Goal: Task Accomplishment & Management: Use online tool/utility

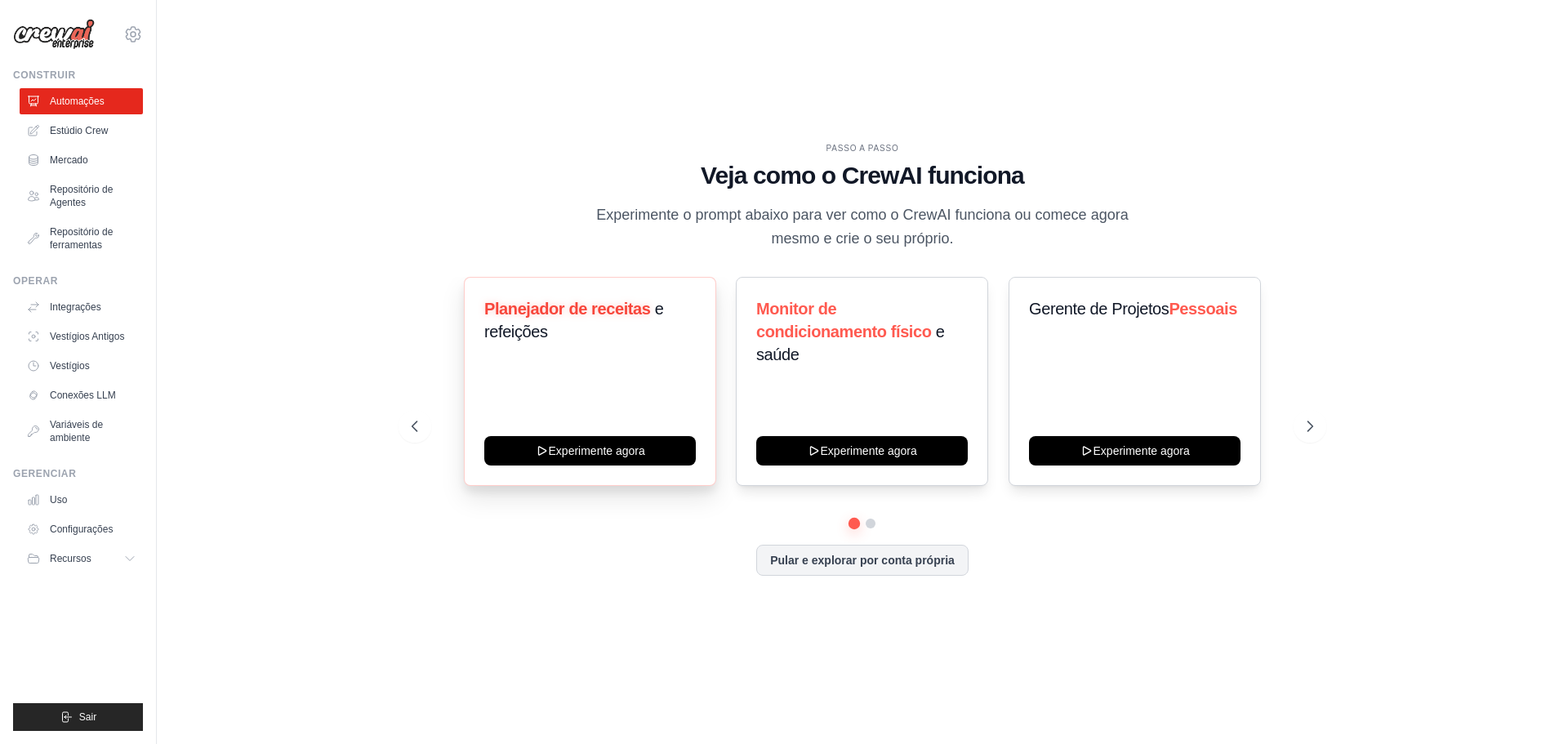
click at [619, 329] on h3 "Planejador de receitas e refeições" at bounding box center [590, 320] width 211 height 46
click at [622, 301] on font "Planejador de receitas" at bounding box center [568, 308] width 167 height 18
click at [76, 136] on font "Estúdio Crew" at bounding box center [80, 131] width 58 height 12
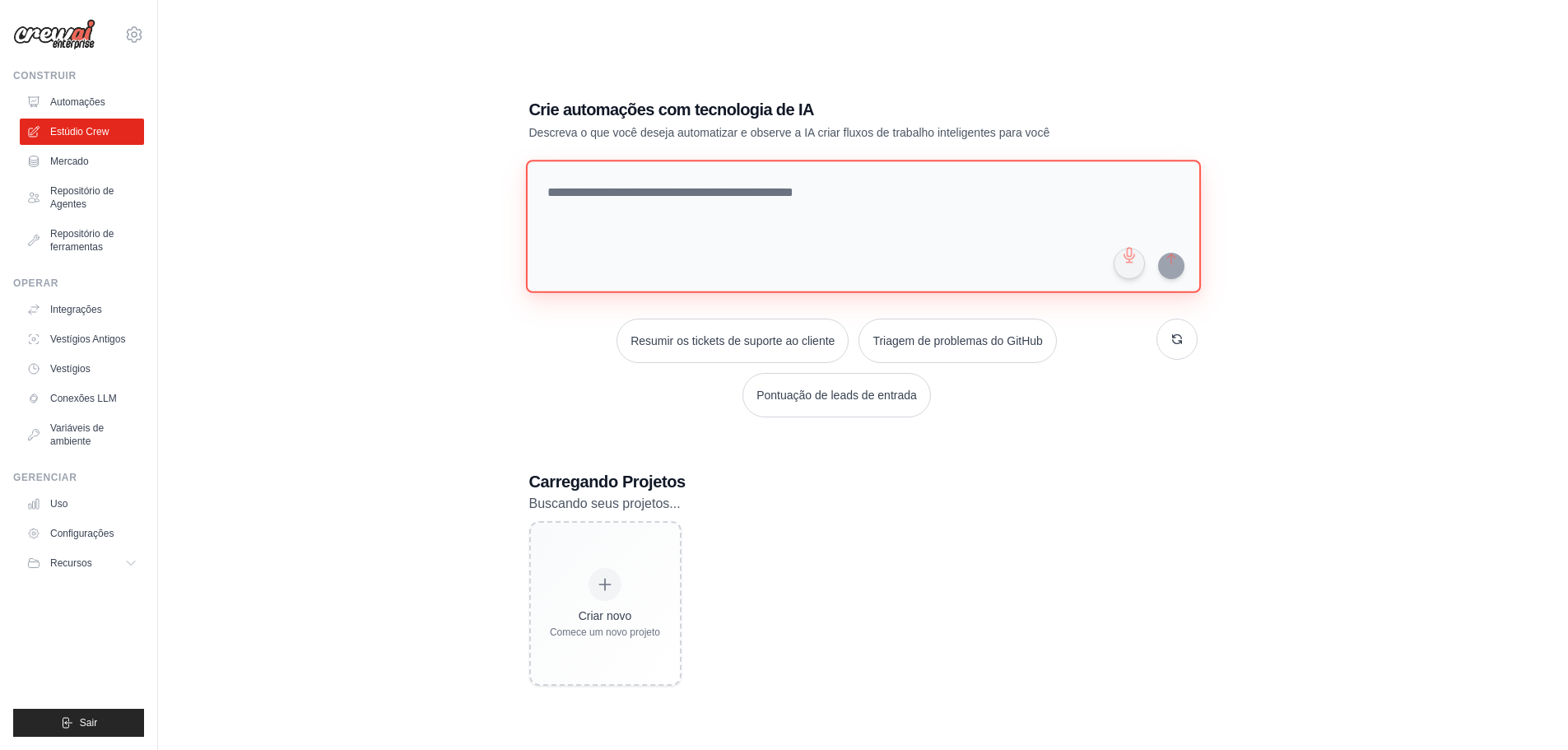
click at [746, 199] on textarea at bounding box center [863, 226] width 675 height 133
click at [87, 195] on font "Repositório de Agentes" at bounding box center [83, 197] width 64 height 24
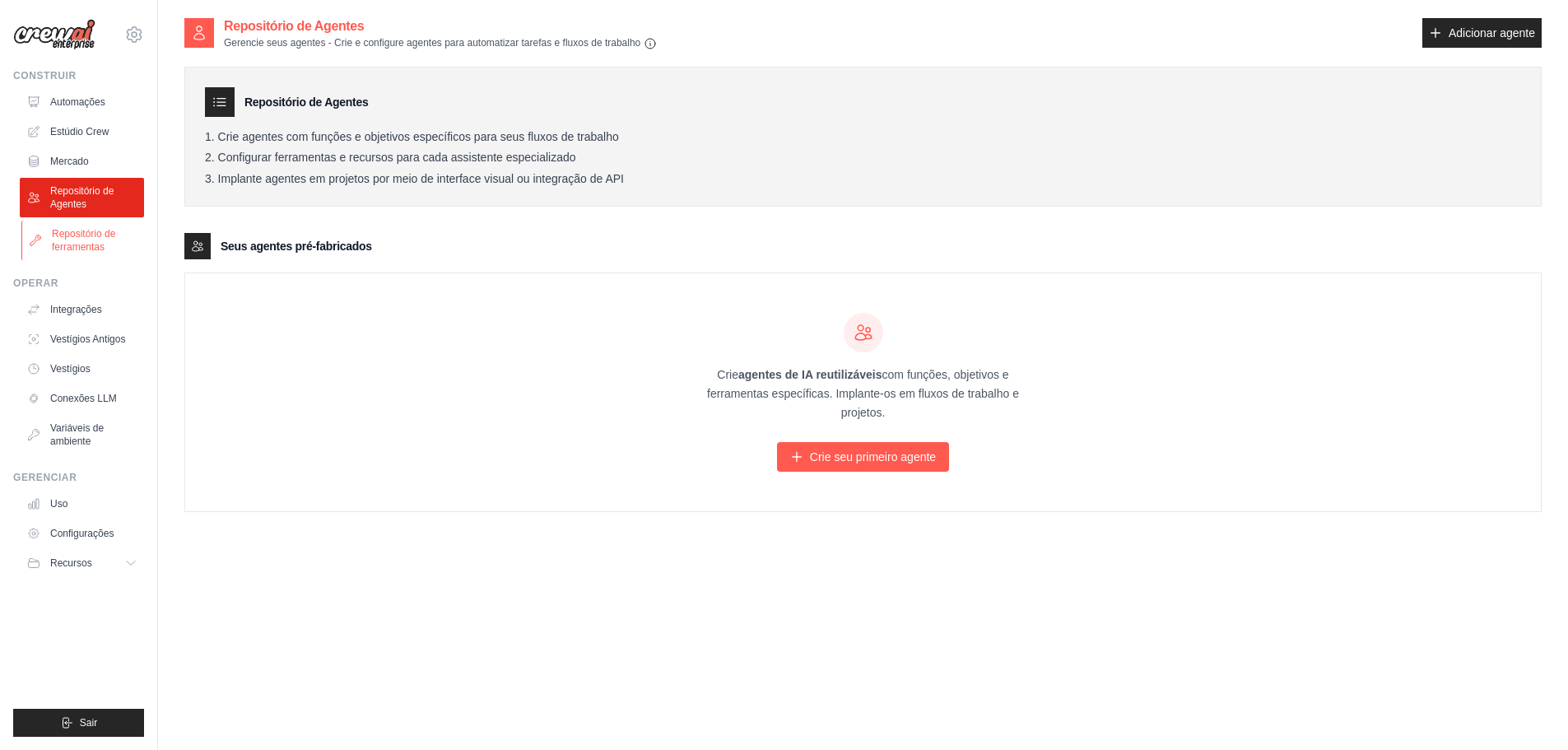
click at [93, 239] on font "Repositório de ferramentas" at bounding box center [95, 240] width 87 height 26
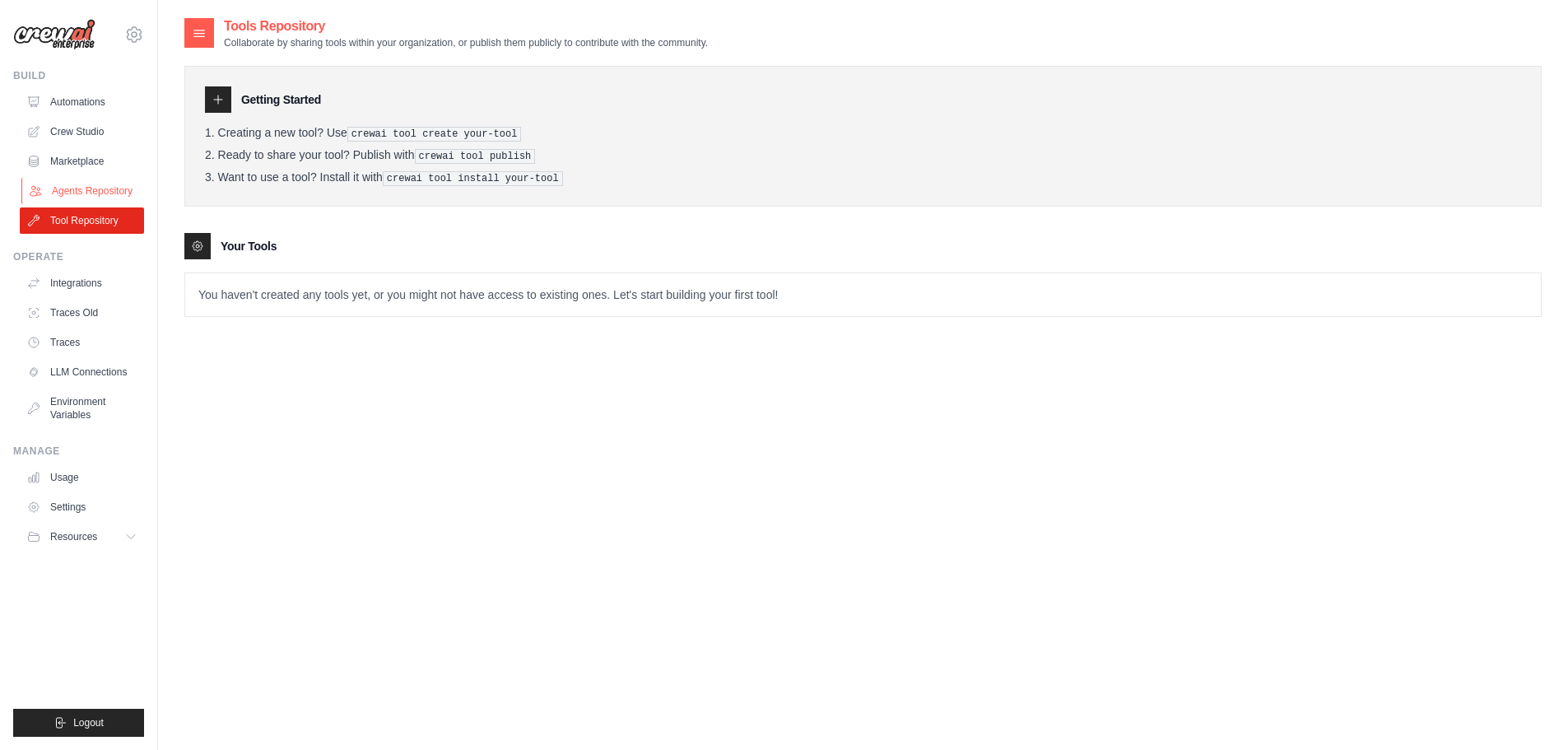
click at [97, 188] on link "Agents Repository" at bounding box center [83, 190] width 124 height 26
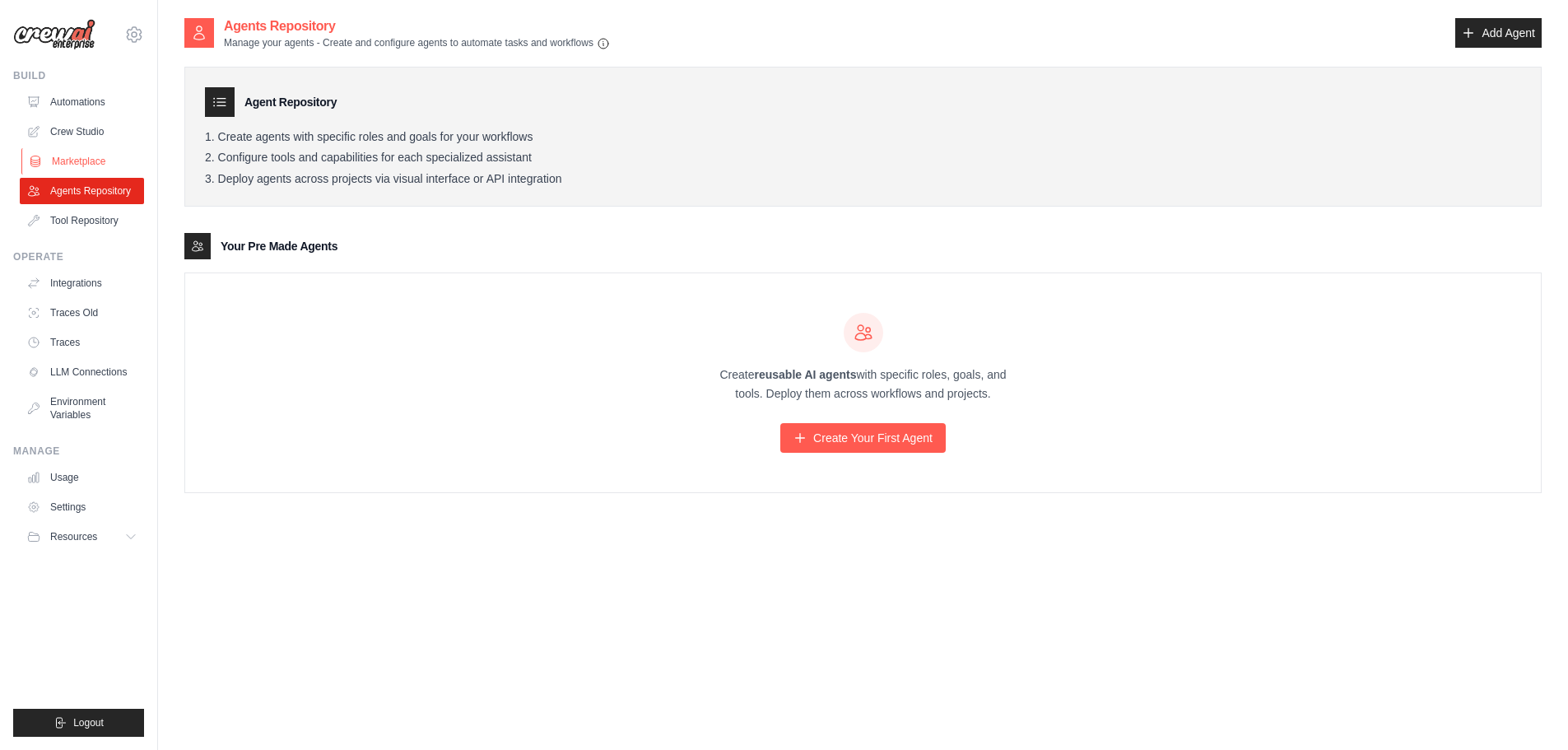
click at [67, 168] on link "Marketplace" at bounding box center [83, 161] width 124 height 26
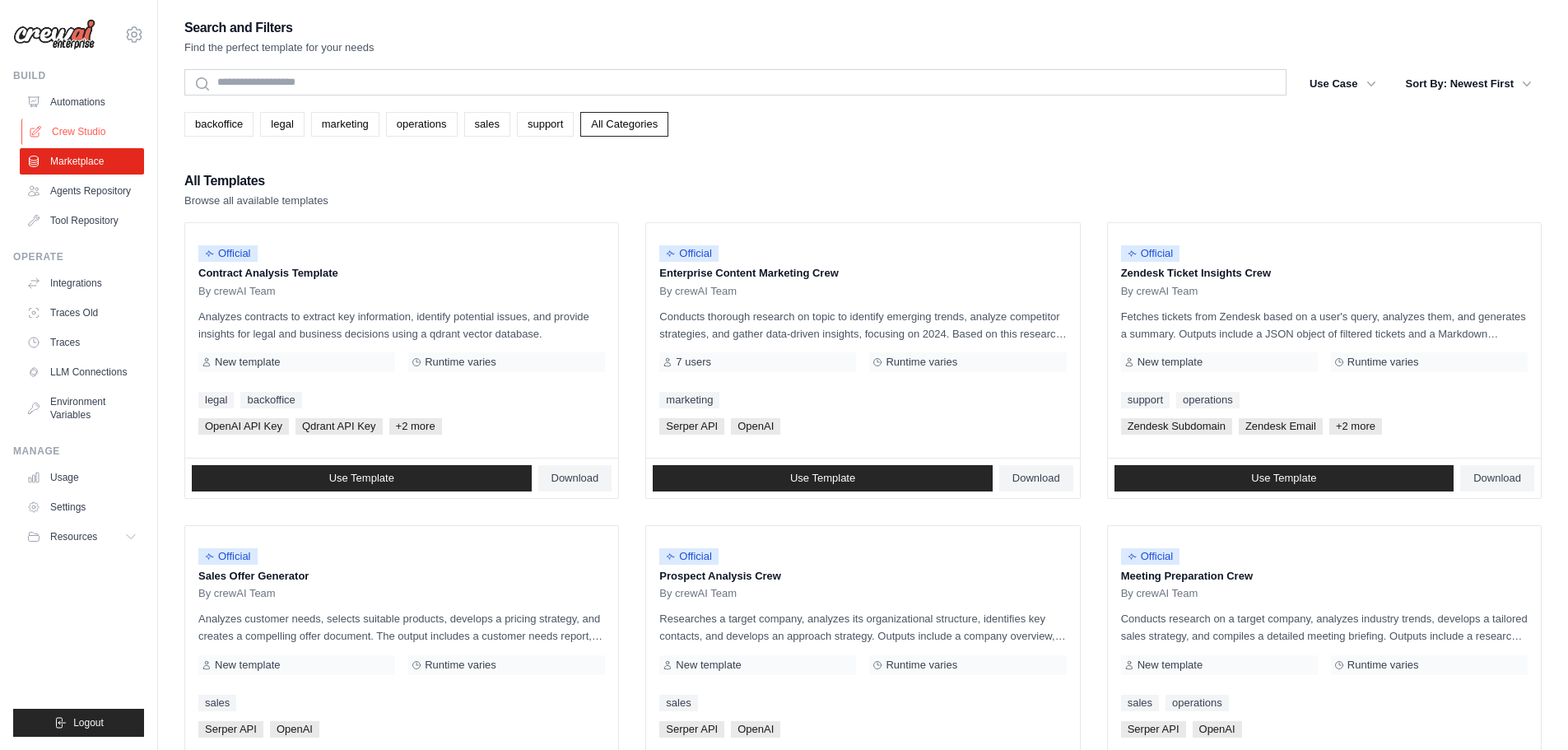
click at [90, 137] on link "Crew Studio" at bounding box center [83, 131] width 124 height 26
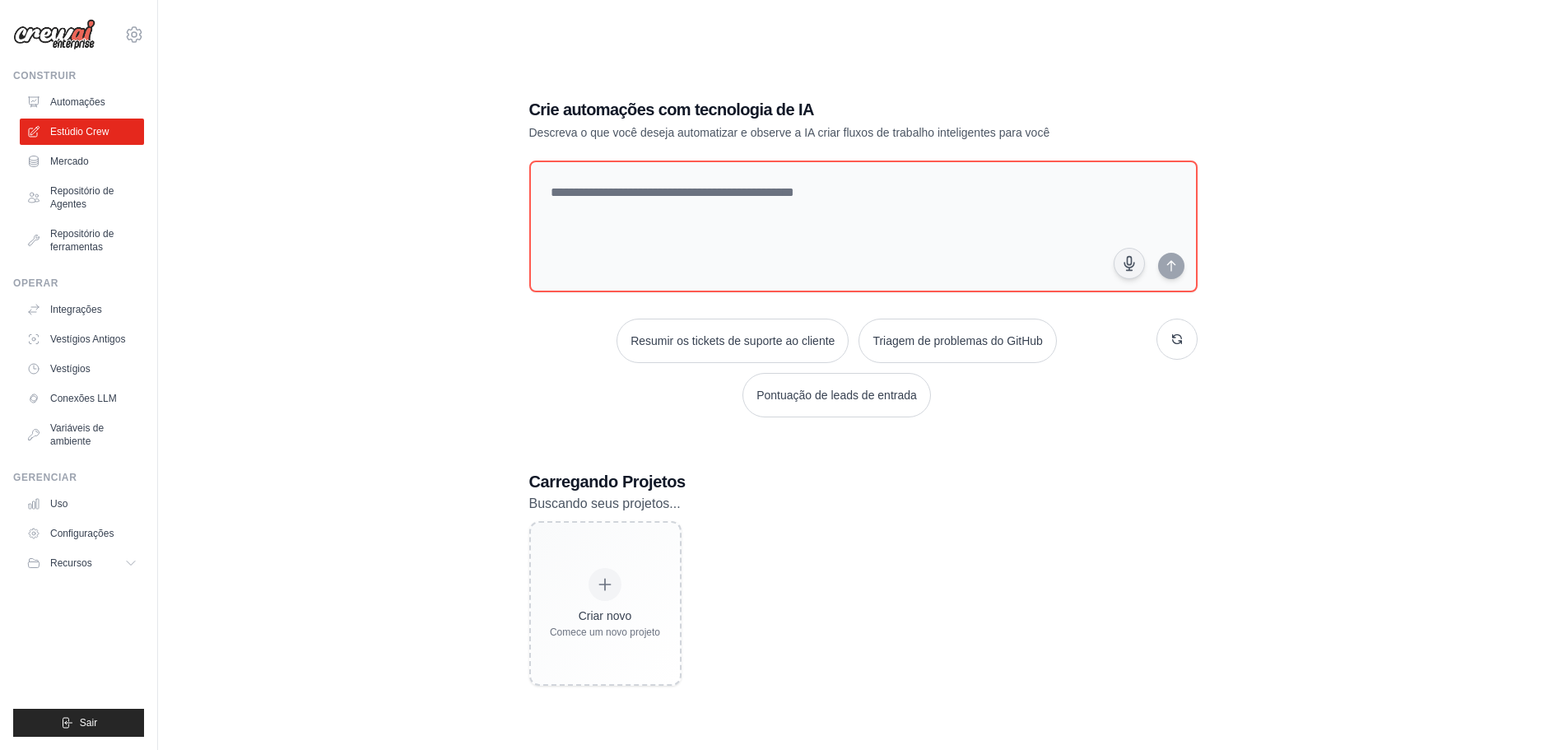
click at [76, 175] on ul "Automações Estúdio Crew Mercado Repositório de Agentes Repositório de ferrament…" at bounding box center [81, 174] width 124 height 171
click at [82, 164] on font "Mercado" at bounding box center [71, 161] width 39 height 12
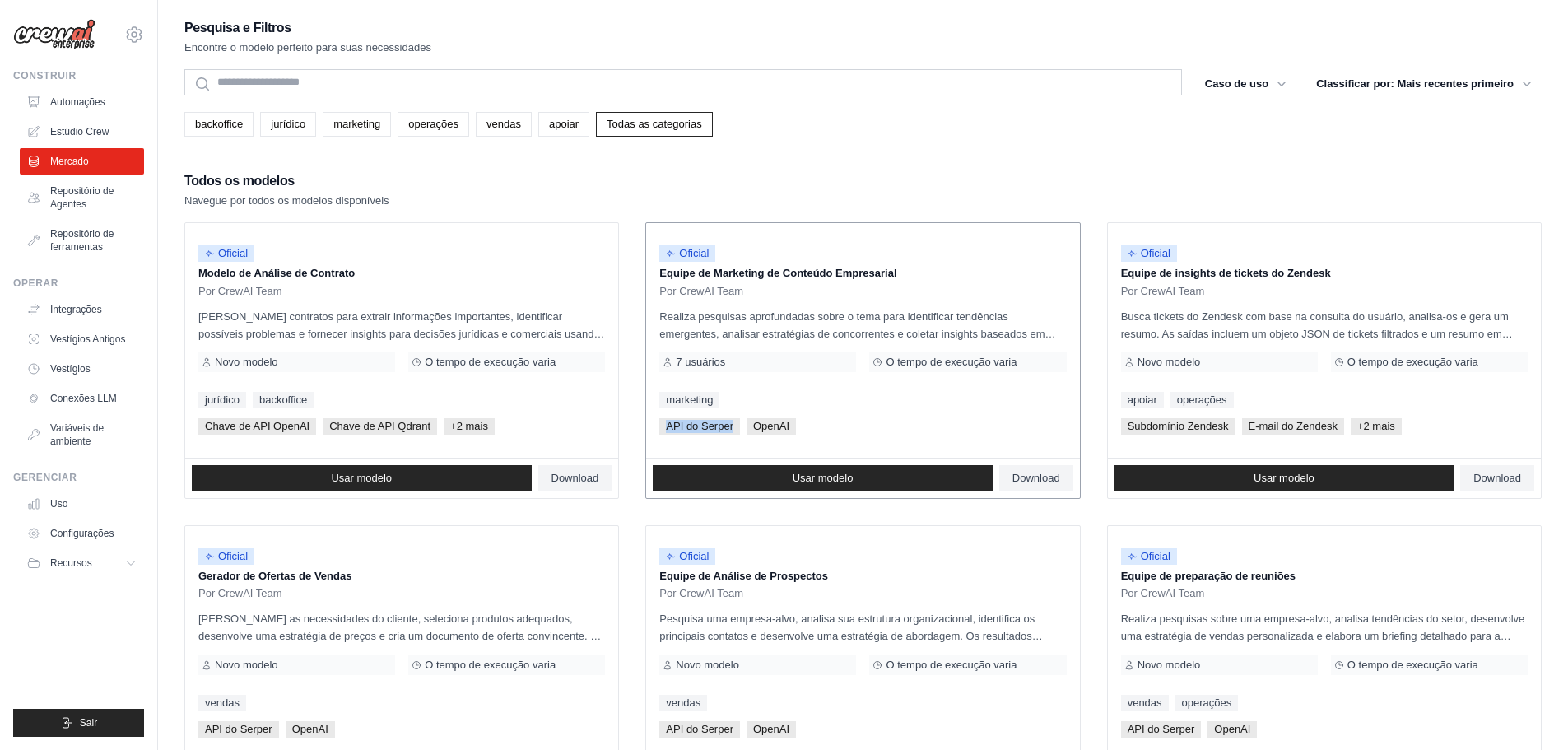
drag, startPoint x: 664, startPoint y: 429, endPoint x: 739, endPoint y: 423, distance: 75.2
click at [739, 423] on span "API do Serper" at bounding box center [699, 426] width 81 height 17
drag, startPoint x: 753, startPoint y: 424, endPoint x: 799, endPoint y: 424, distance: 46.0
click at [799, 424] on div "API do Serper OpenAI" at bounding box center [863, 426] width 406 height 17
click at [848, 407] on div "marketing" at bounding box center [863, 399] width 406 height 17
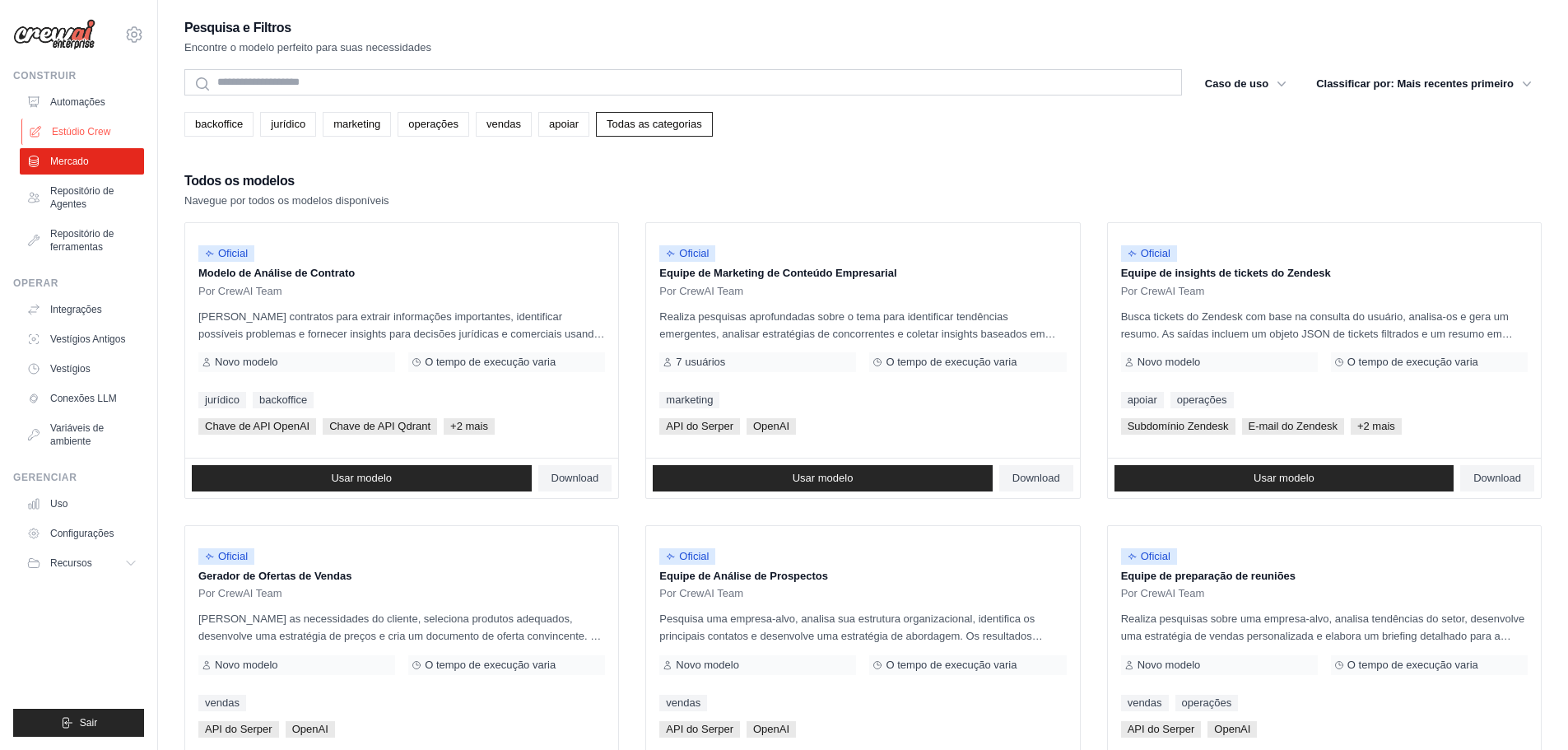
click at [82, 129] on font "Estúdio Crew" at bounding box center [81, 132] width 59 height 12
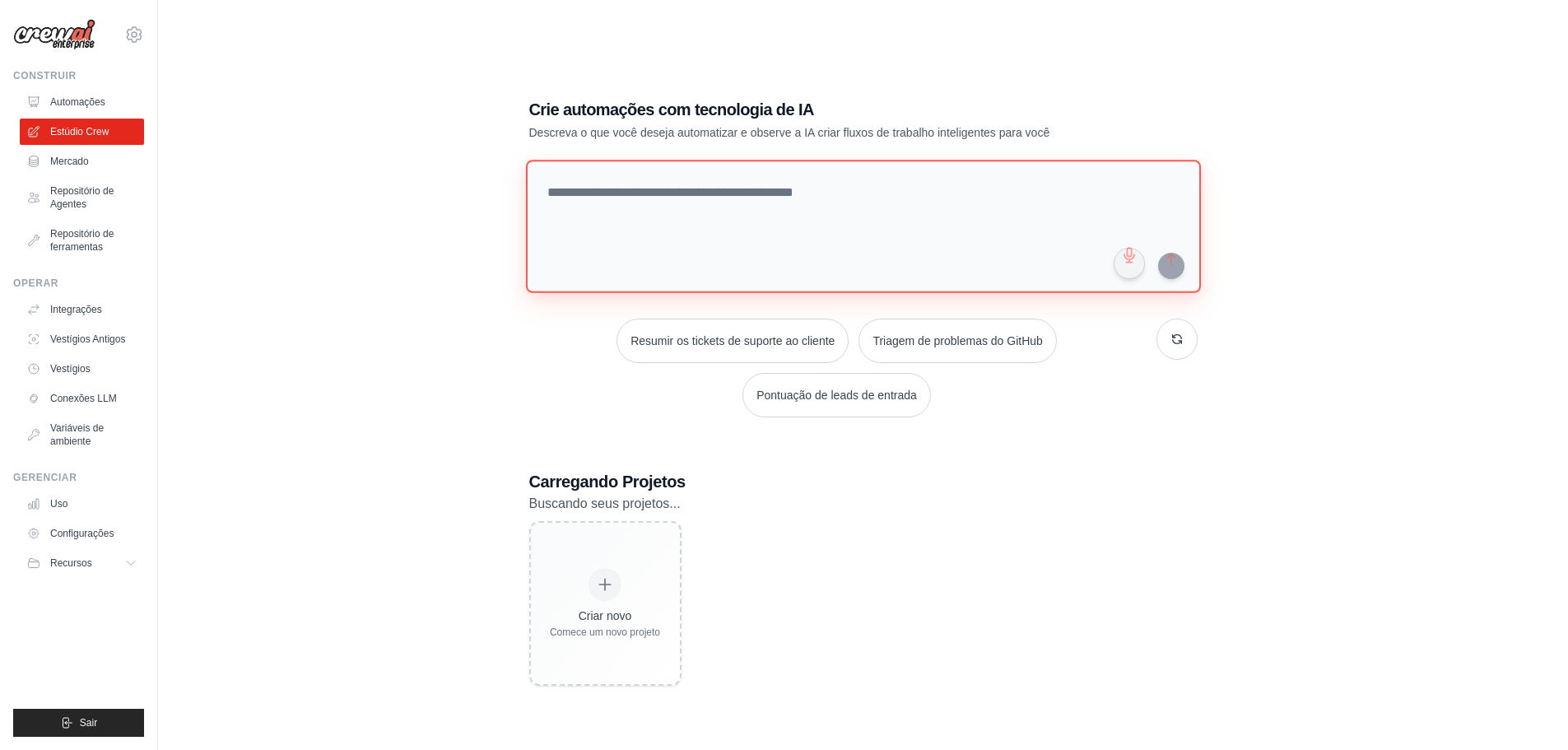
click at [824, 184] on textarea at bounding box center [863, 226] width 675 height 133
click at [96, 98] on font "Automações" at bounding box center [79, 103] width 55 height 12
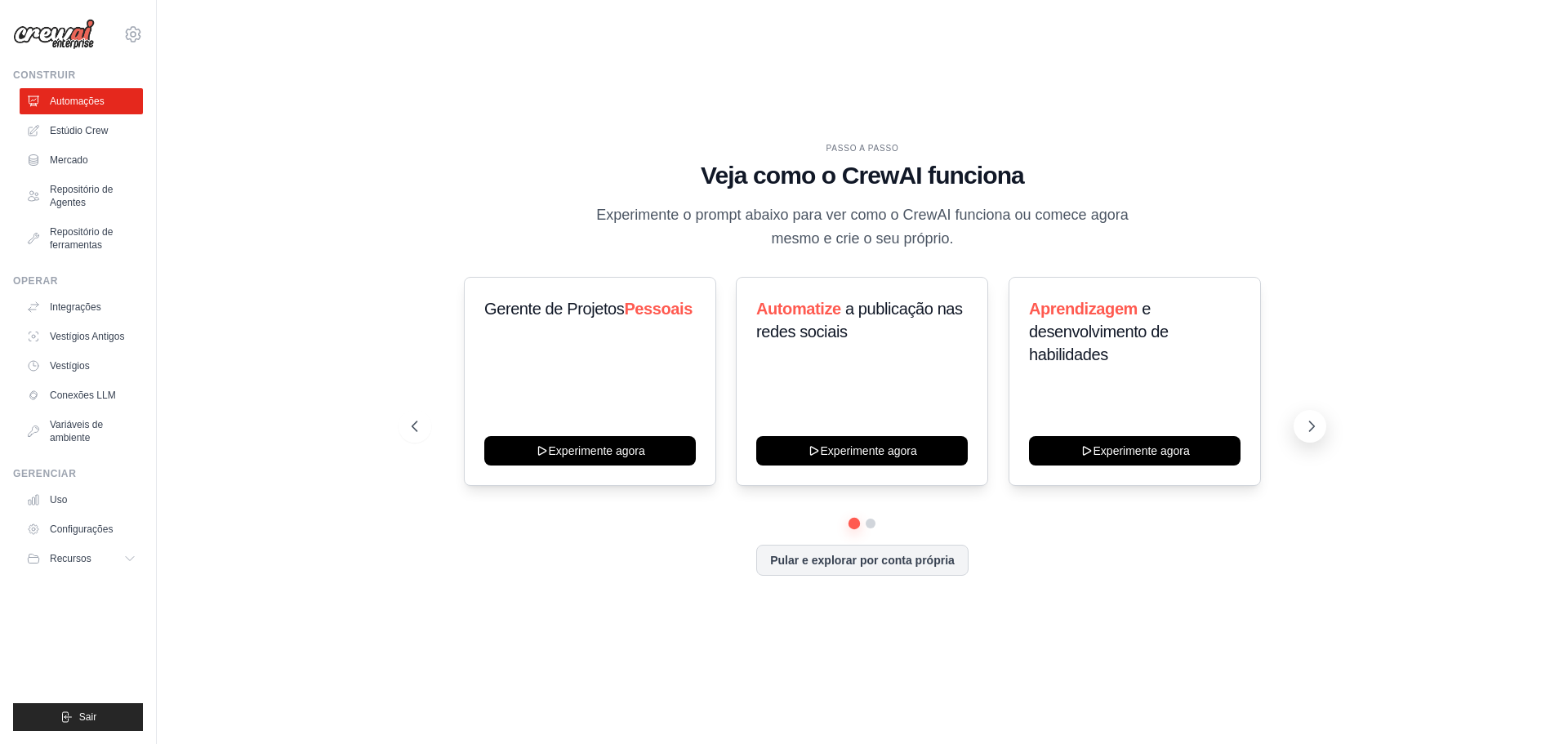
click at [1308, 427] on icon at bounding box center [1311, 425] width 16 height 16
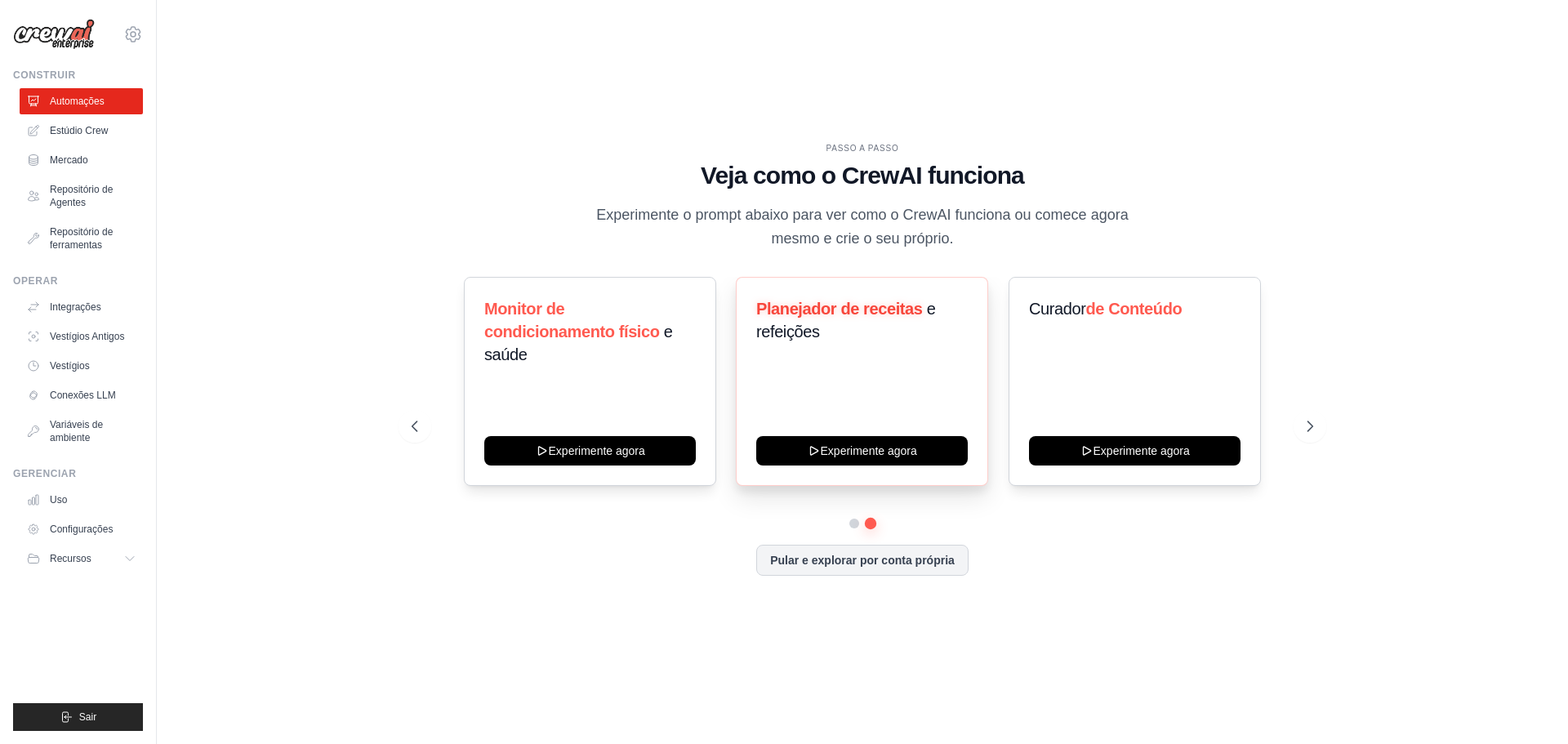
click at [910, 385] on div "Planejador de receitas e refeições Experimente agora" at bounding box center [862, 382] width 252 height 209
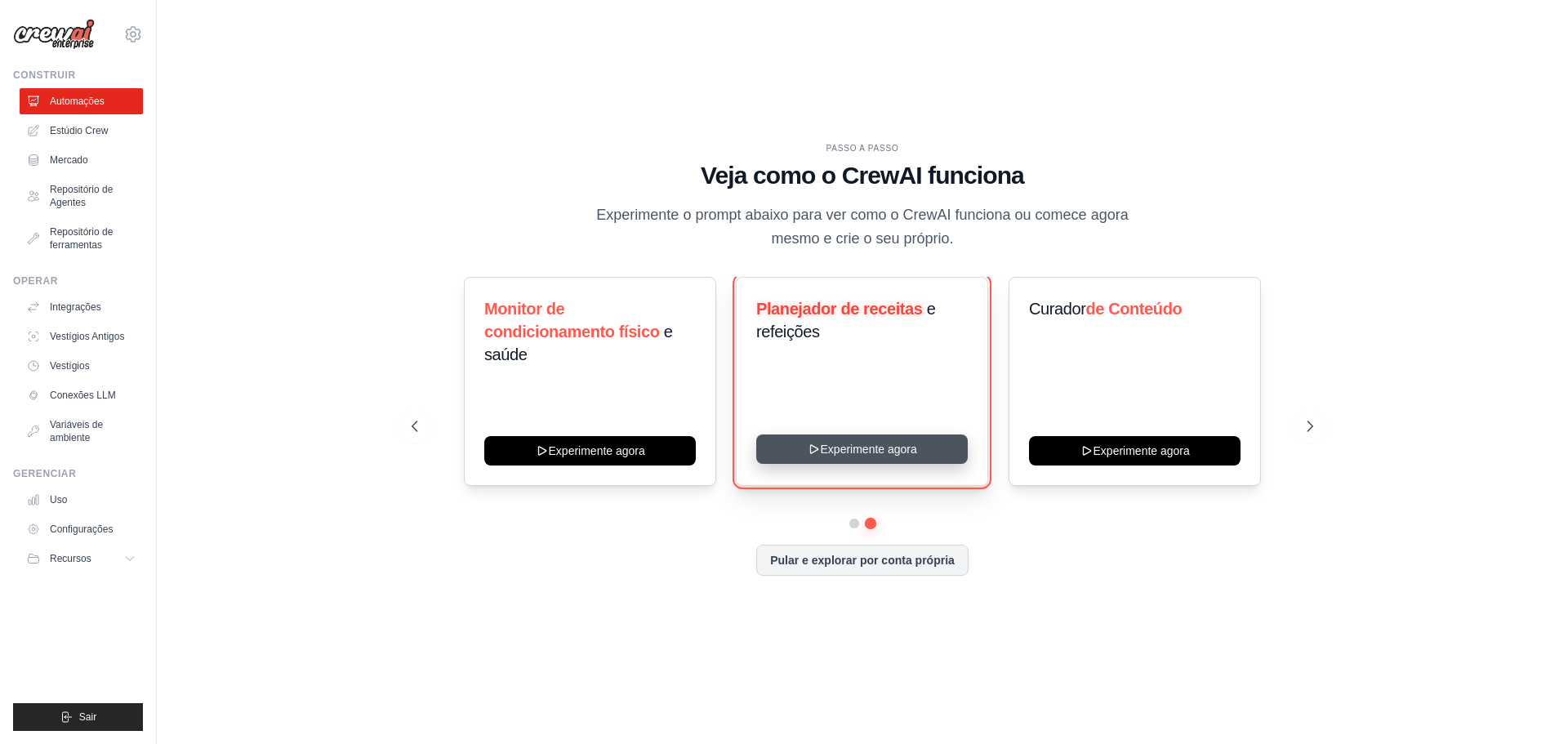
click at [892, 453] on button "Experimente agora" at bounding box center [862, 449] width 211 height 29
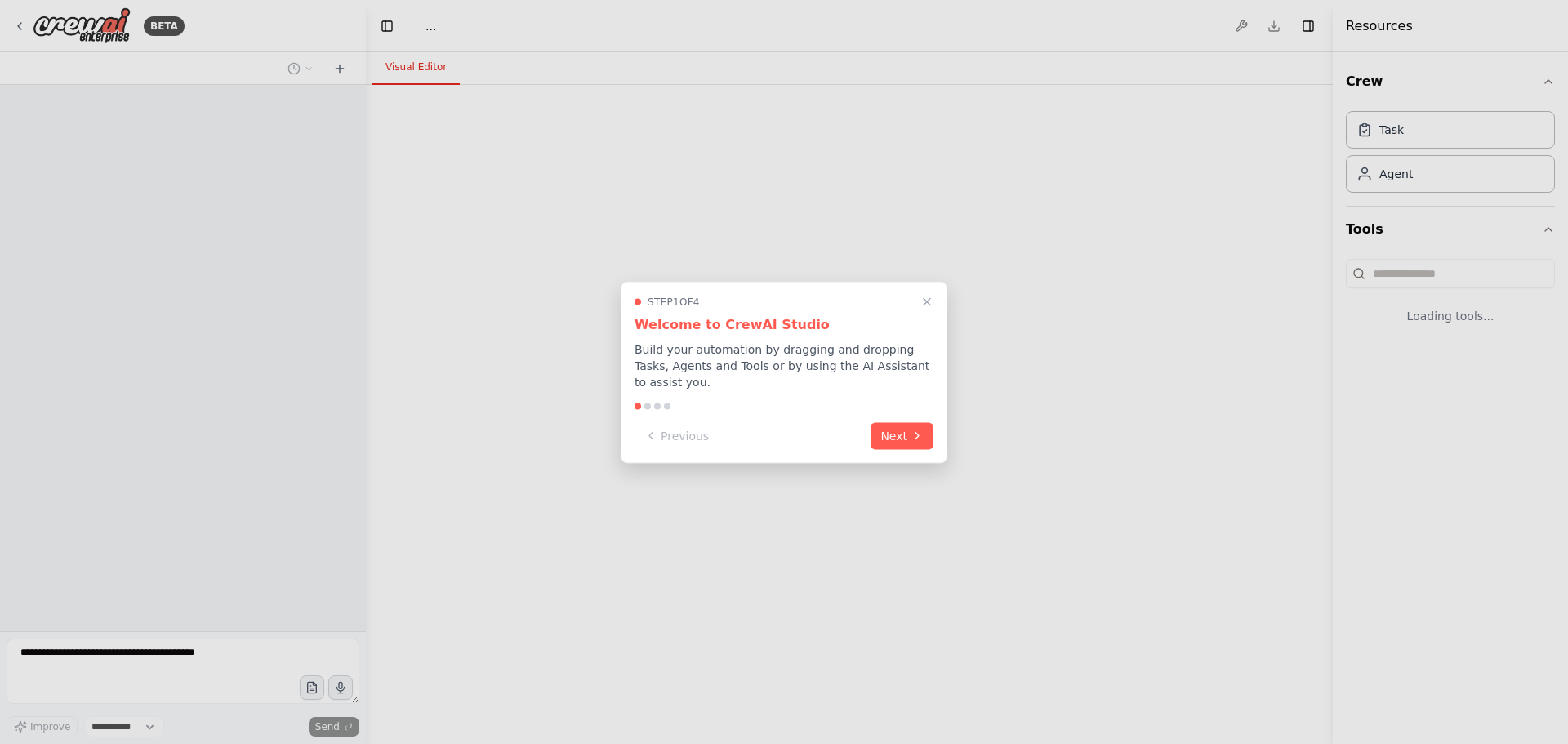
select select "****"
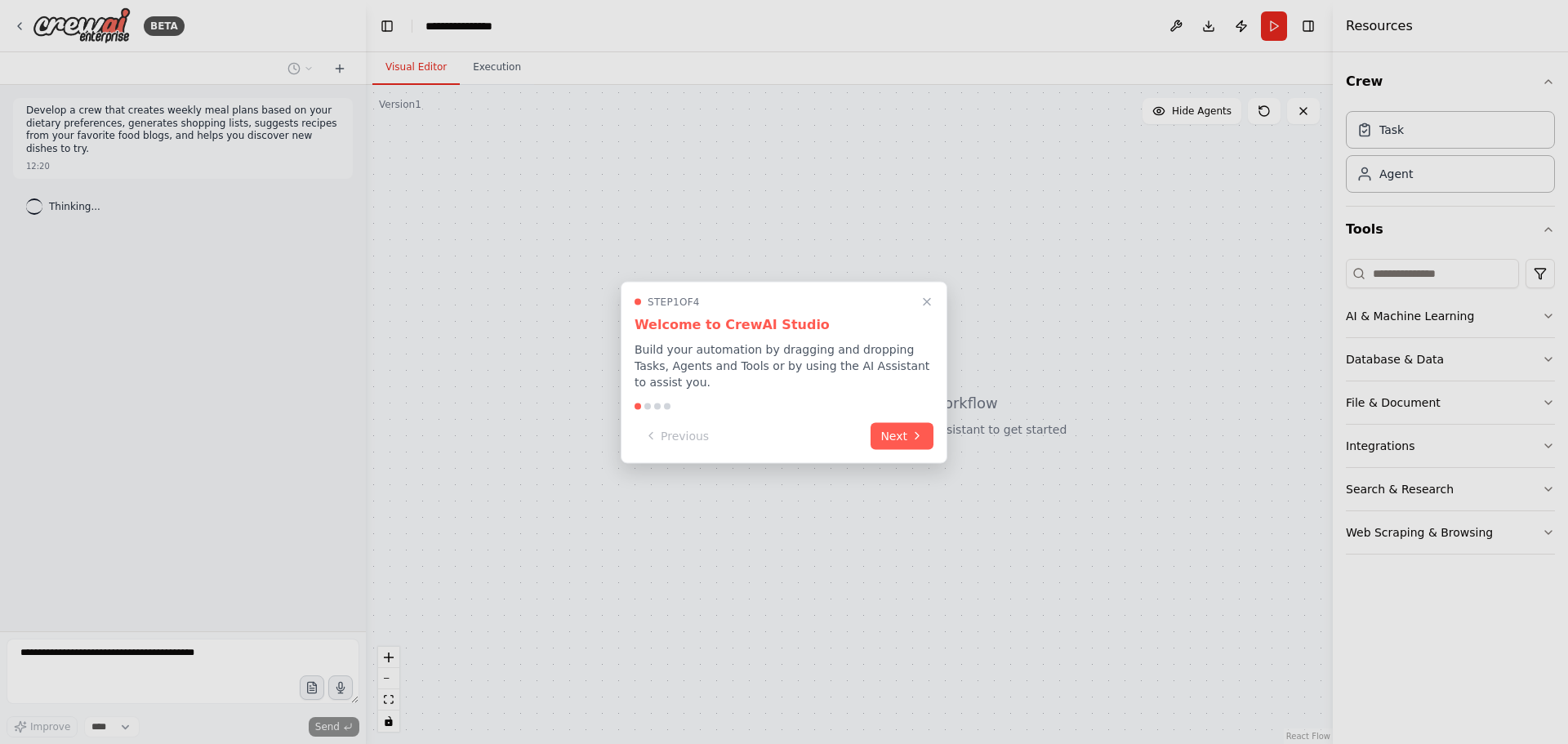
drag, startPoint x: 918, startPoint y: 432, endPoint x: 1132, endPoint y: 459, distance: 215.7
click at [1113, 488] on div "**********" at bounding box center [784, 372] width 1568 height 744
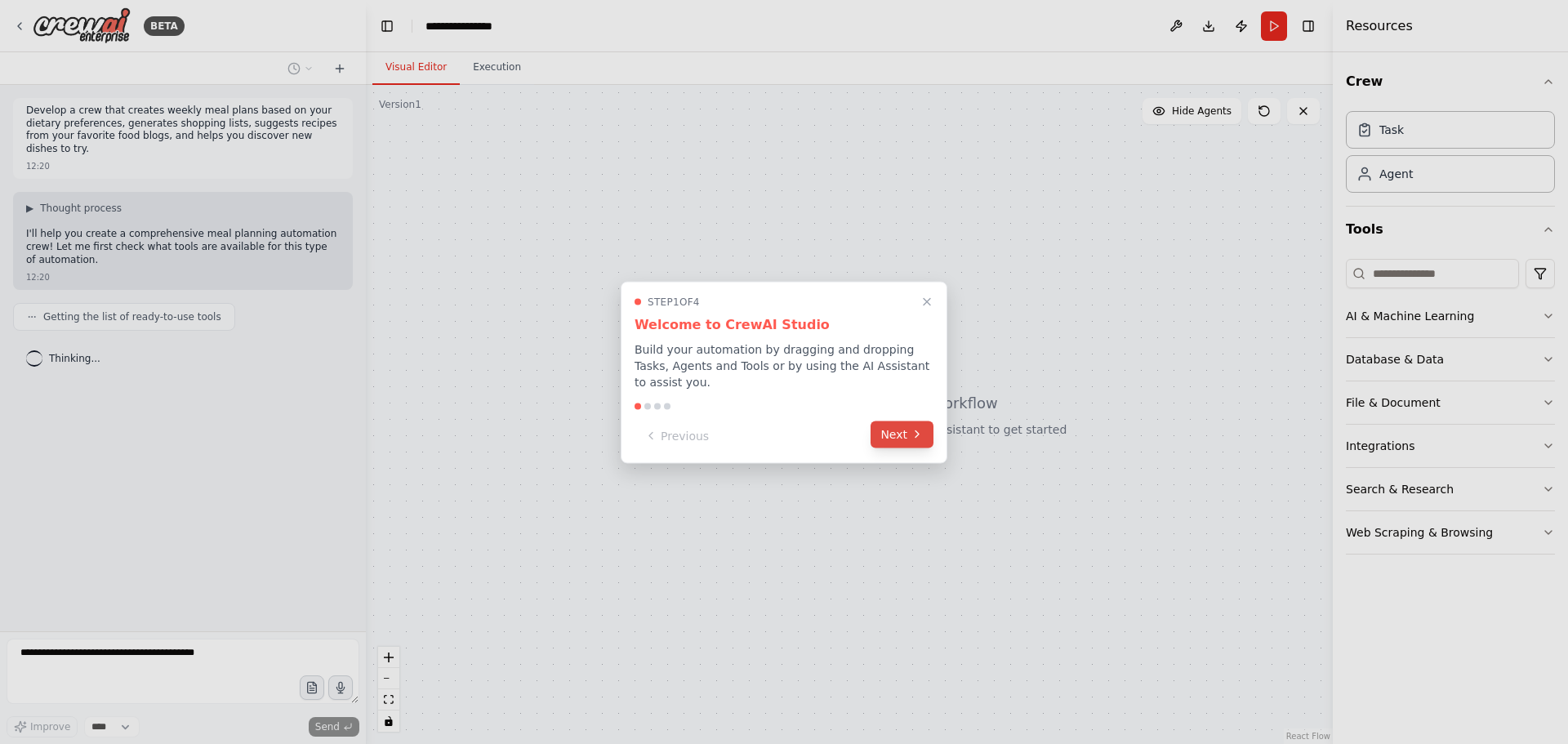
click at [899, 429] on button "Next" at bounding box center [901, 434] width 63 height 27
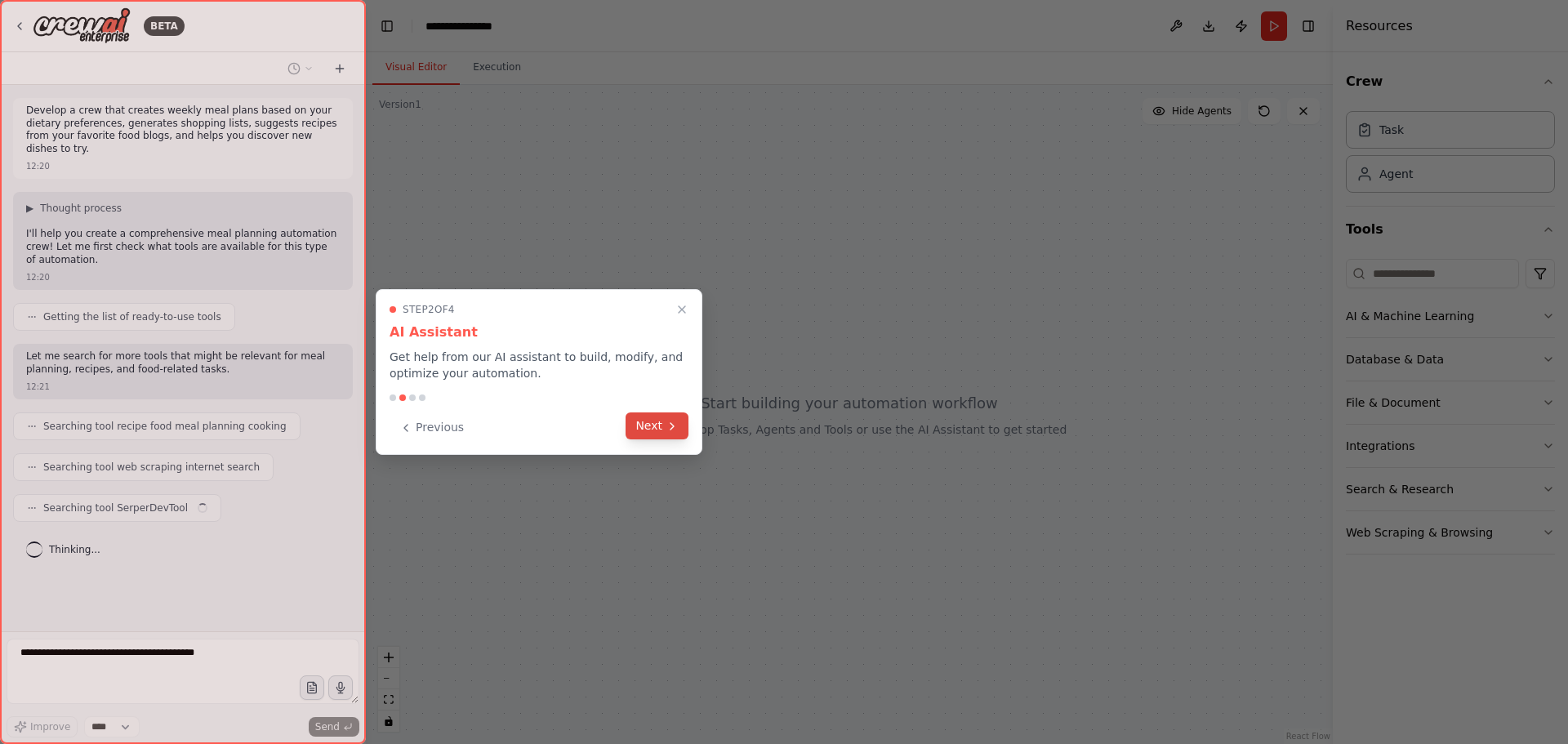
click at [665, 426] on button "Next" at bounding box center [656, 425] width 63 height 27
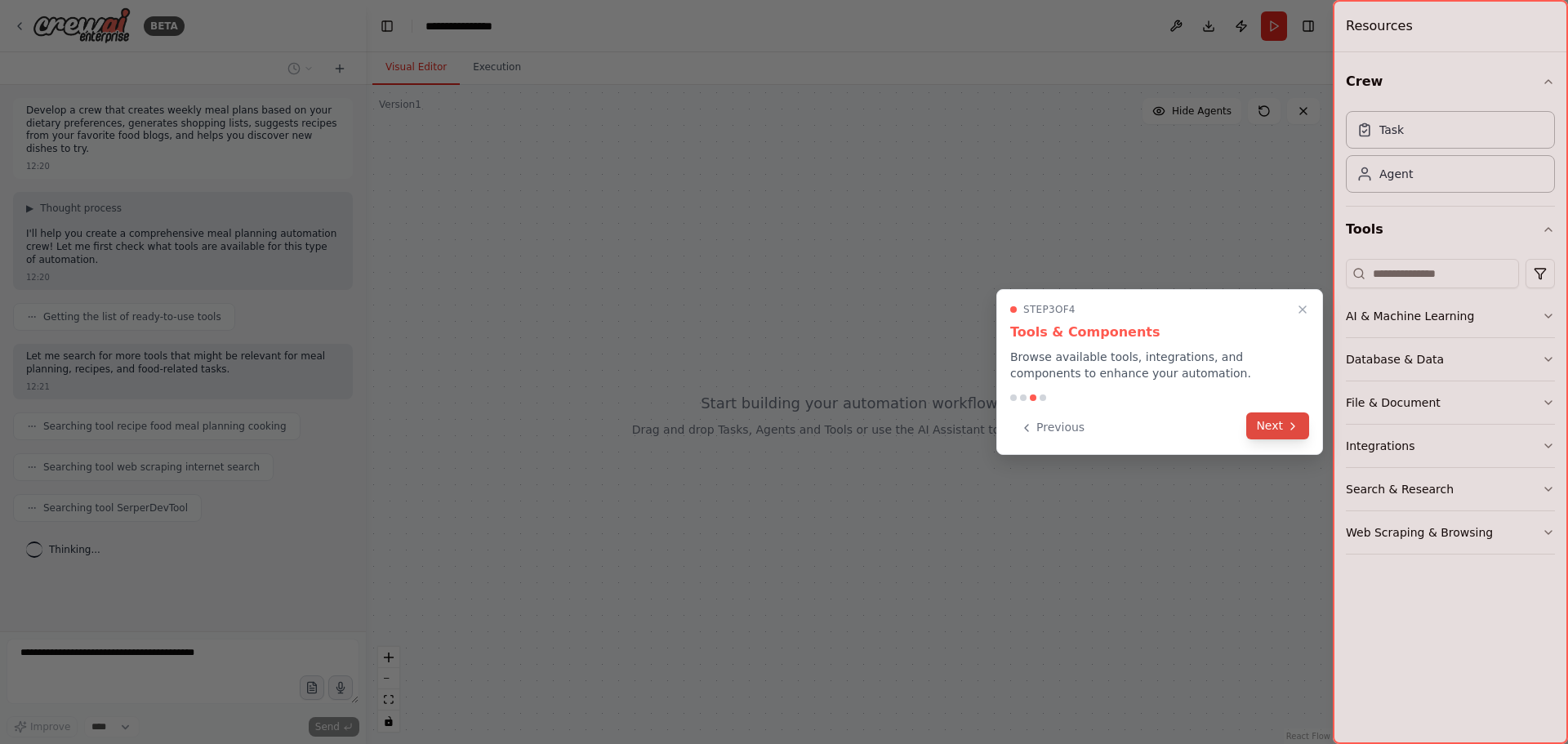
click at [1297, 433] on button "Next" at bounding box center [1277, 425] width 63 height 27
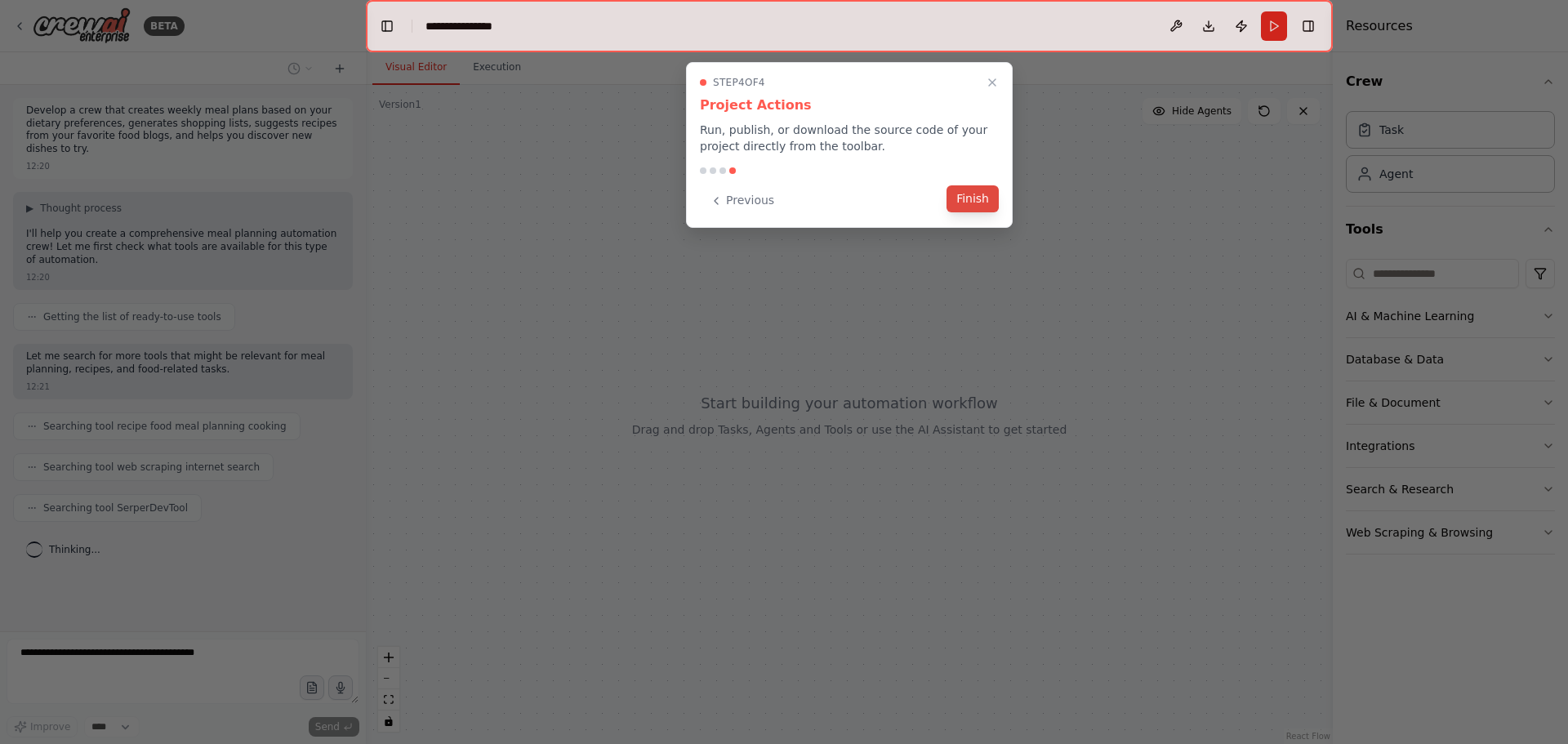
click at [963, 192] on button "Finish" at bounding box center [973, 199] width 52 height 27
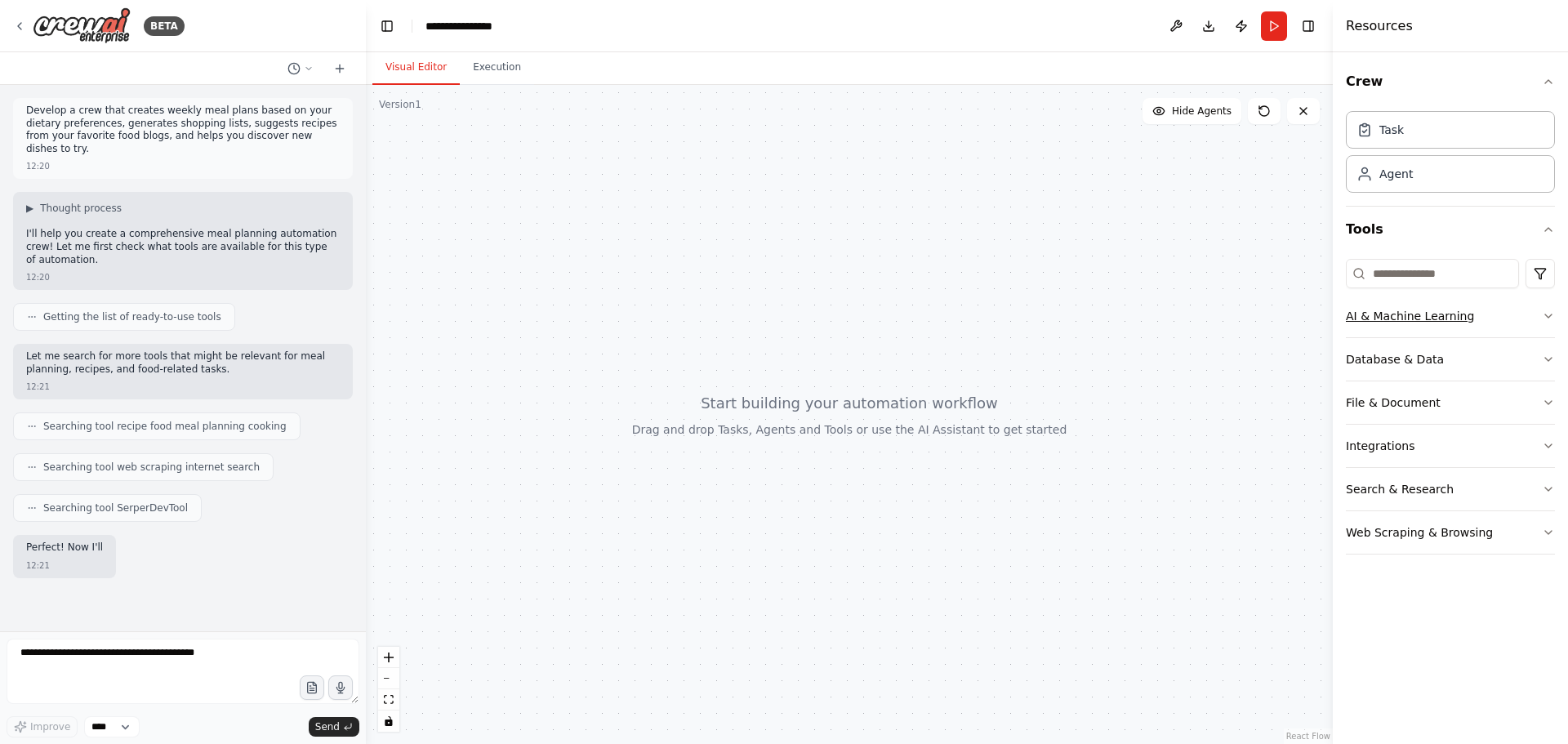
scroll to position [29, 0]
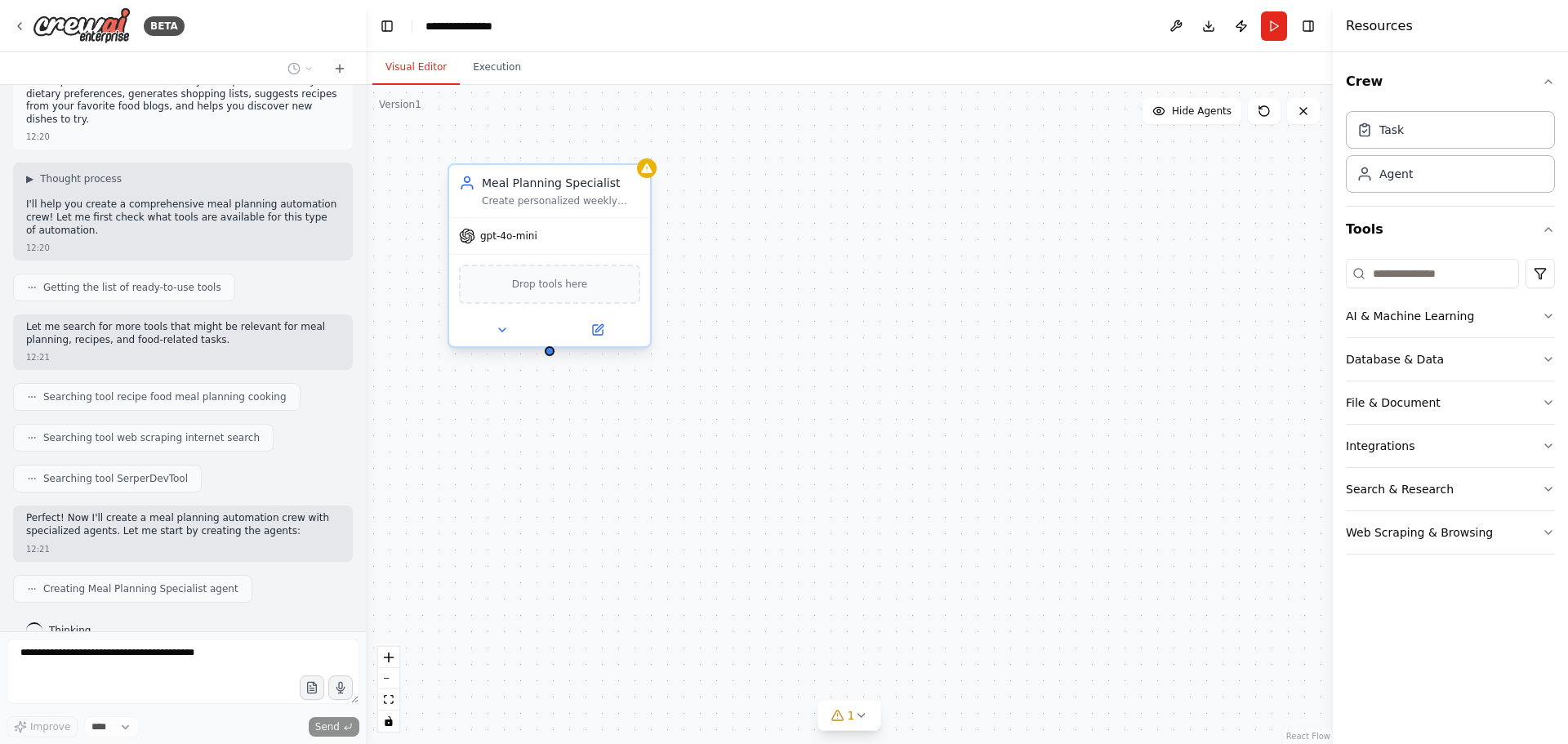
click at [511, 241] on span "gpt-4o-mini" at bounding box center [508, 235] width 57 height 13
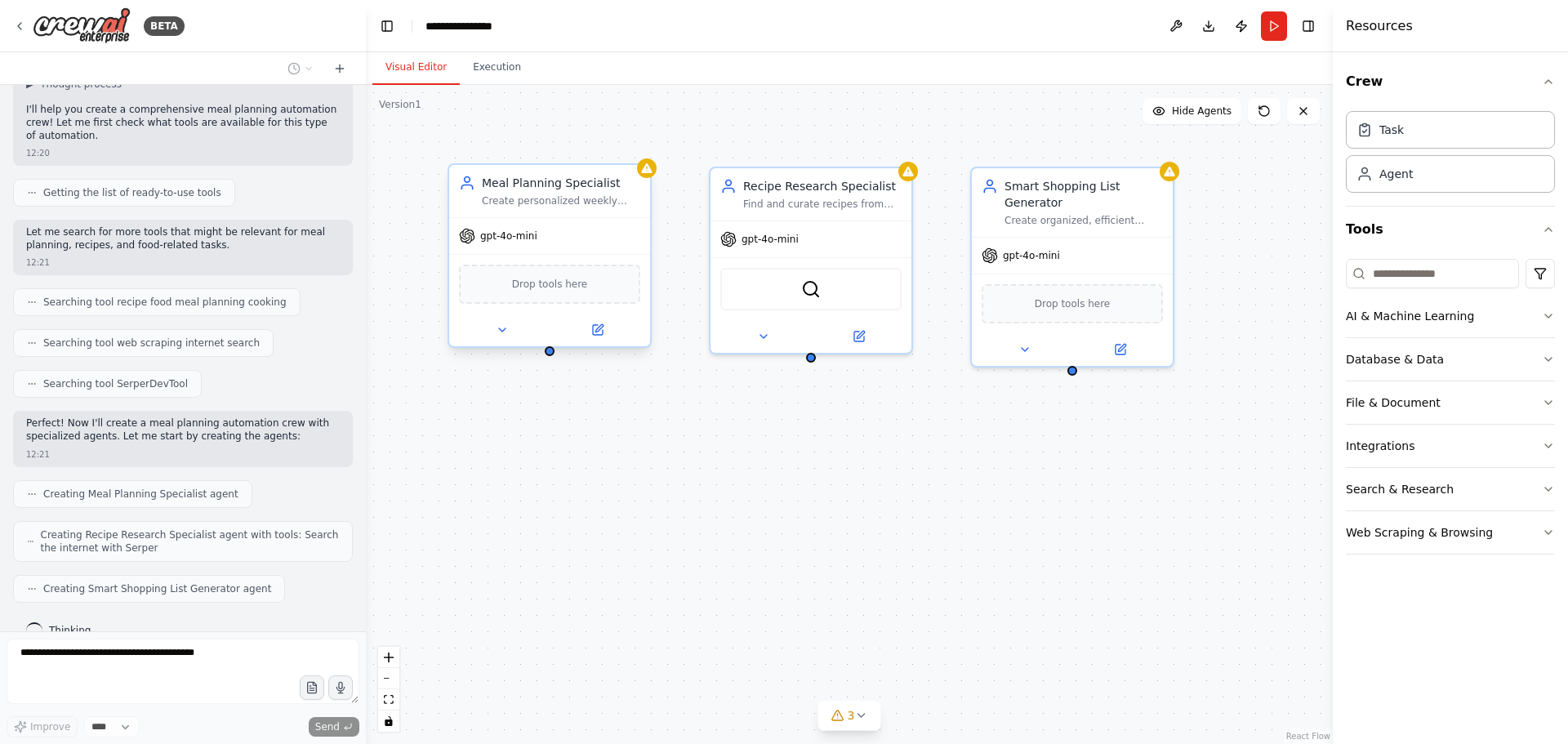
scroll to position [178, 0]
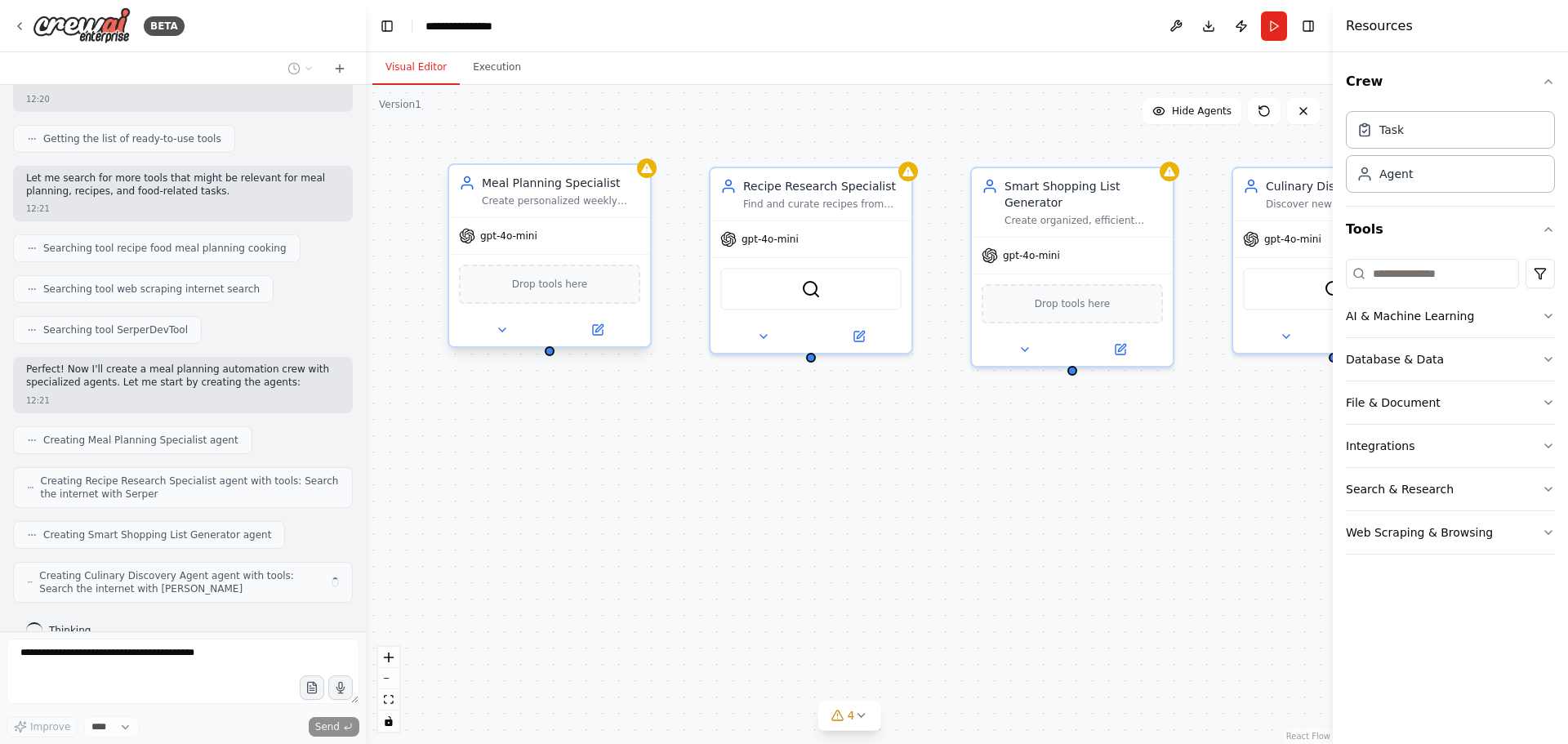
click at [574, 297] on div "Drop tools here" at bounding box center [549, 284] width 181 height 39
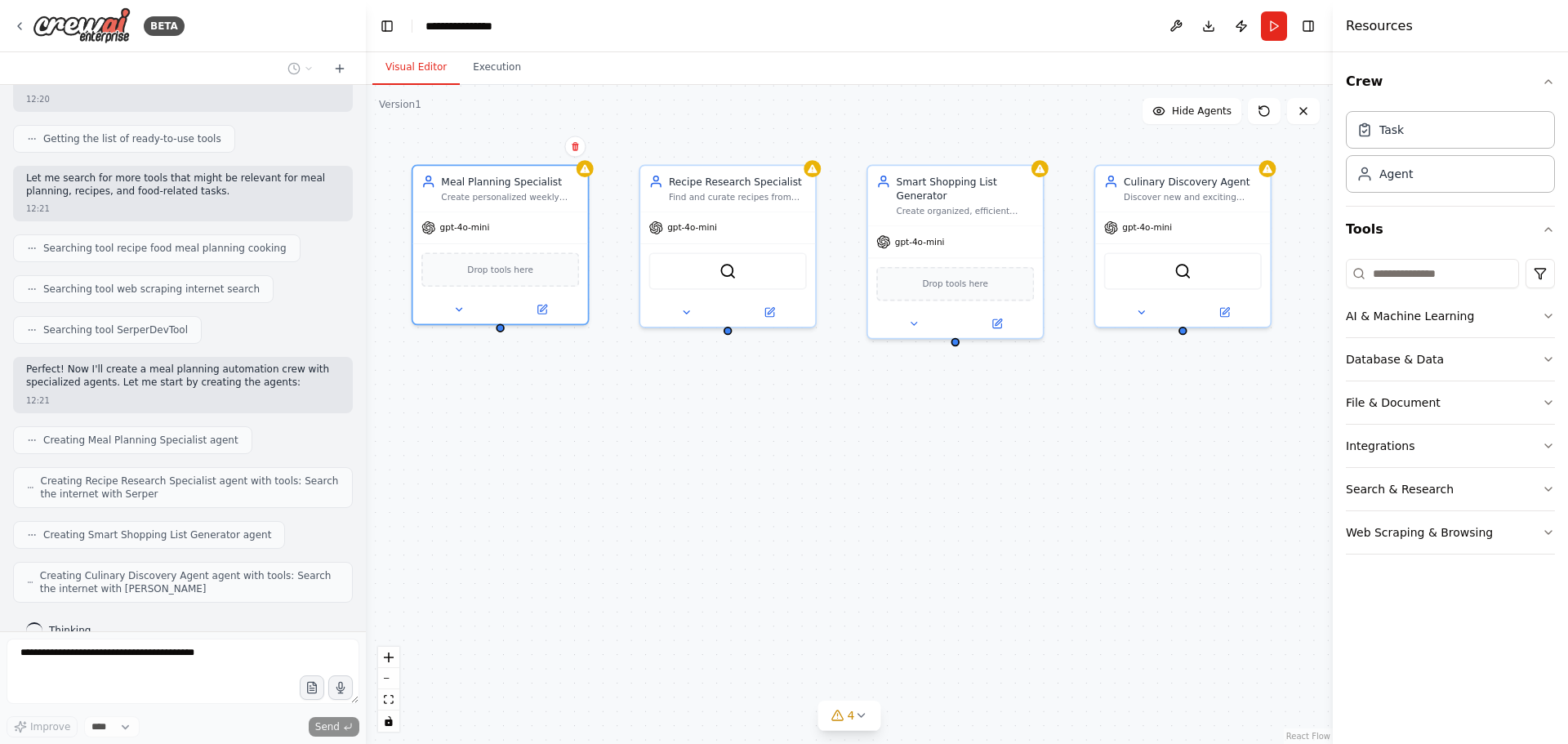
drag, startPoint x: 1244, startPoint y: 505, endPoint x: 1188, endPoint y: 458, distance: 73.1
click at [1188, 458] on div "Meal Planning Specialist Create personalized weekly meal plans based on {dietar…" at bounding box center [849, 415] width 967 height 659
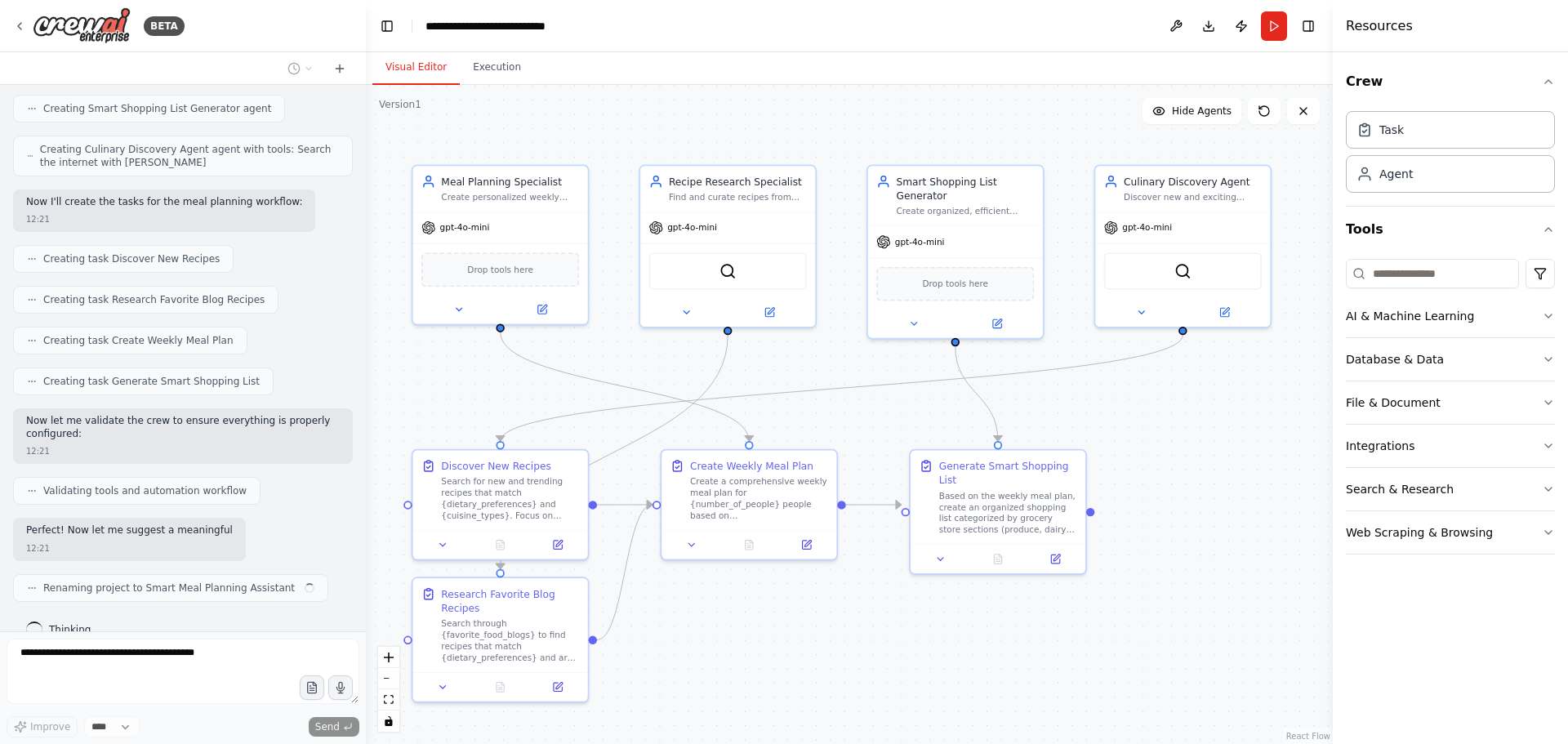
scroll to position [616, 0]
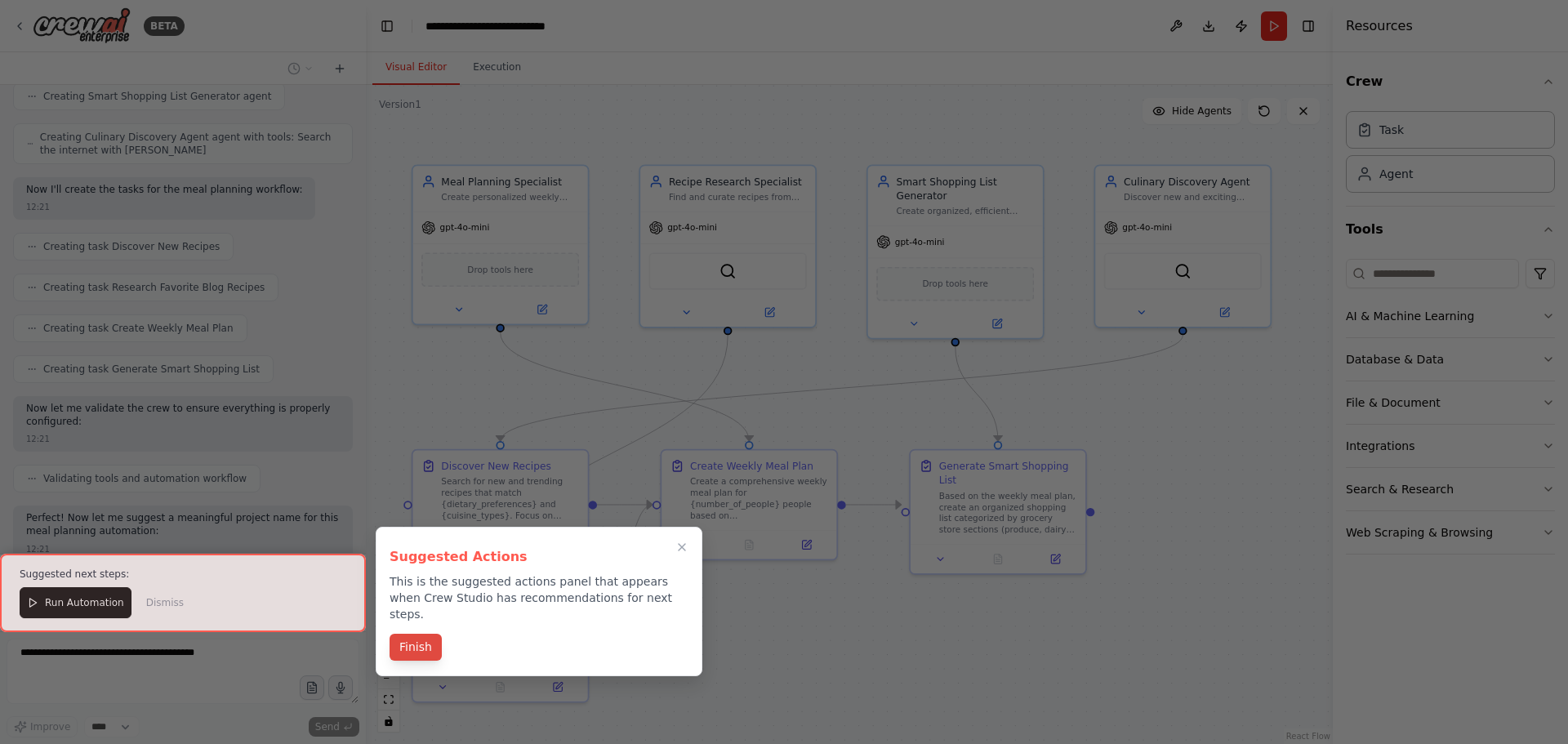
click at [401, 634] on button "Finish" at bounding box center [416, 647] width 52 height 27
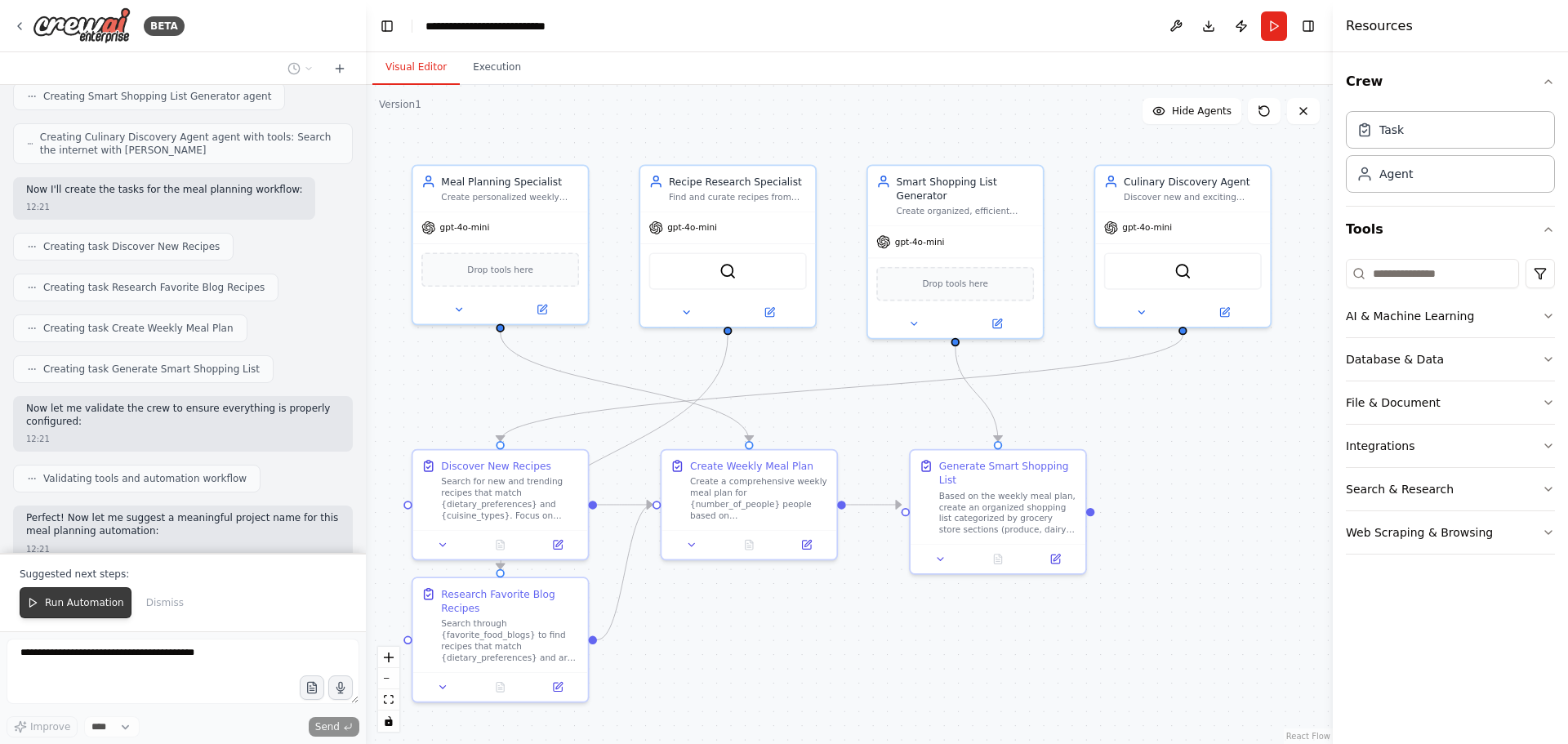
click at [79, 609] on span "Run Automation" at bounding box center [84, 602] width 79 height 13
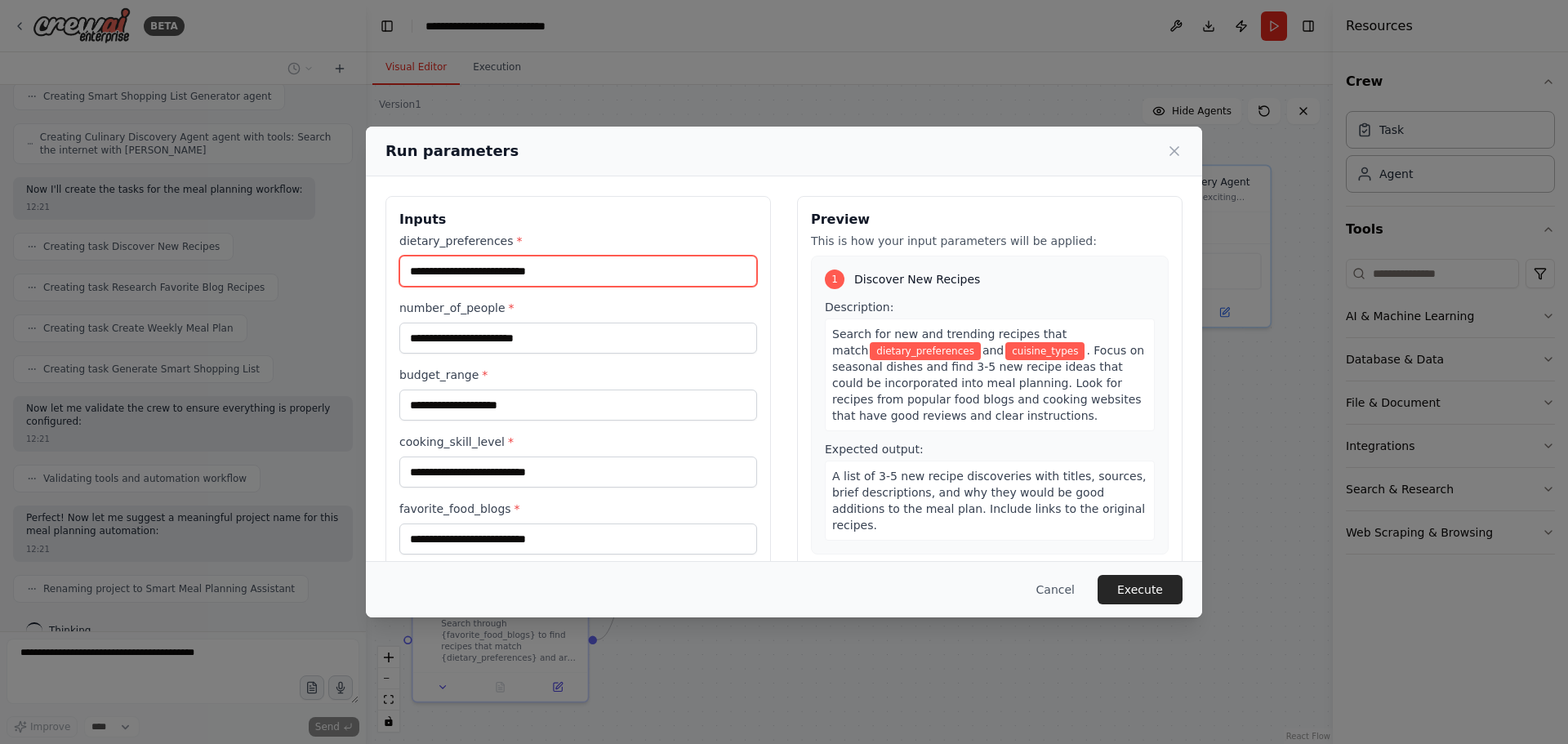
click at [563, 277] on input "dietary_preferences *" at bounding box center [578, 271] width 358 height 31
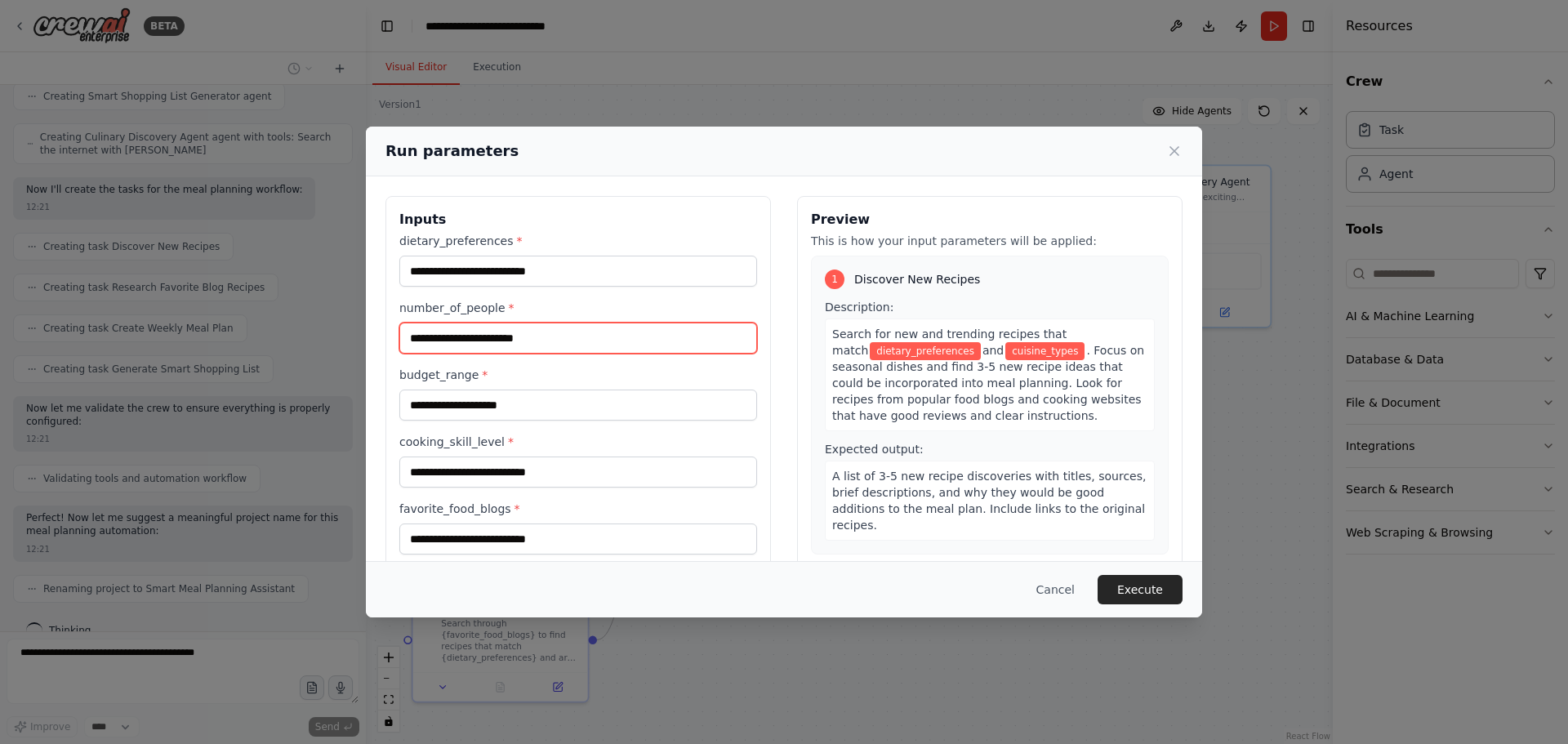
click at [574, 333] on input "number_of_people *" at bounding box center [578, 338] width 358 height 31
click at [693, 204] on div "Inputs dietary_preferences * number_of_people * budget_range * cooking_skill_le…" at bounding box center [579, 415] width 386 height 439
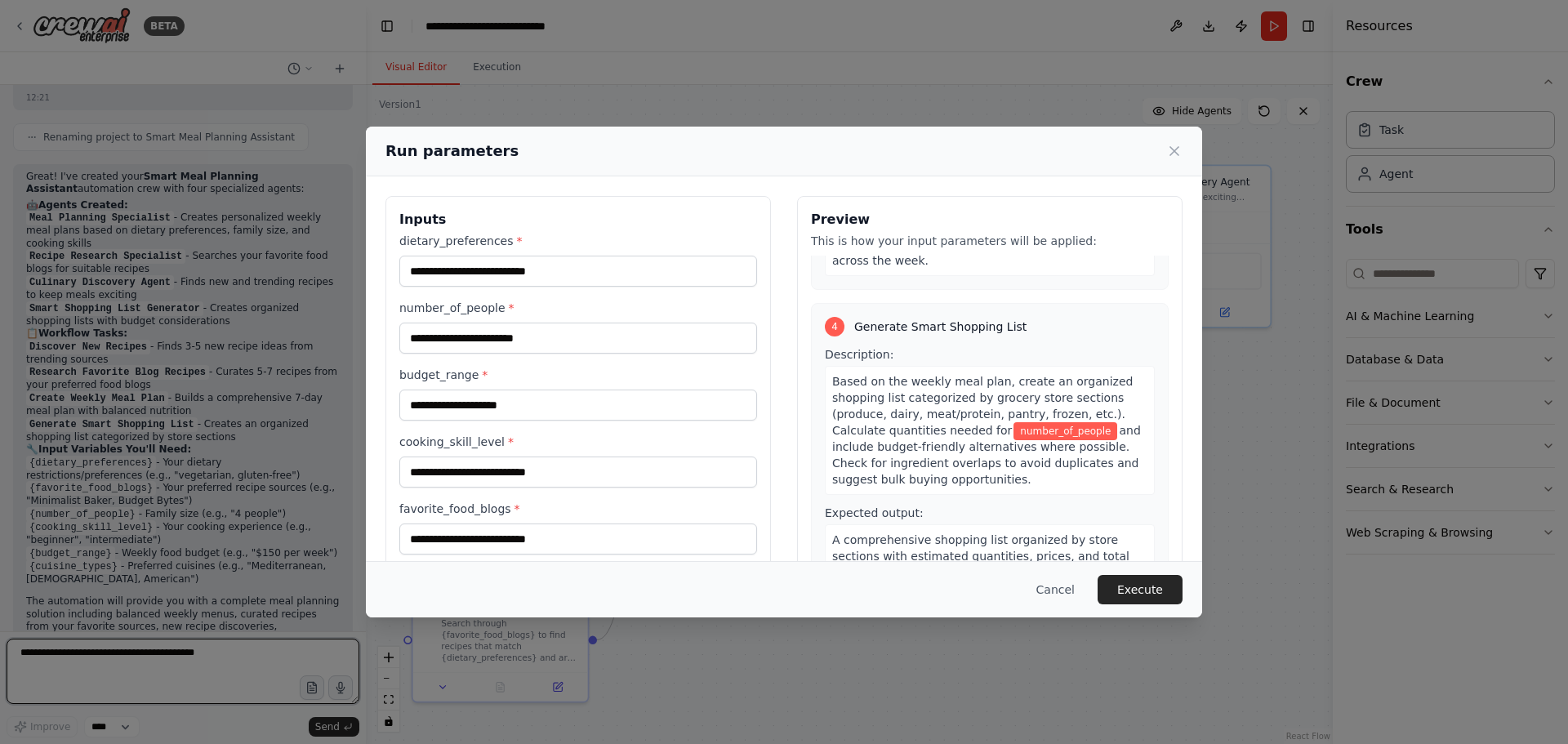
scroll to position [1081, 0]
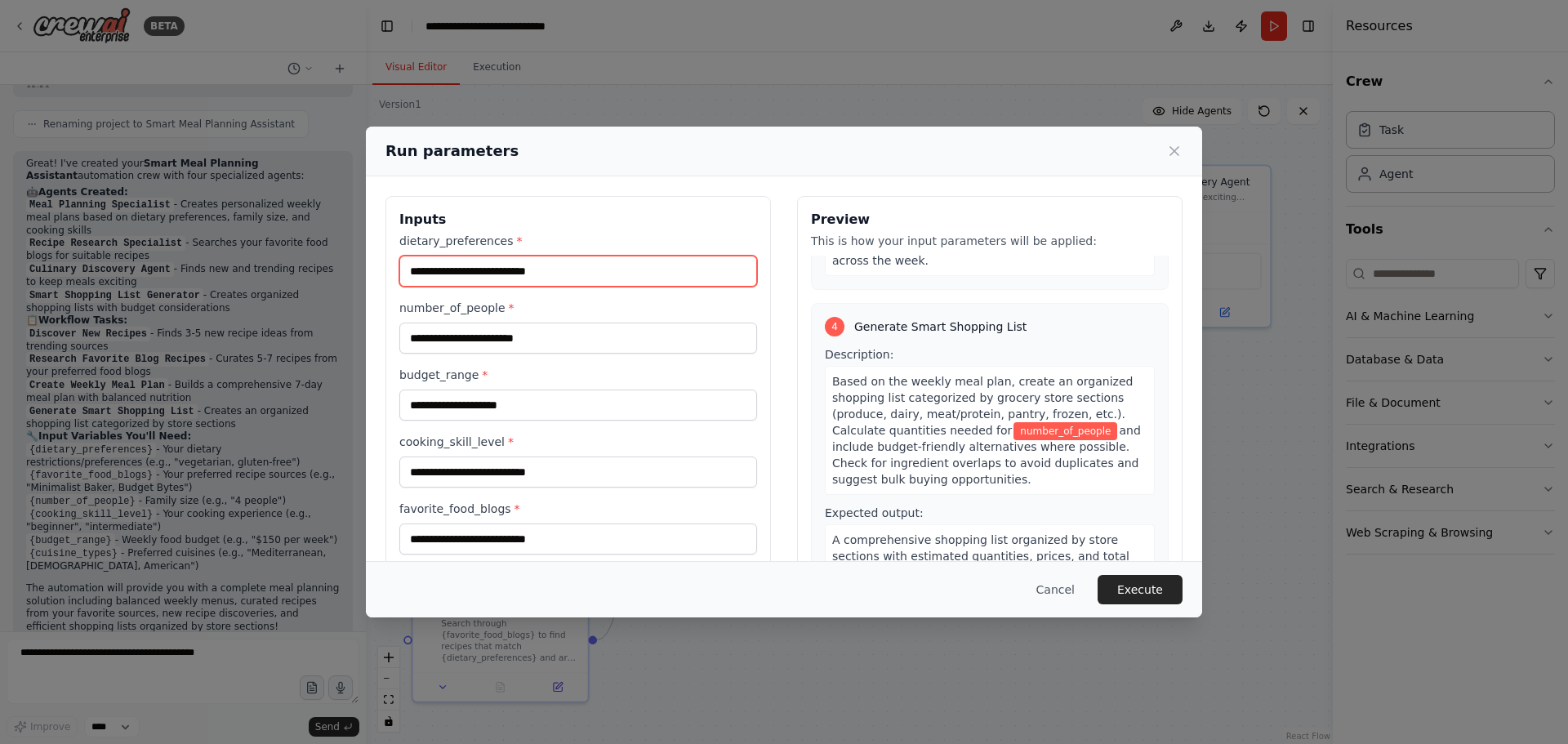
click at [573, 272] on input "dietary_preferences *" at bounding box center [578, 271] width 358 height 31
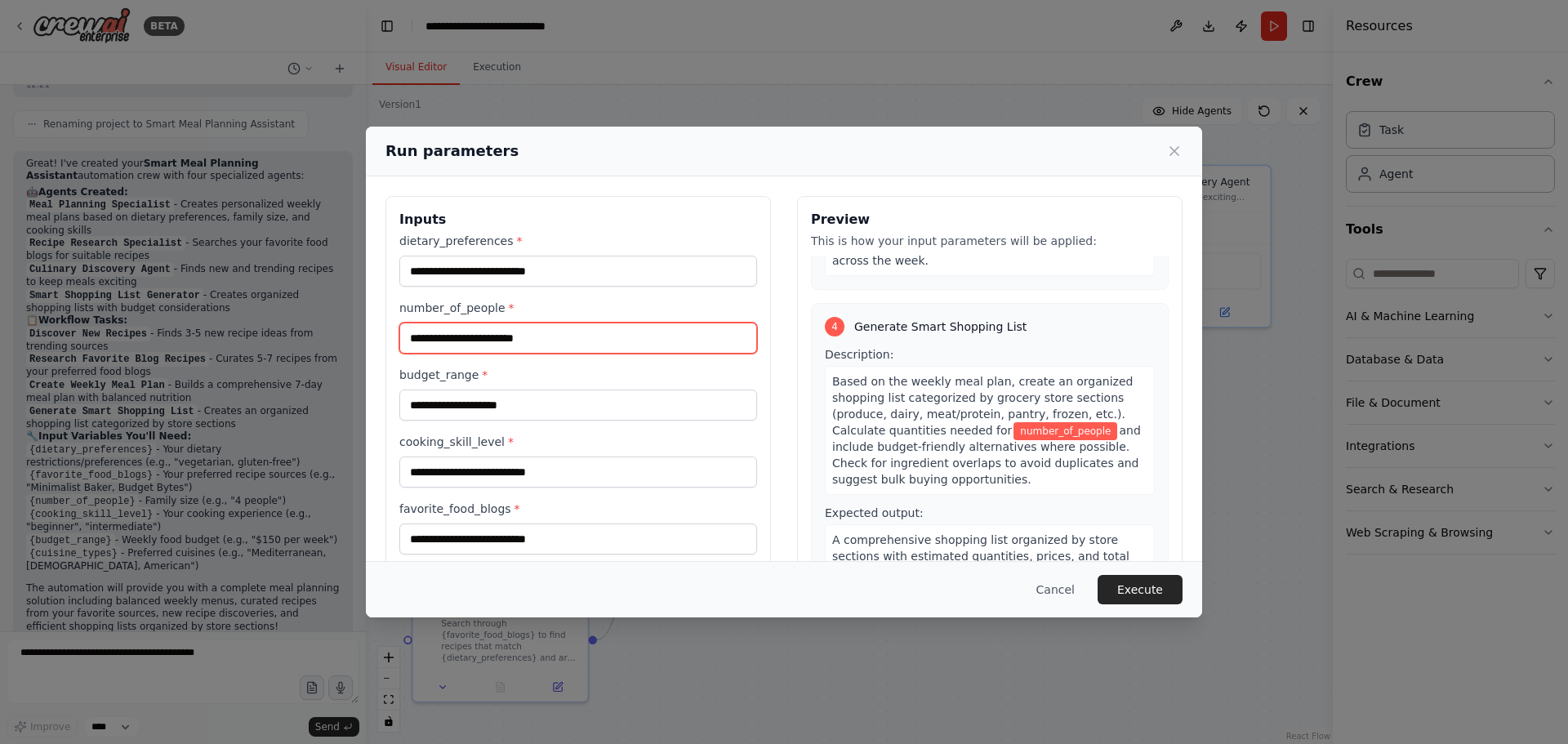
click at [579, 335] on input "number_of_people *" at bounding box center [578, 338] width 358 height 31
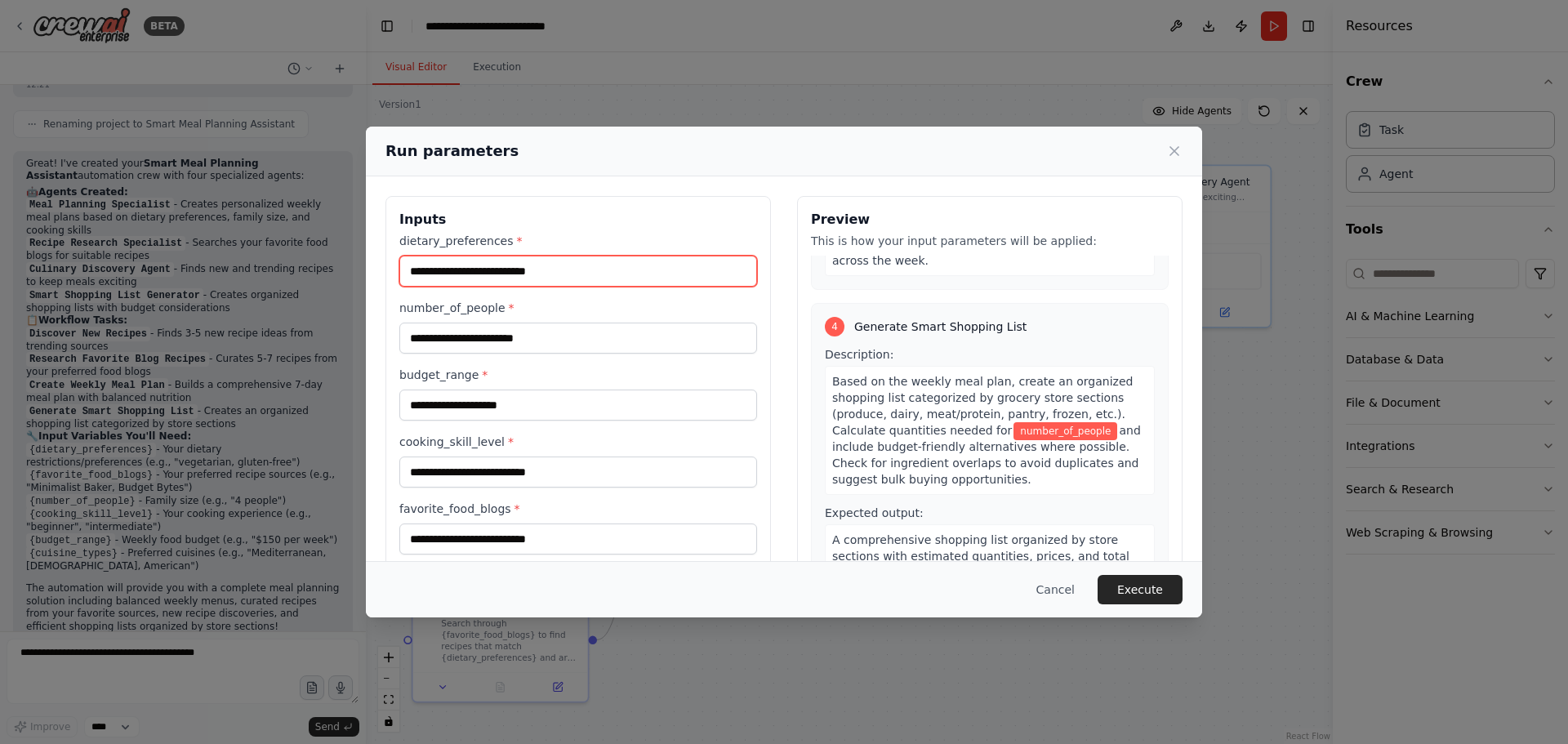
click at [575, 278] on input "dietary_preferences *" at bounding box center [578, 271] width 358 height 31
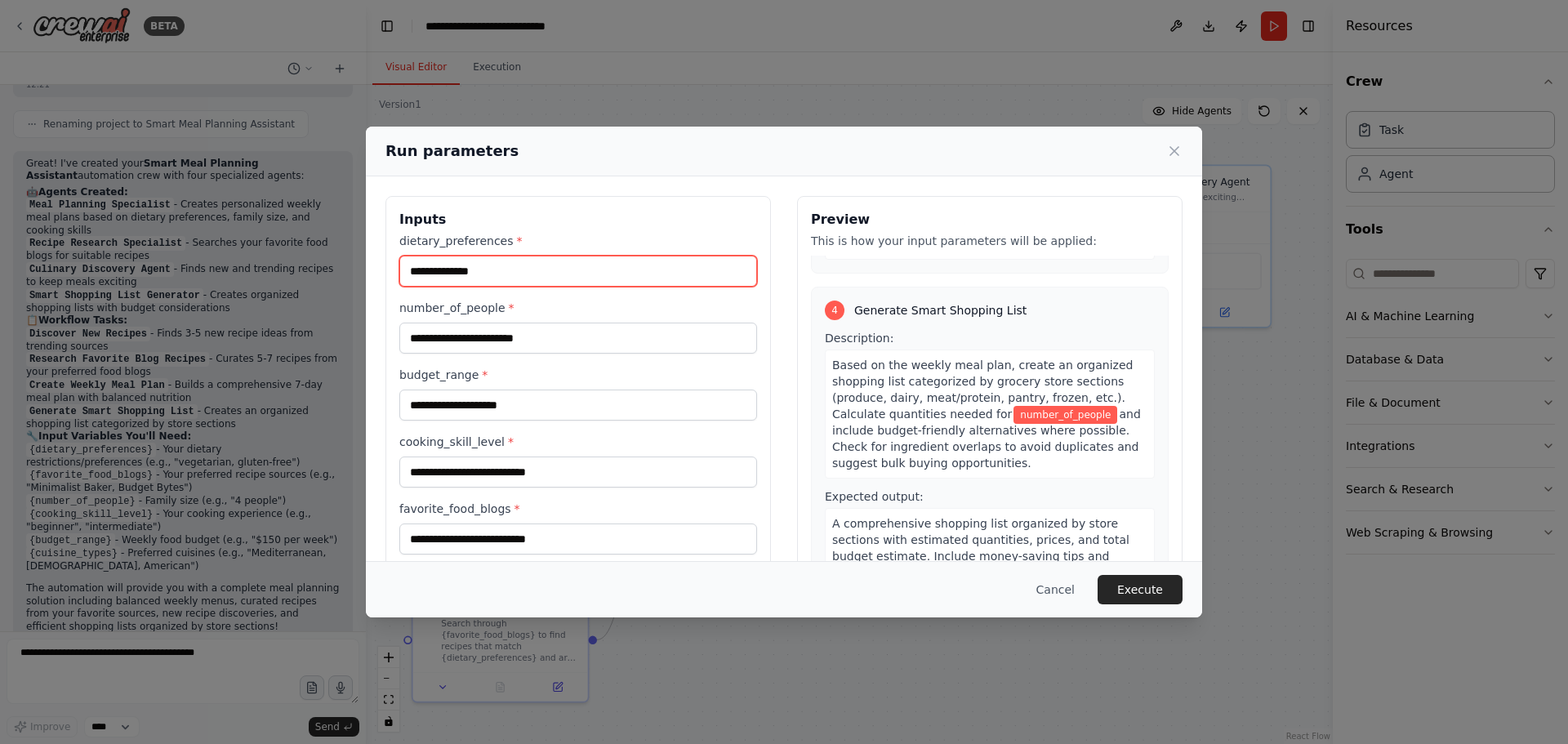
type input "**********"
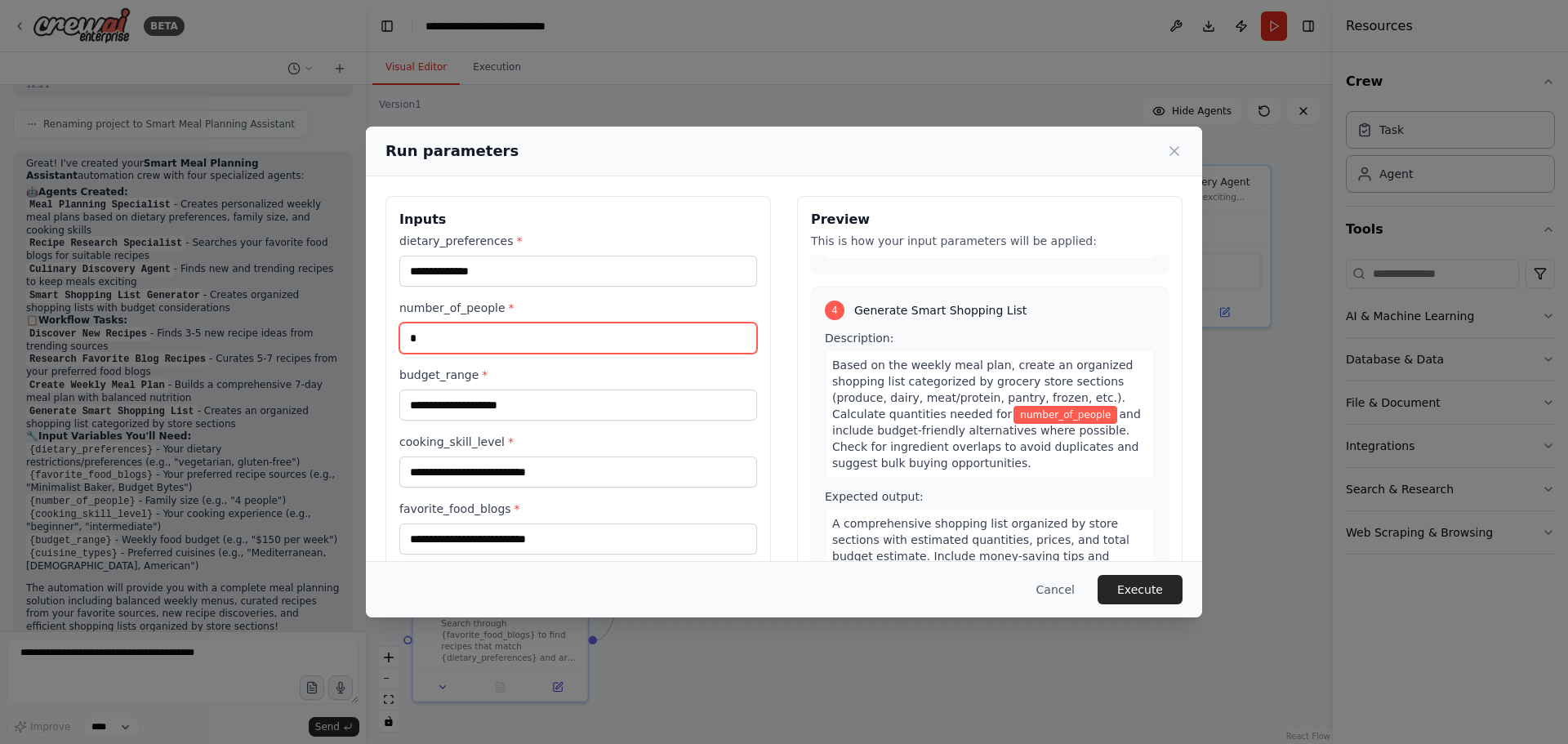
scroll to position [937, 0]
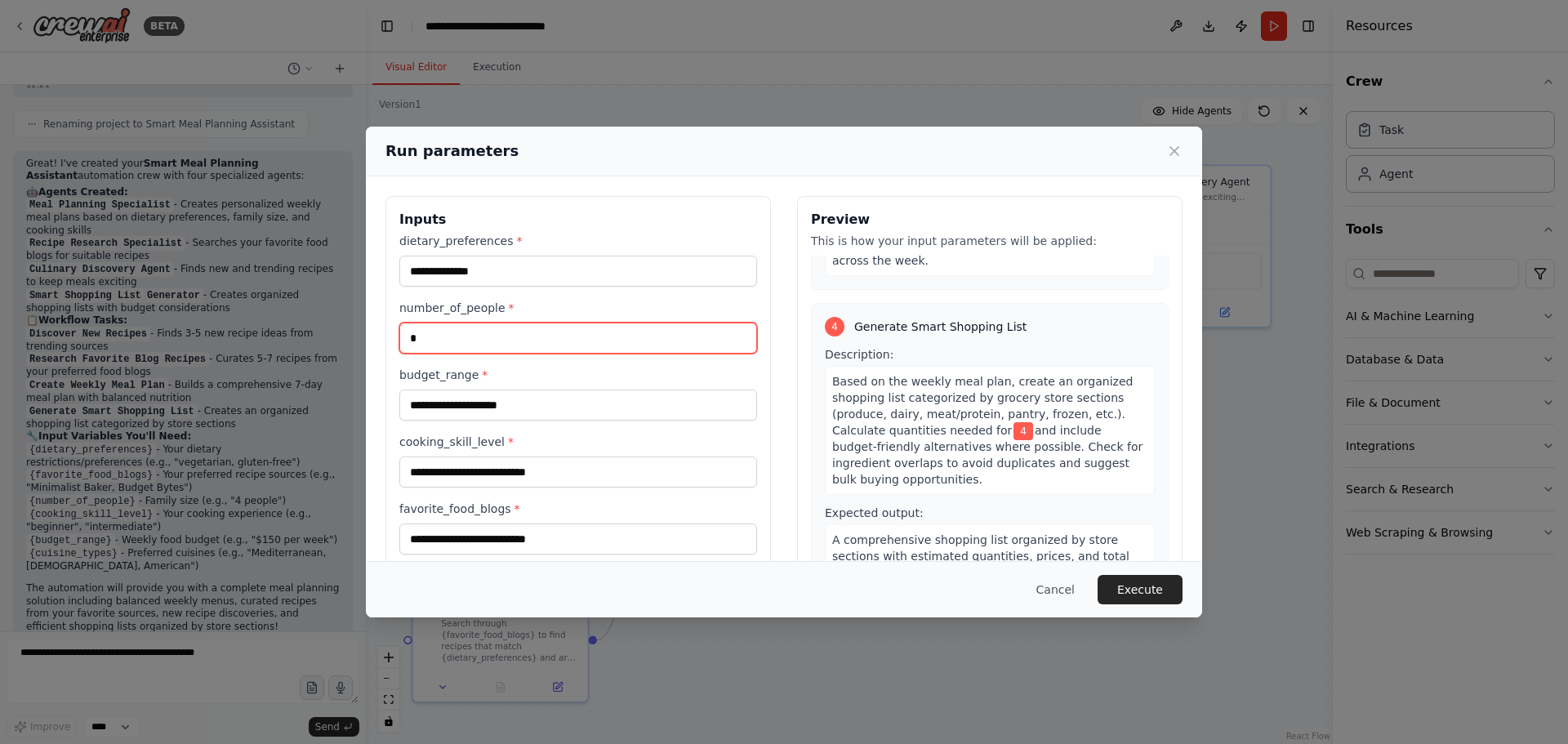
type input "*"
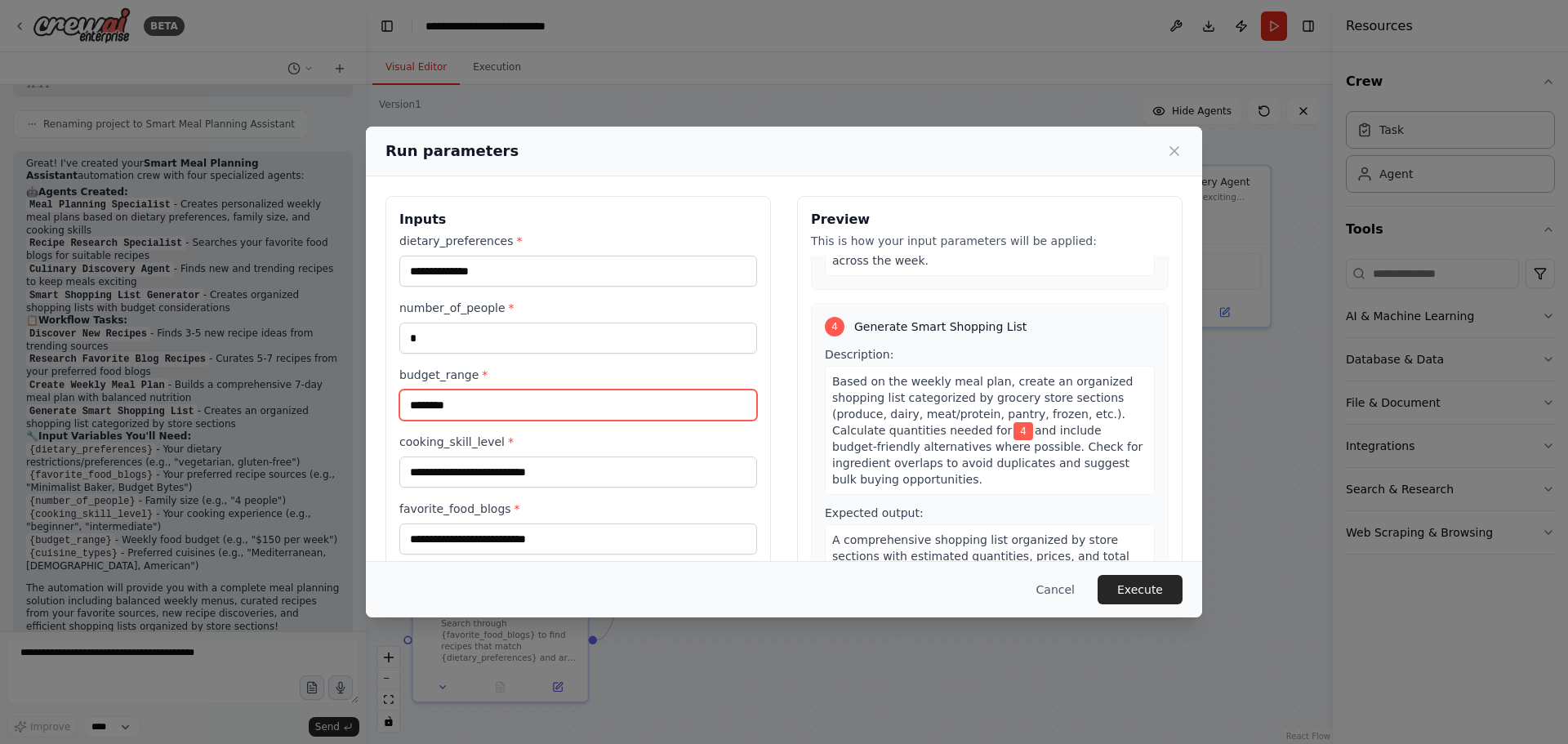
type input "********"
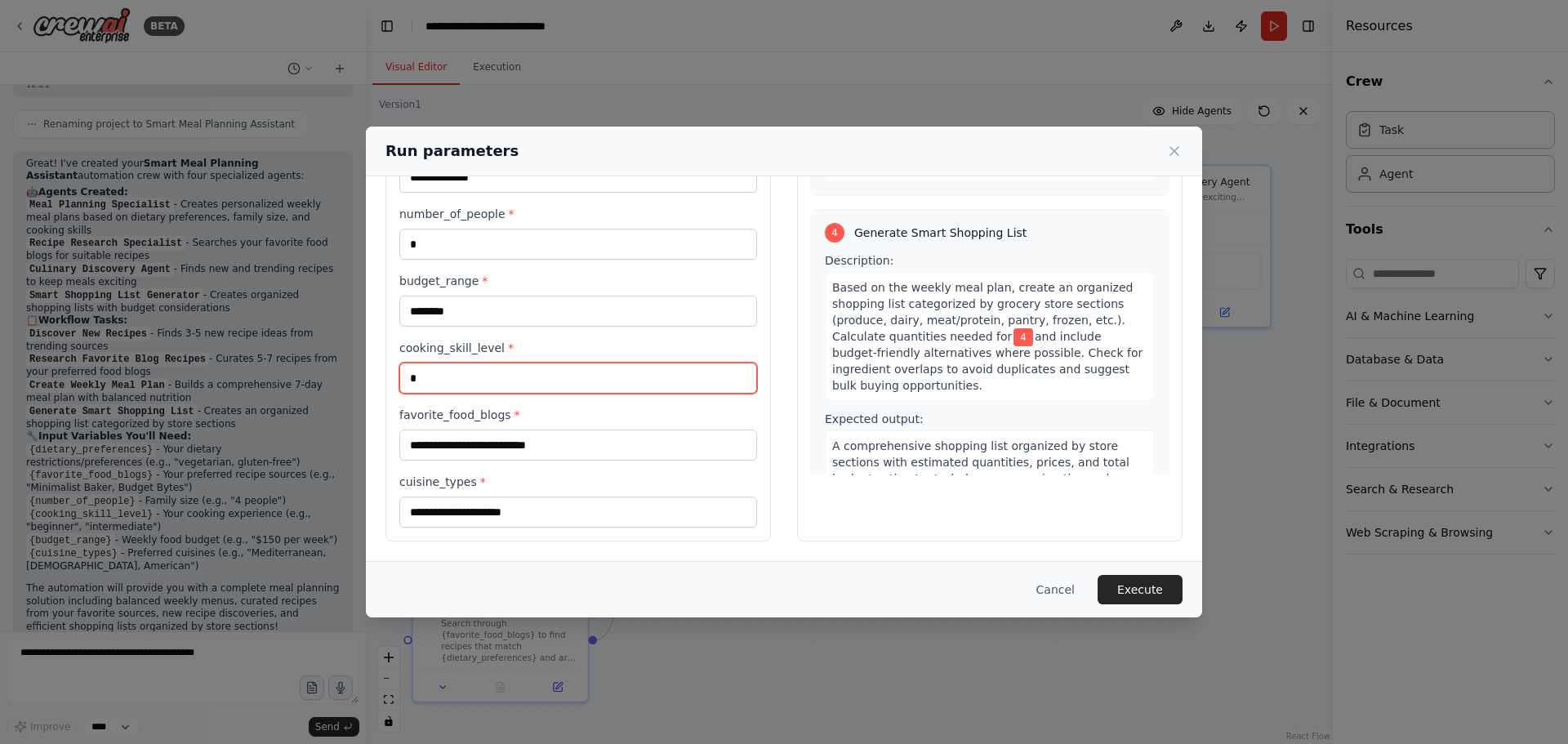
scroll to position [920, 0]
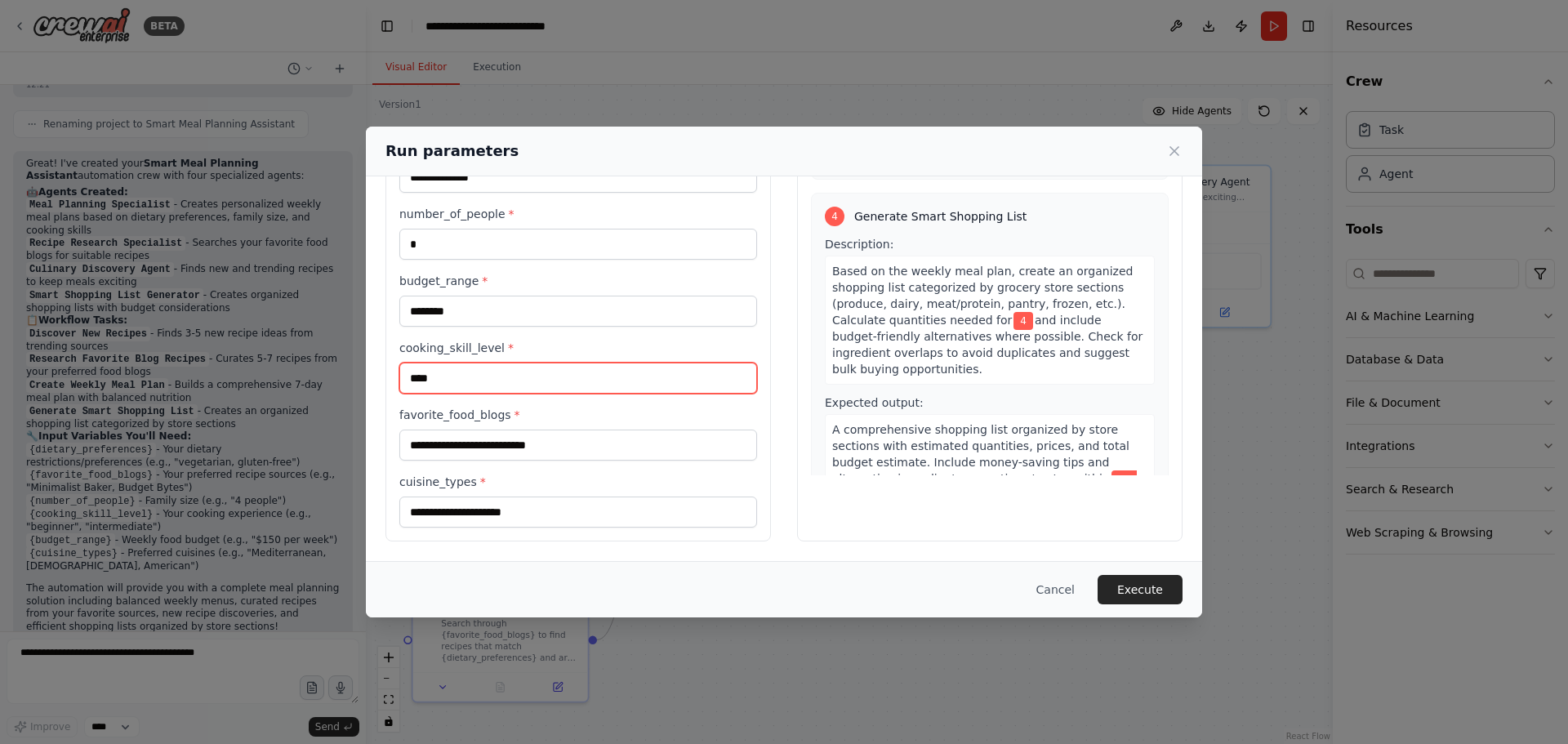
drag, startPoint x: 402, startPoint y: 379, endPoint x: 385, endPoint y: 378, distance: 17.0
click at [385, 378] on div "**********" at bounding box center [783, 322] width 836 height 479
type input "***"
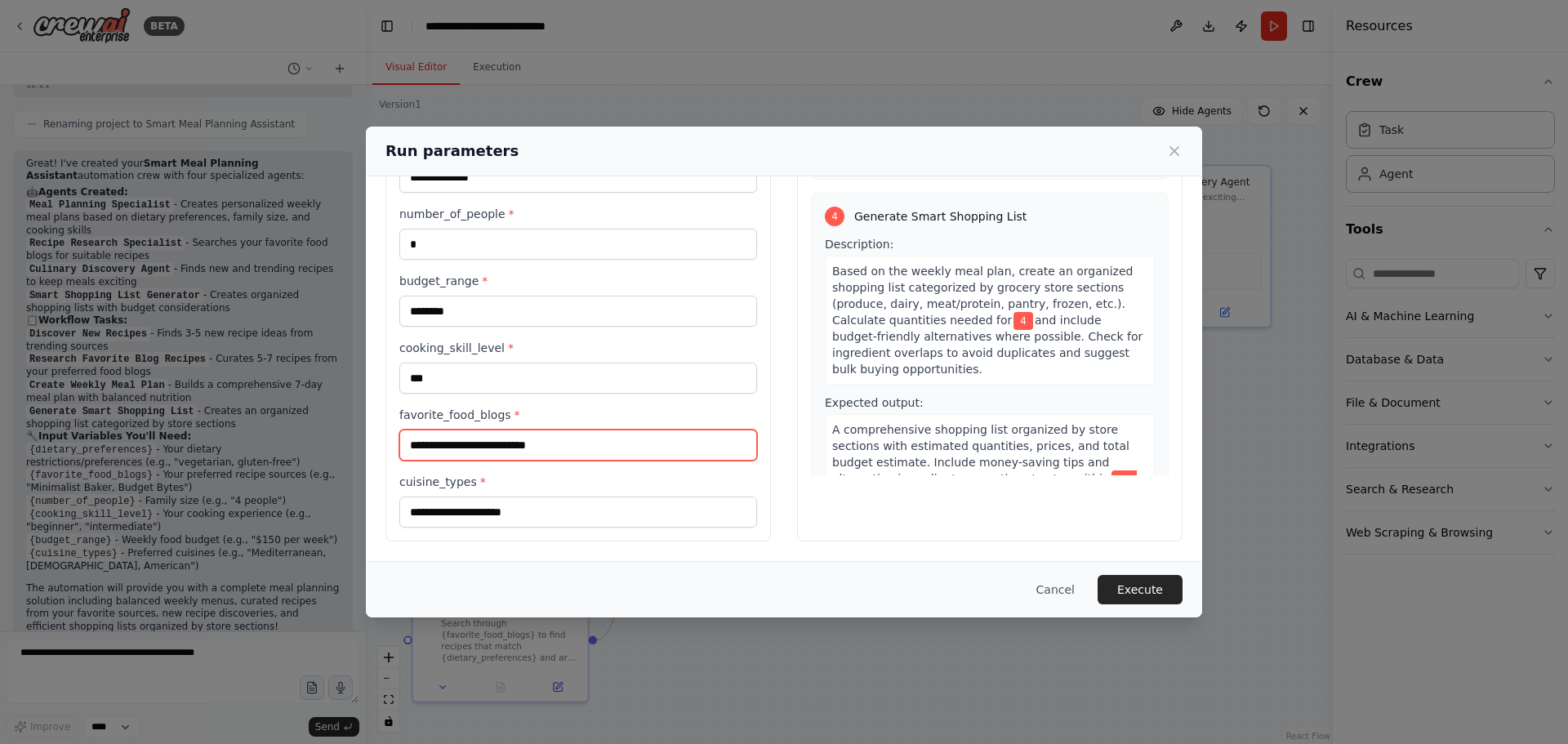
click at [505, 442] on input "favorite_food_blogs *" at bounding box center [578, 445] width 358 height 31
drag, startPoint x: 481, startPoint y: 450, endPoint x: 450, endPoint y: 452, distance: 31.1
click at [450, 452] on input "********" at bounding box center [578, 445] width 358 height 31
drag, startPoint x: 421, startPoint y: 449, endPoint x: 521, endPoint y: 452, distance: 100.0
click at [521, 451] on input "********" at bounding box center [578, 445] width 358 height 31
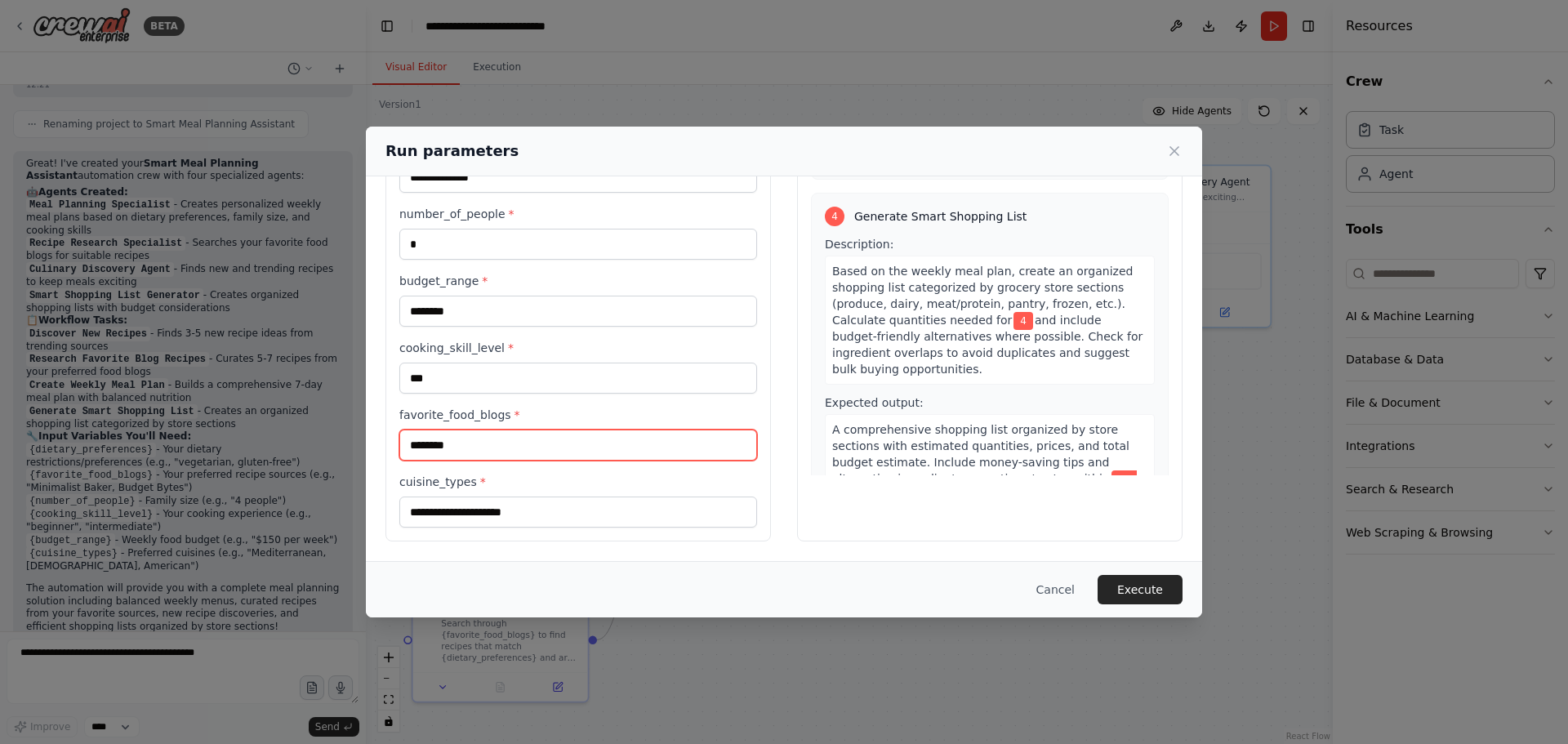
drag, startPoint x: 473, startPoint y: 454, endPoint x: 426, endPoint y: 453, distance: 47.0
click at [426, 453] on input "********" at bounding box center [578, 445] width 358 height 31
type input "**********"
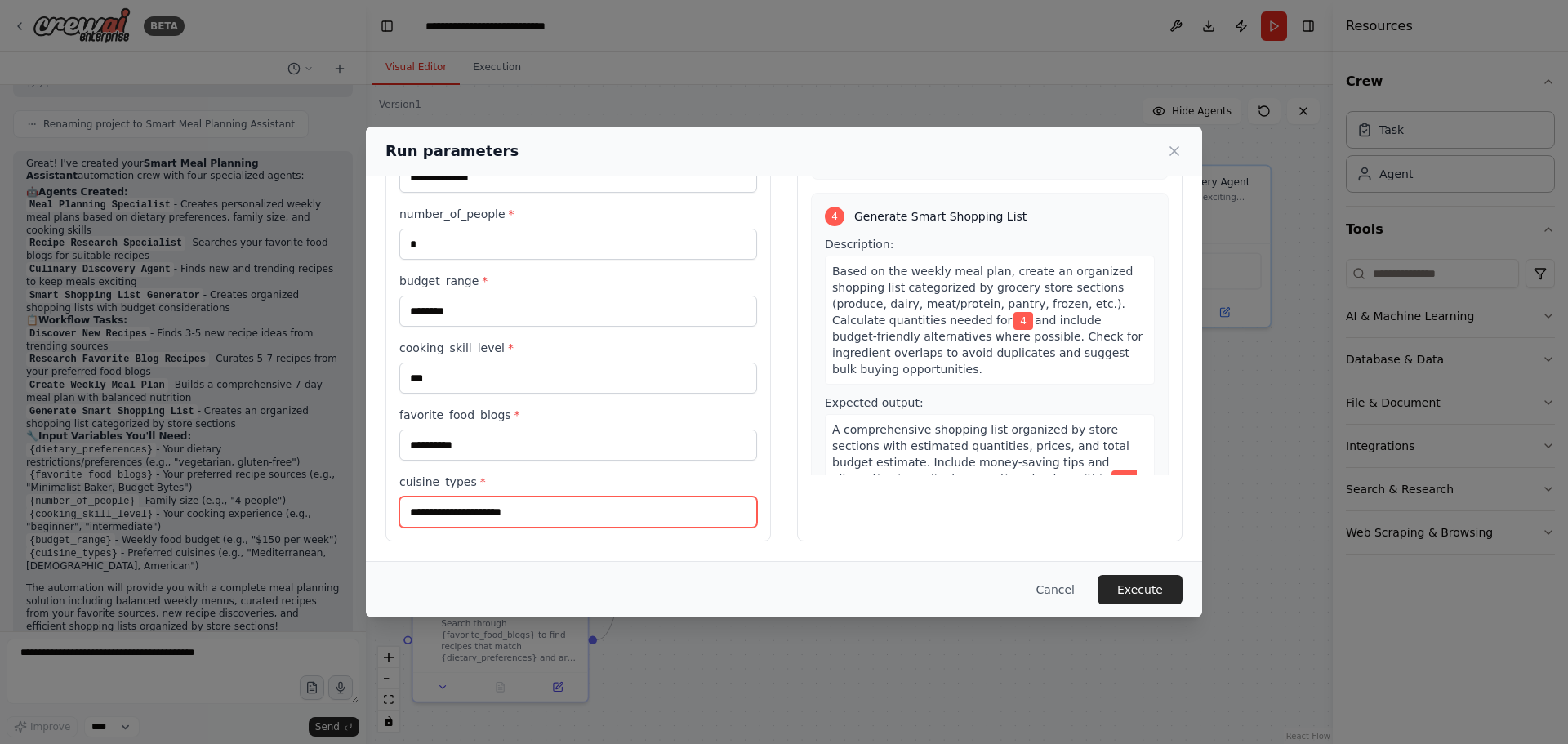
click at [509, 511] on input "cuisine_types *" at bounding box center [578, 512] width 358 height 31
type input "********"
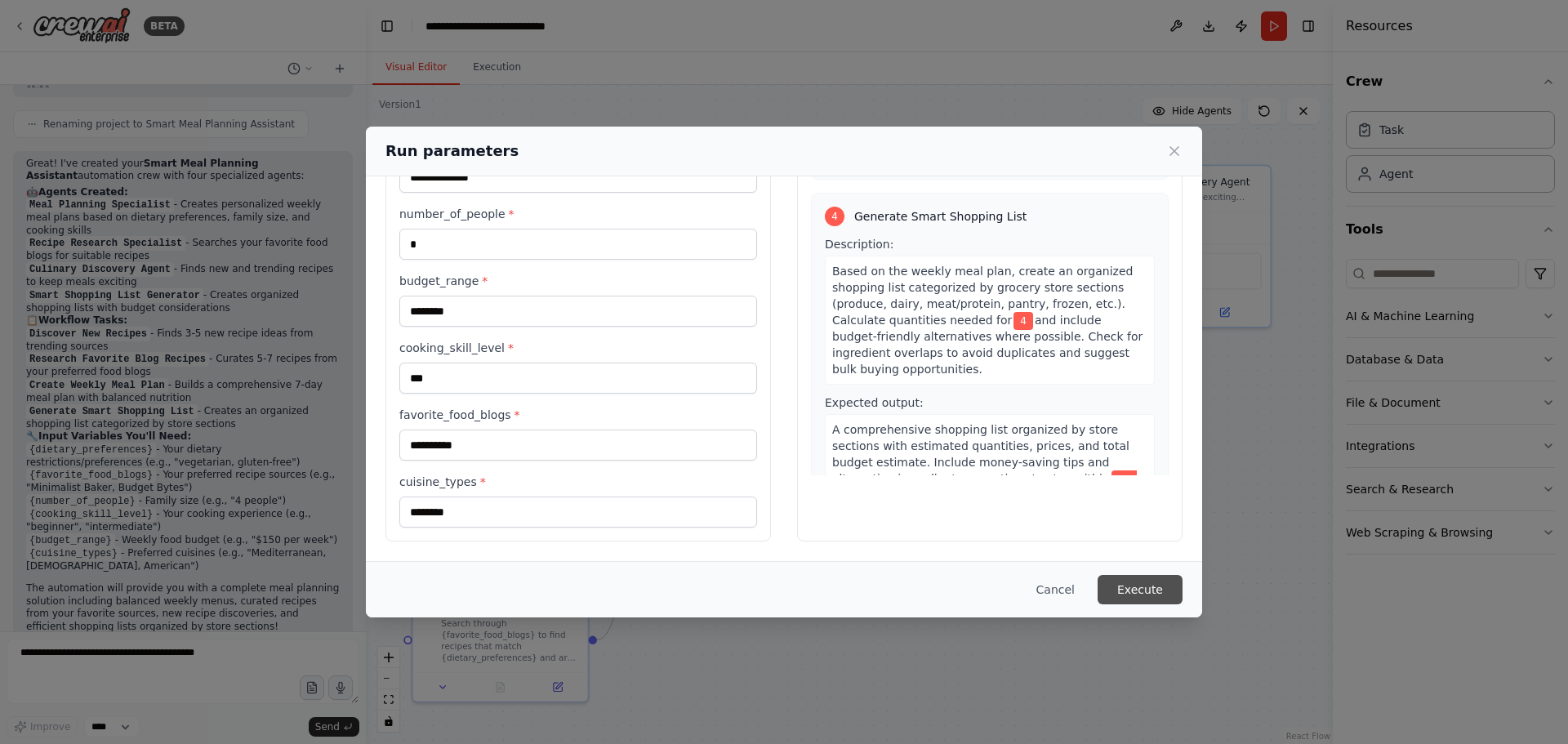
click at [1142, 582] on button "Execute" at bounding box center [1140, 589] width 85 height 29
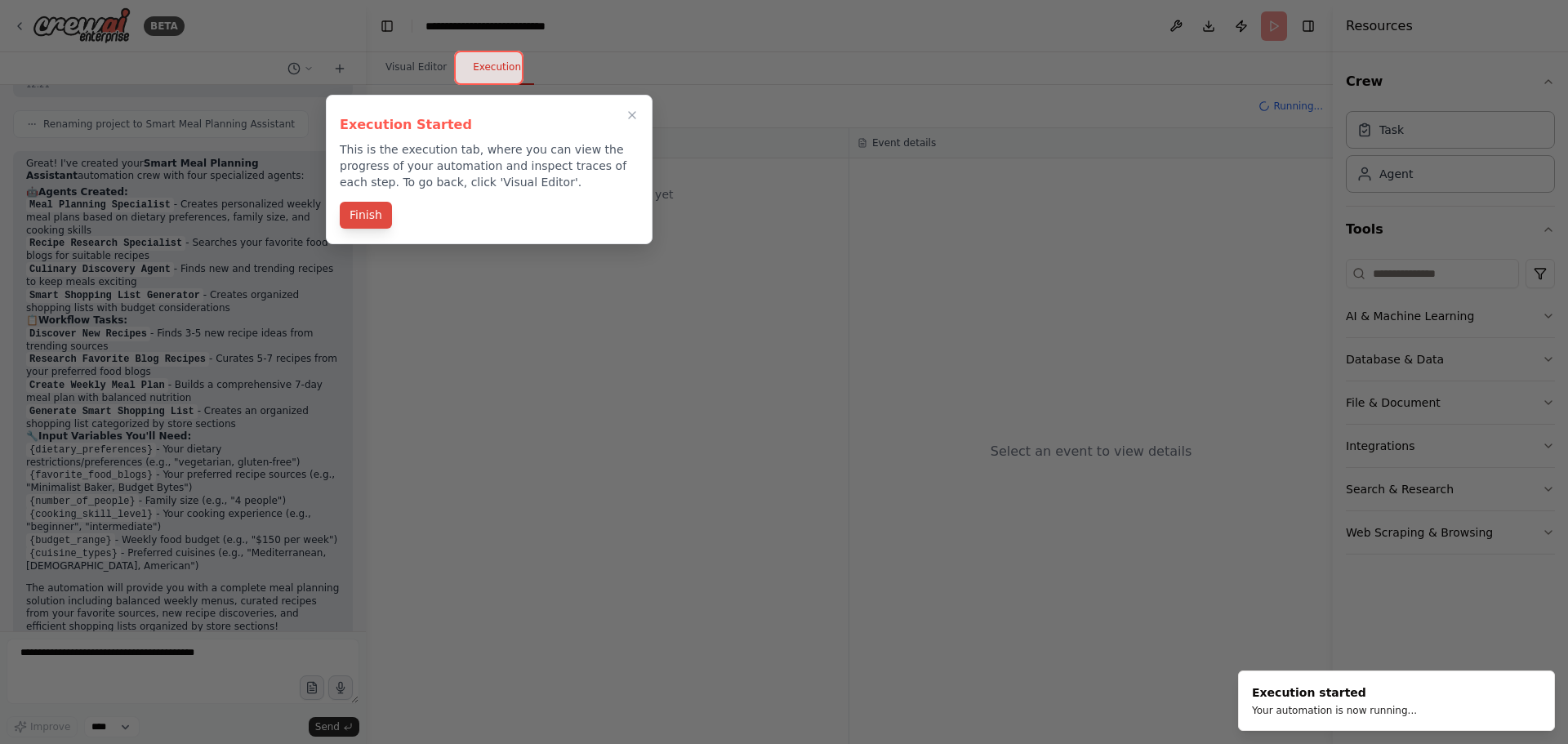
click at [364, 220] on button "Finish" at bounding box center [365, 215] width 52 height 27
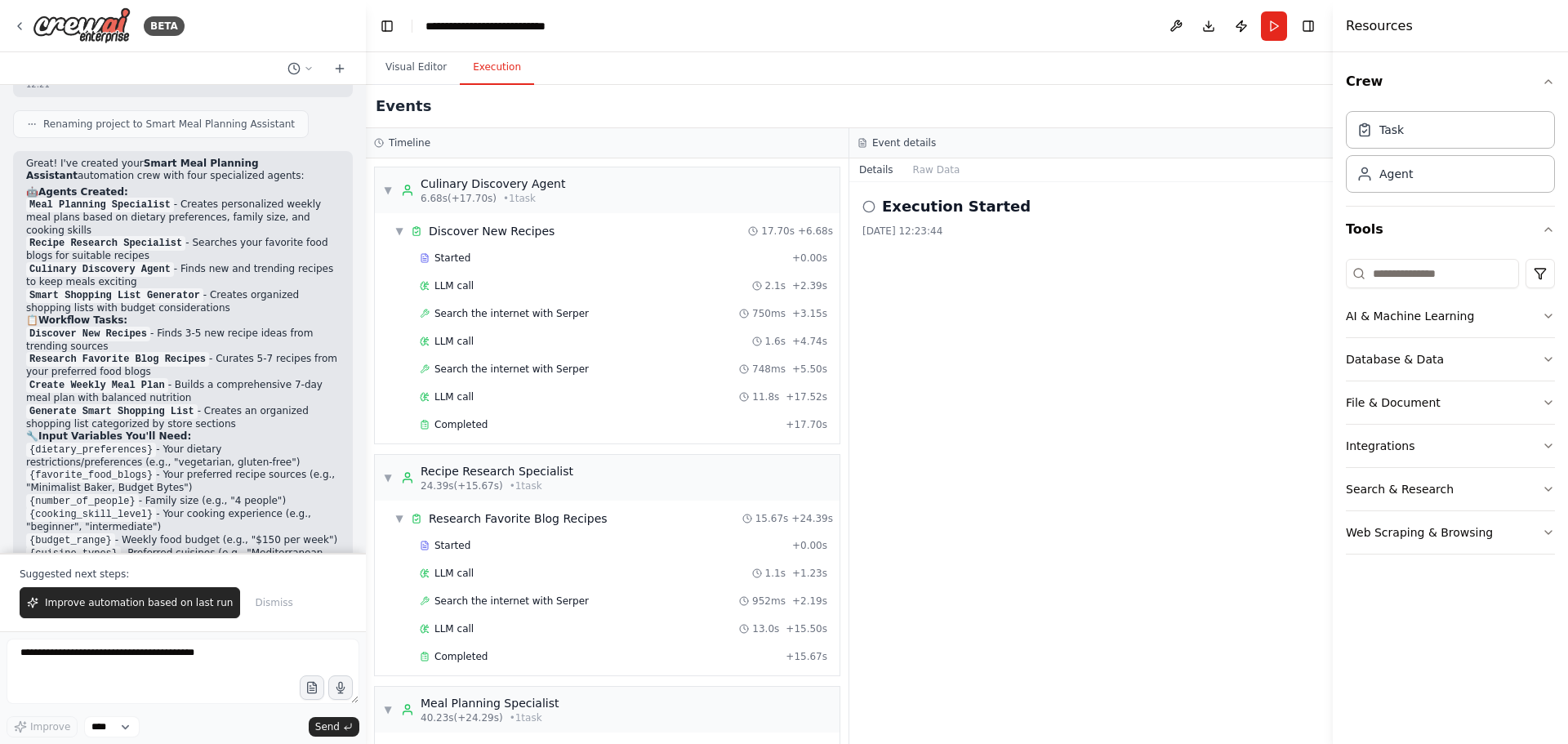
scroll to position [303, 0]
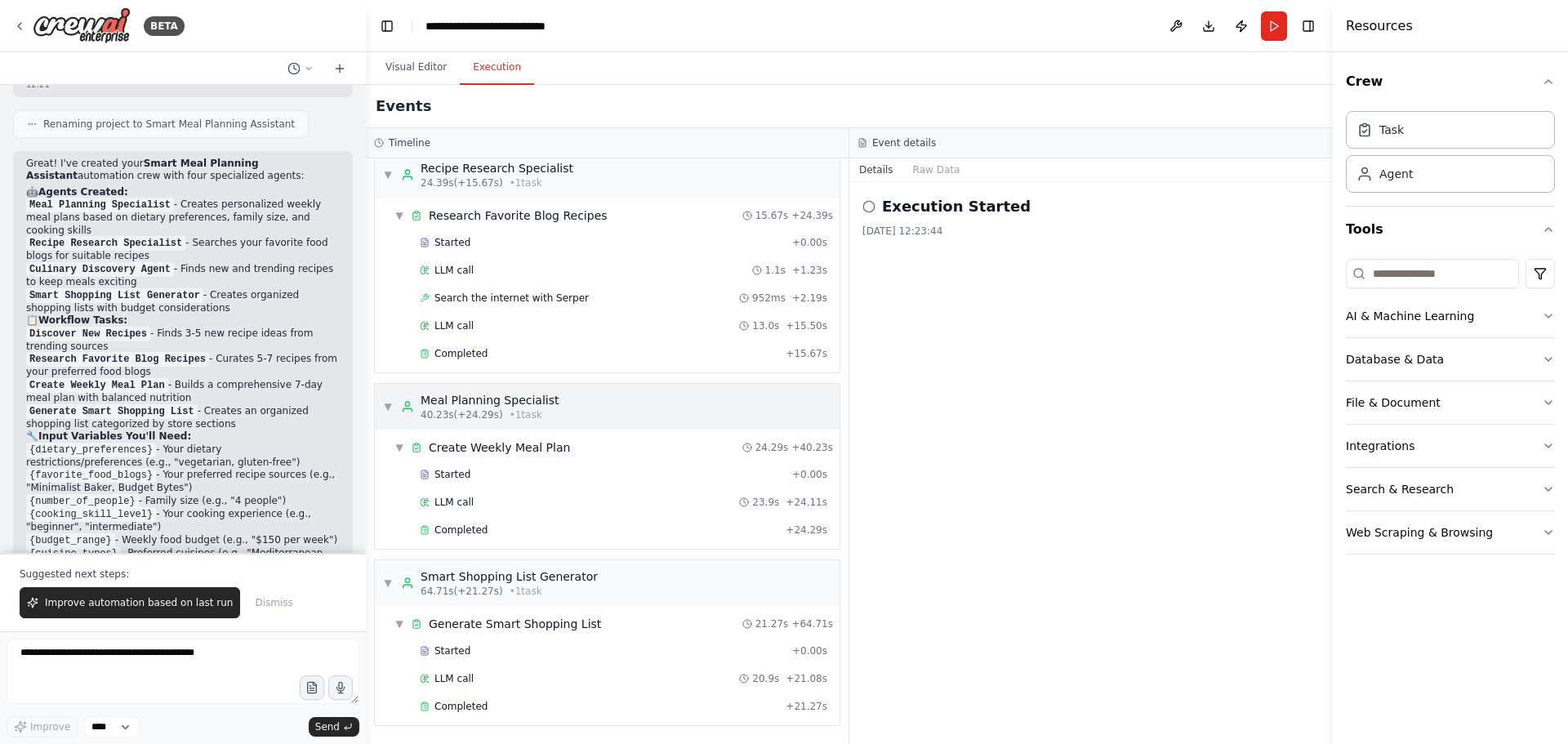
click at [599, 396] on div "▼ Meal Planning Specialist 40.23s (+24.29s) • 1 task" at bounding box center [607, 406] width 464 height 46
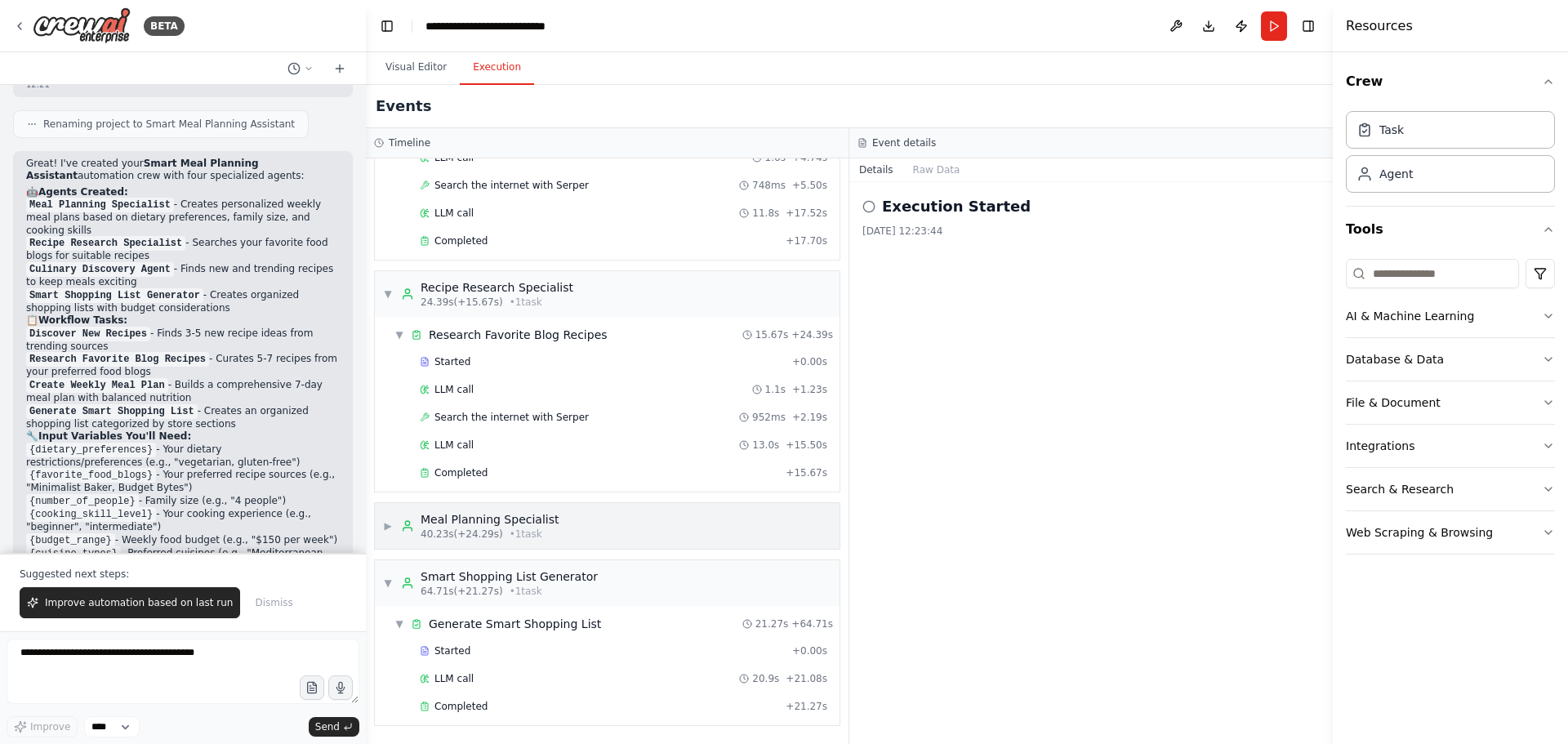
scroll to position [184, 0]
click at [572, 293] on div "▼ Recipe Research Specialist 24.39s (+15.67s) • 1 task" at bounding box center [607, 294] width 464 height 46
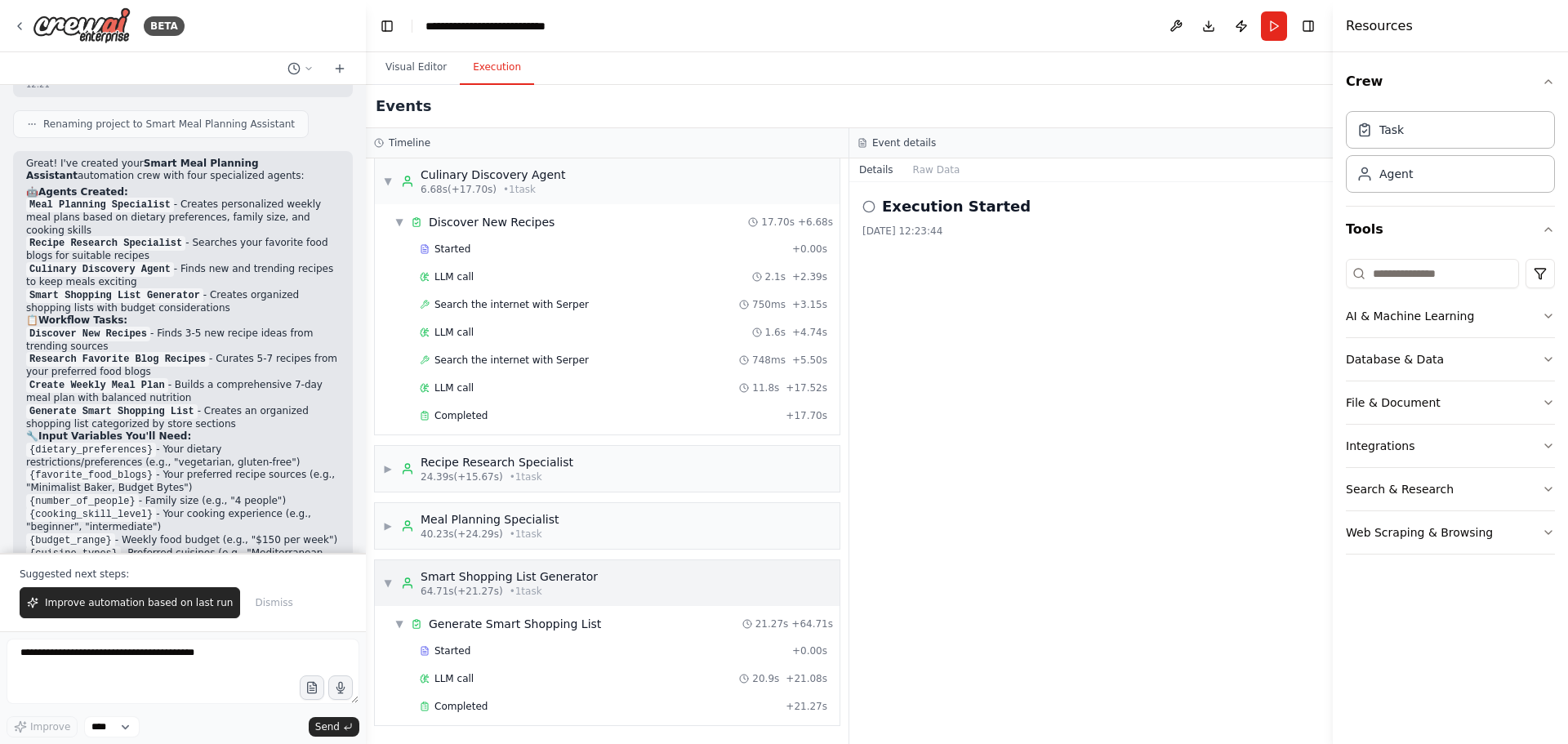
click at [491, 583] on div "Smart Shopping List Generator" at bounding box center [509, 575] width 177 height 16
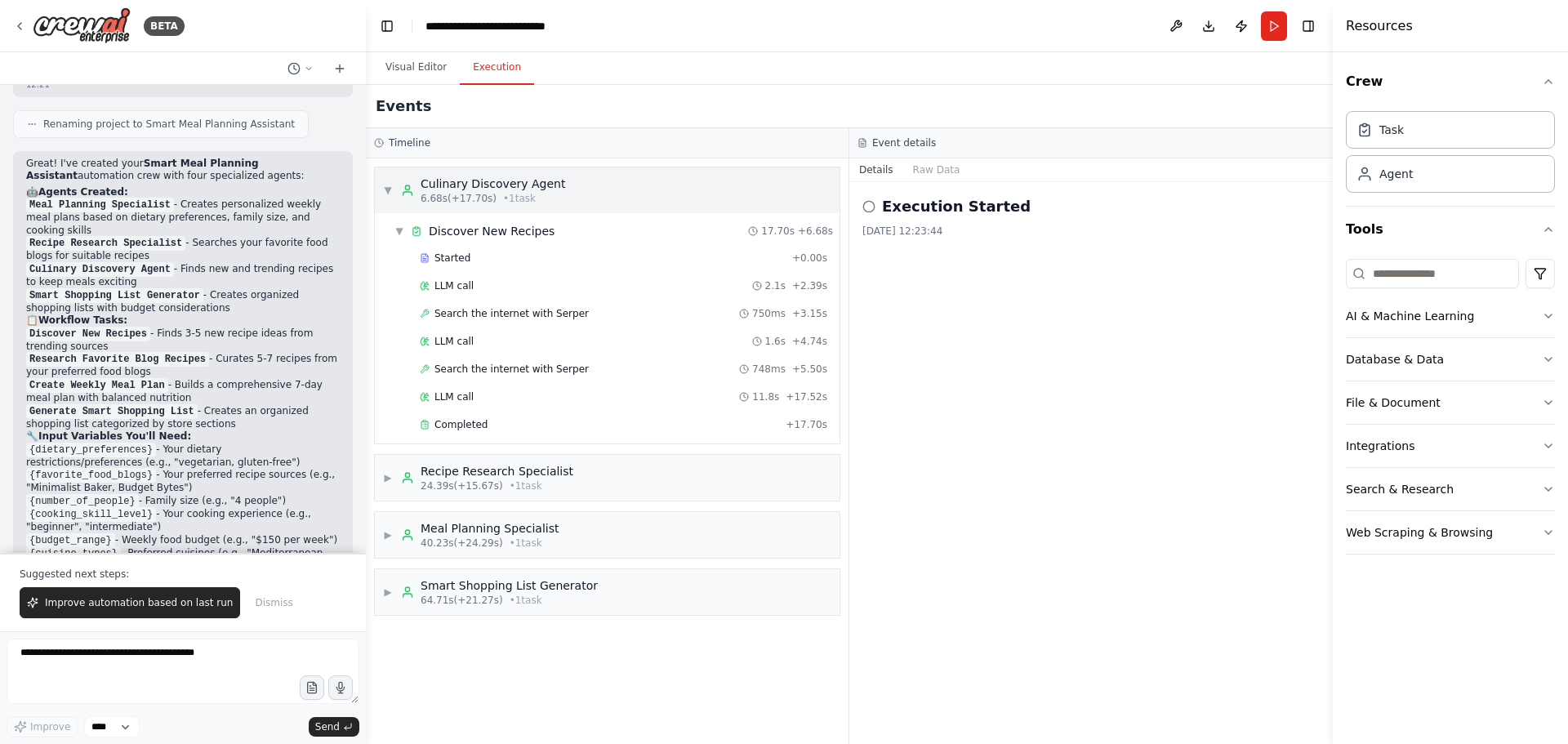
click at [461, 184] on div "Culinary Discovery Agent" at bounding box center [492, 183] width 144 height 16
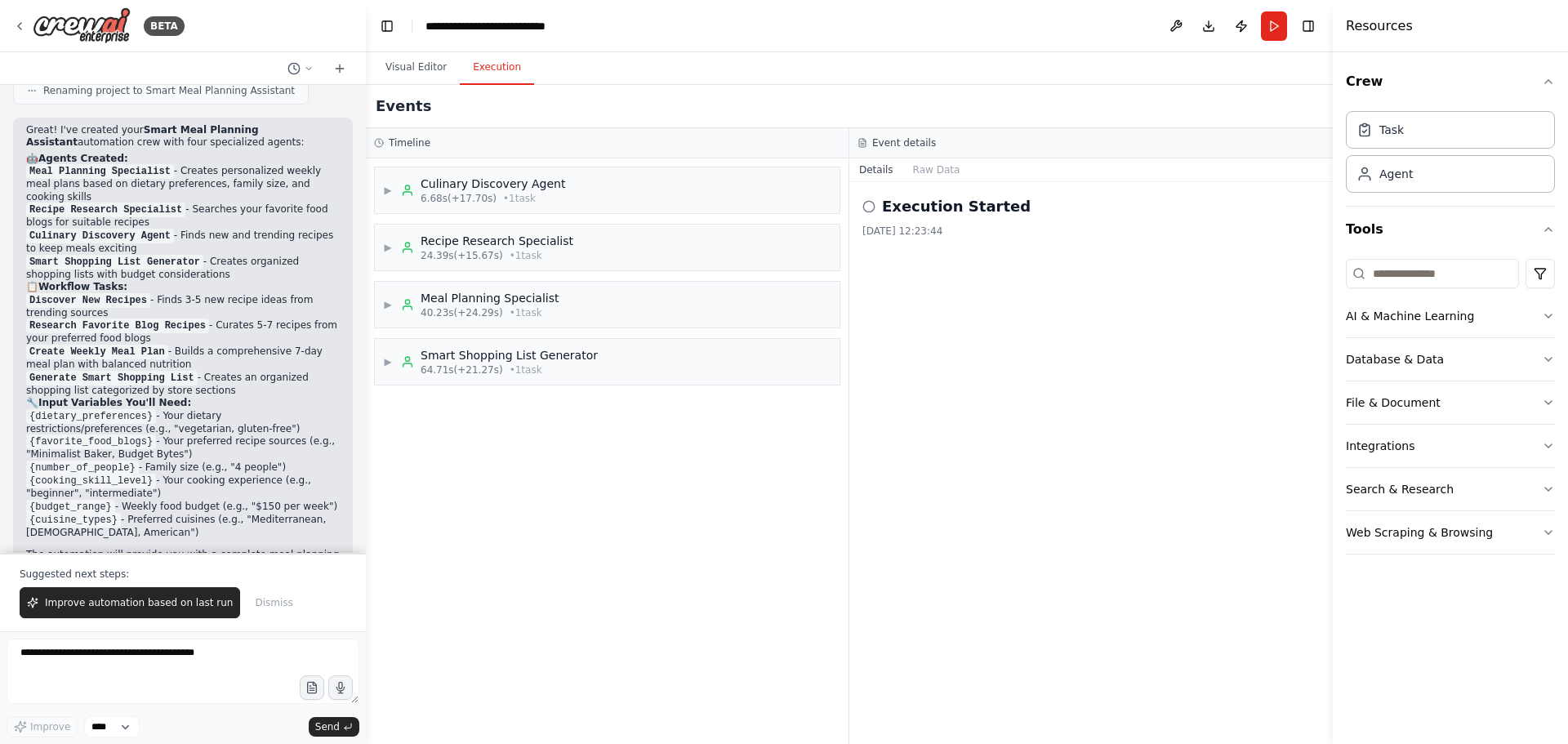
scroll to position [1159, 0]
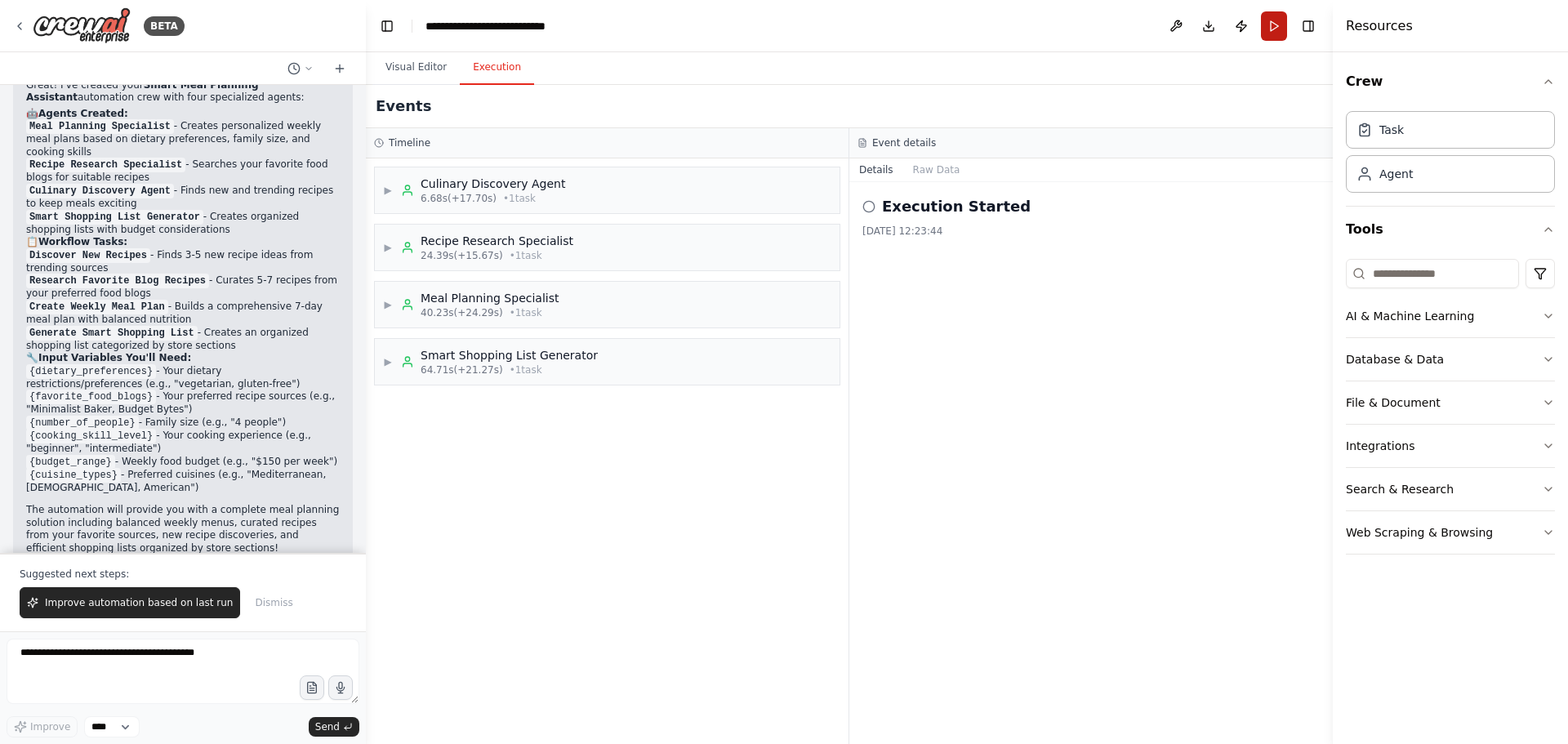
click at [1274, 31] on button "Run" at bounding box center [1273, 26] width 26 height 29
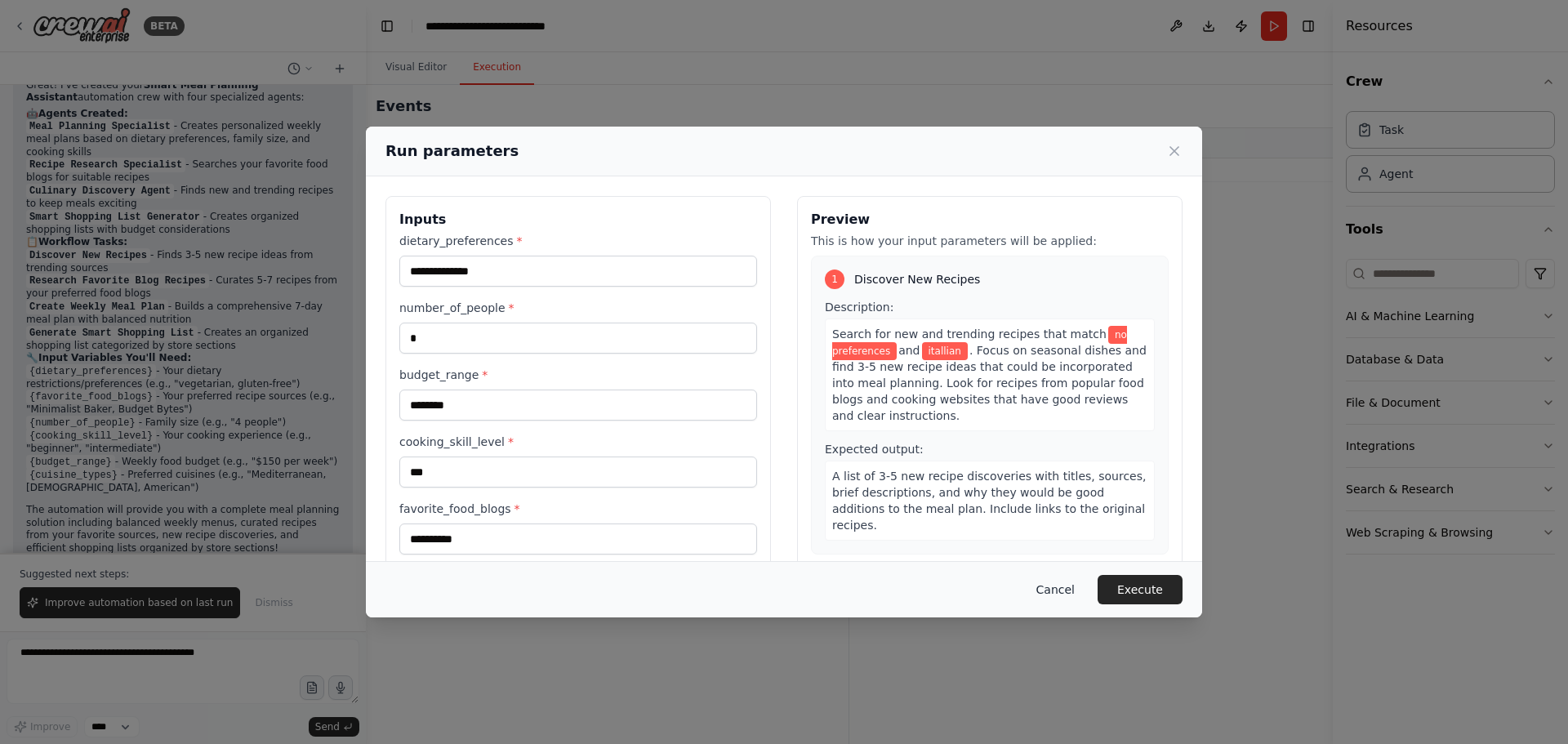
click at [1066, 593] on button "Cancel" at bounding box center [1055, 589] width 65 height 29
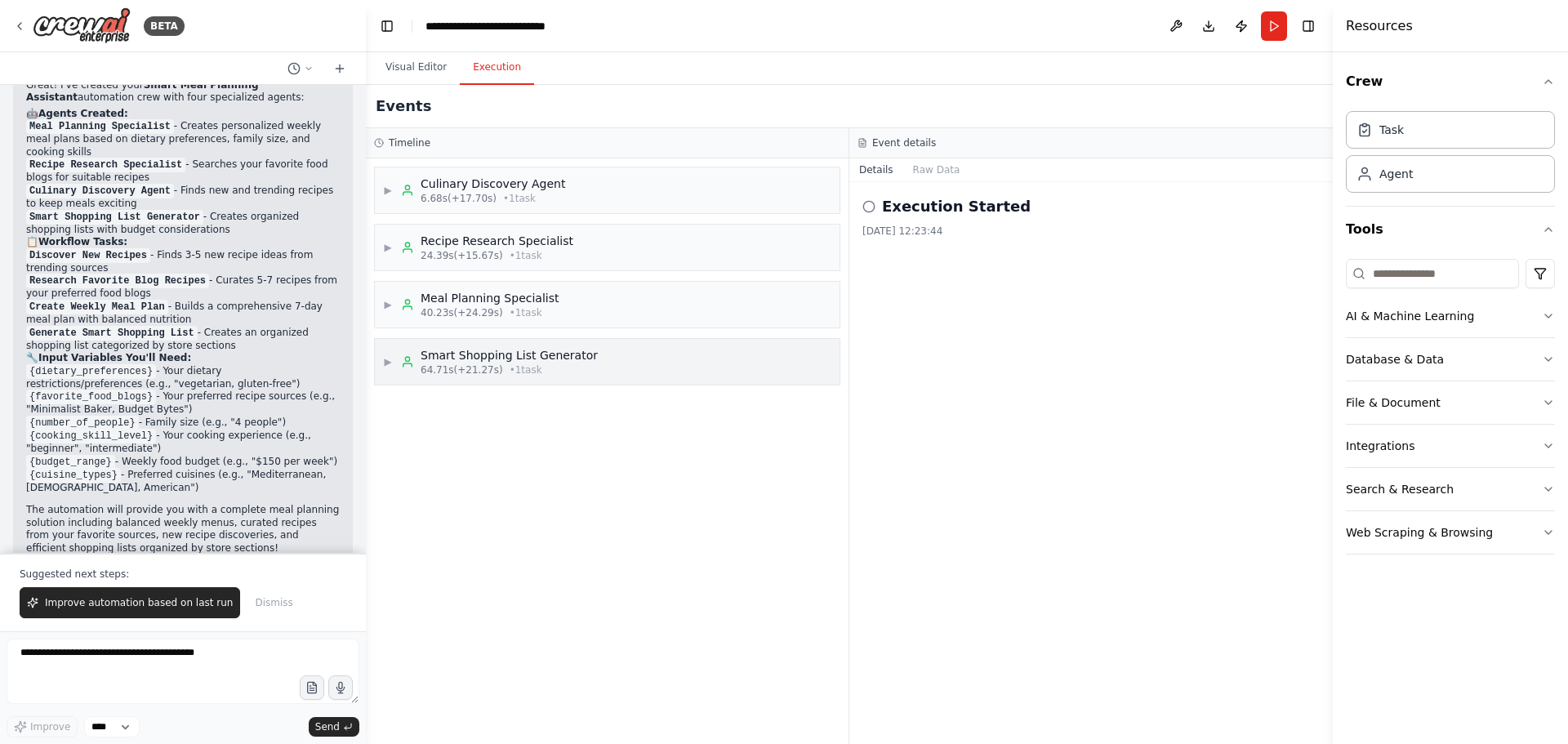
click at [390, 365] on span "▶" at bounding box center [388, 361] width 10 height 13
click at [444, 483] on span "Completed" at bounding box center [460, 484] width 53 height 13
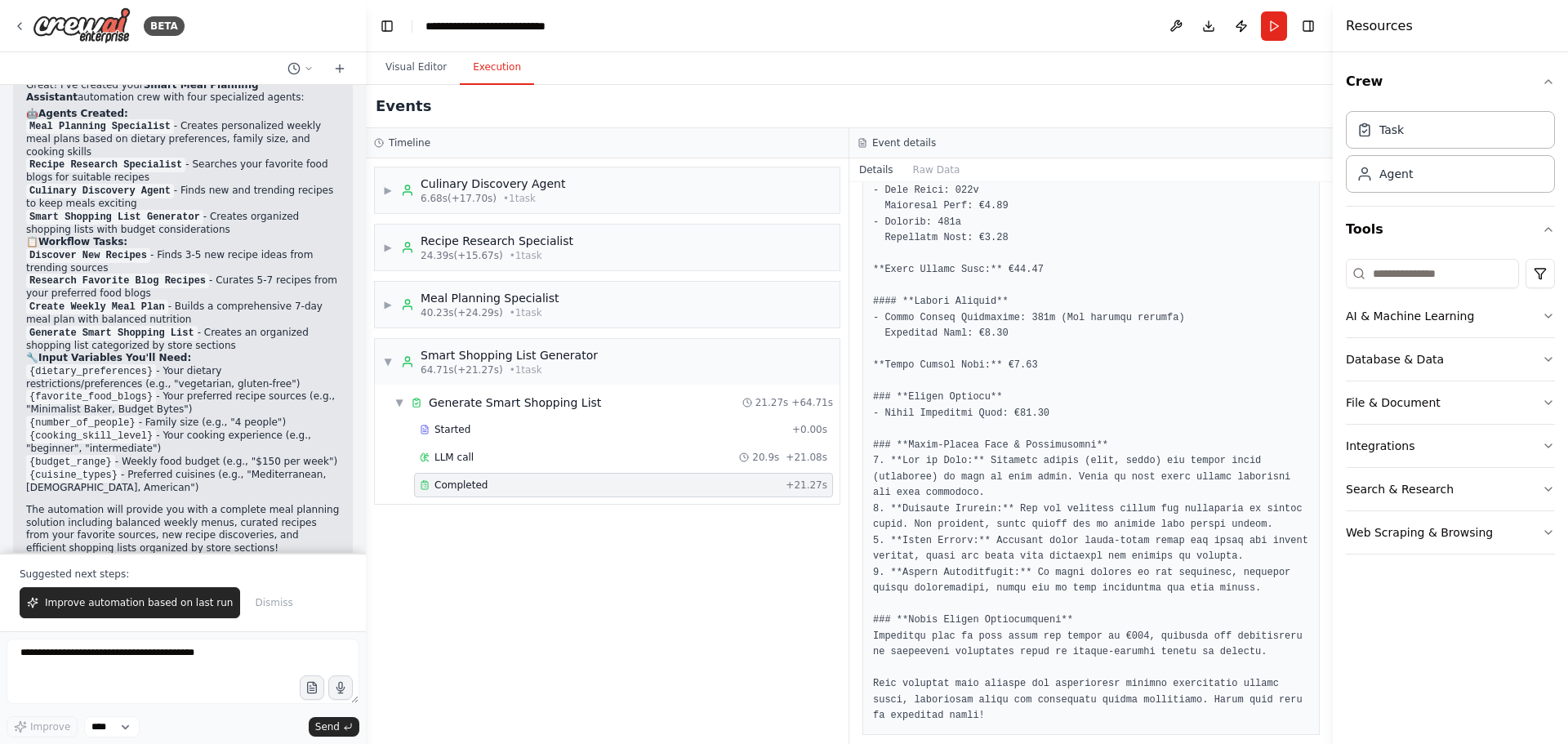
scroll to position [1516, 0]
click at [549, 298] on div "▶ Meal Planning Specialist 40.23s (+24.29s) • 1 task" at bounding box center [607, 304] width 464 height 46
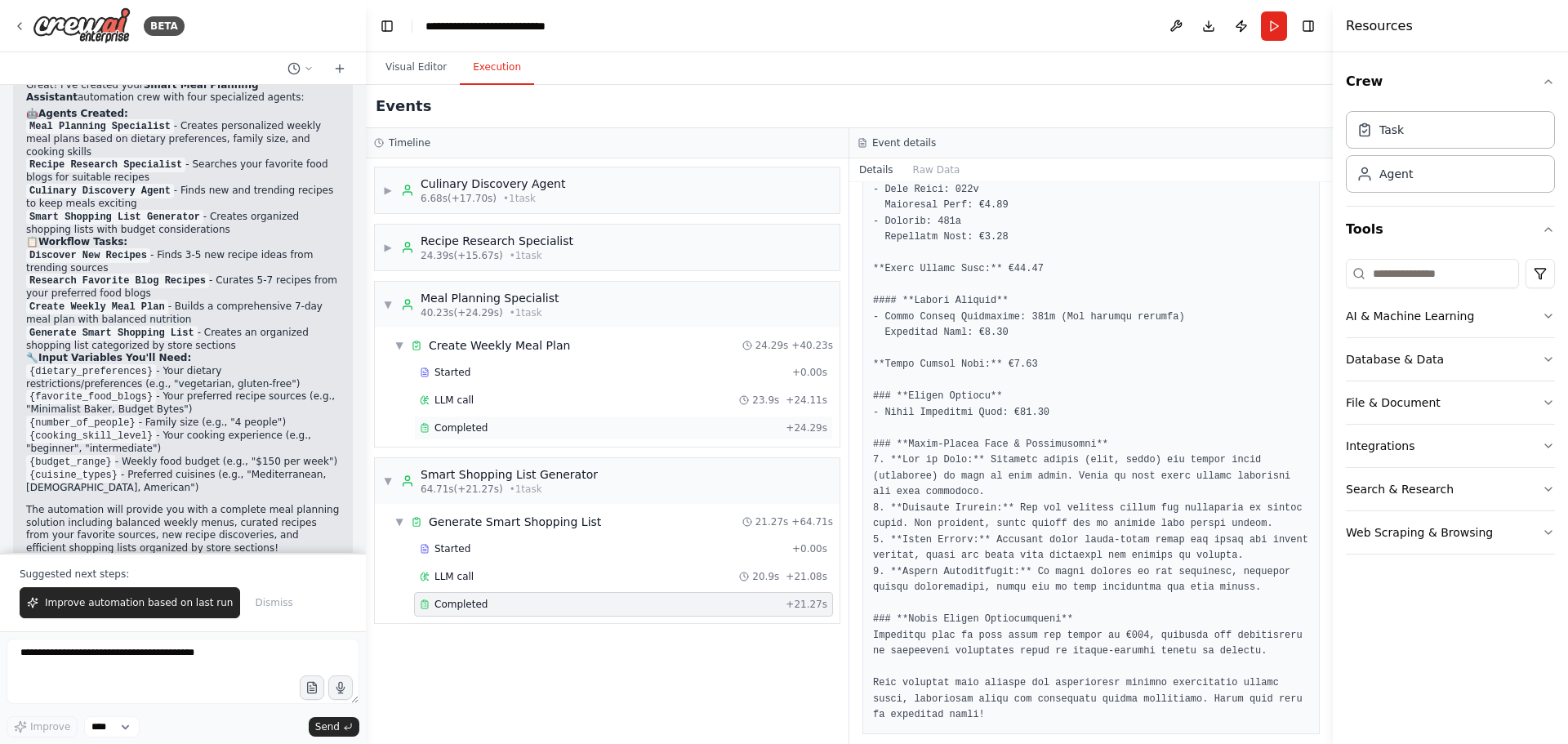
click at [517, 427] on div "Completed" at bounding box center [599, 427] width 360 height 13
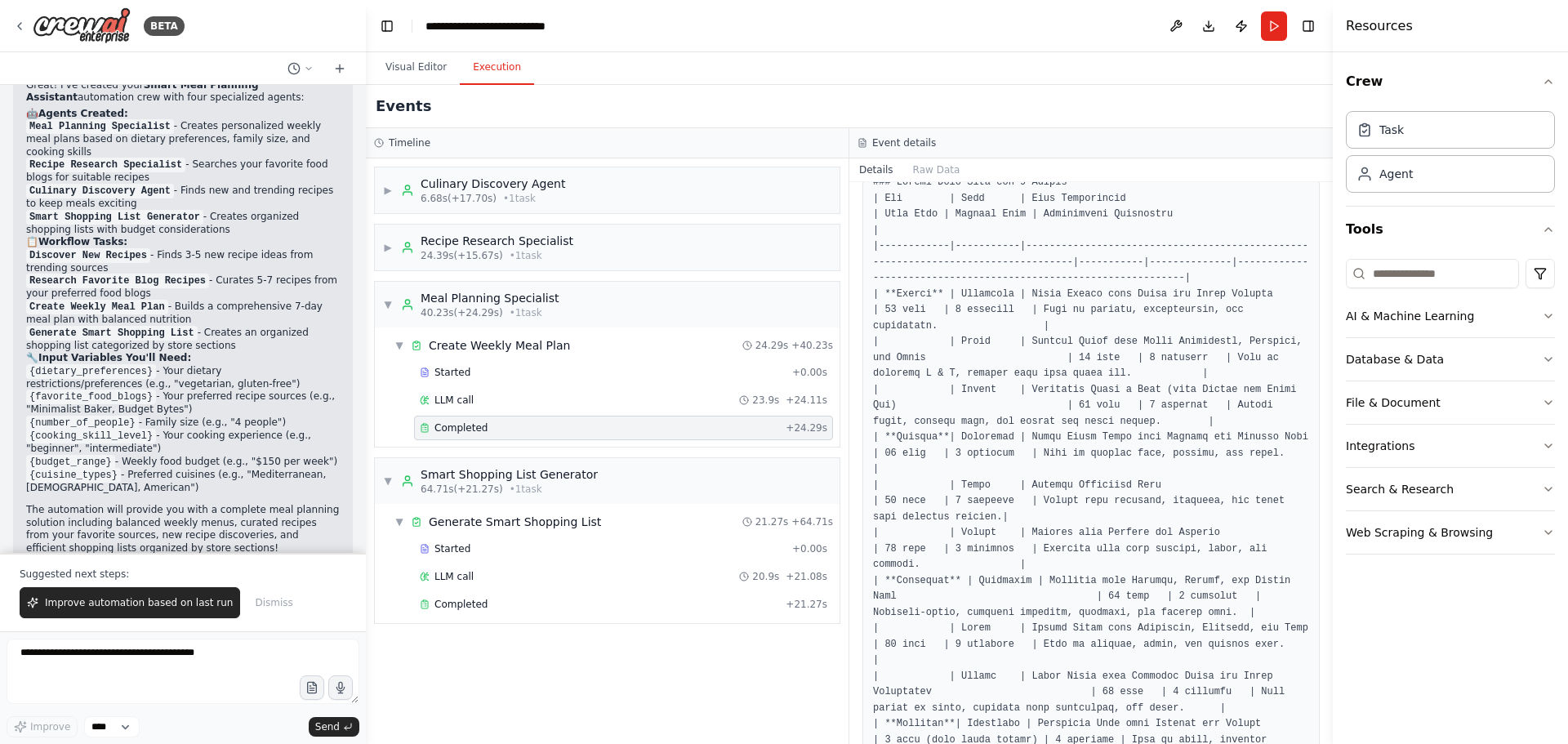
scroll to position [0, 0]
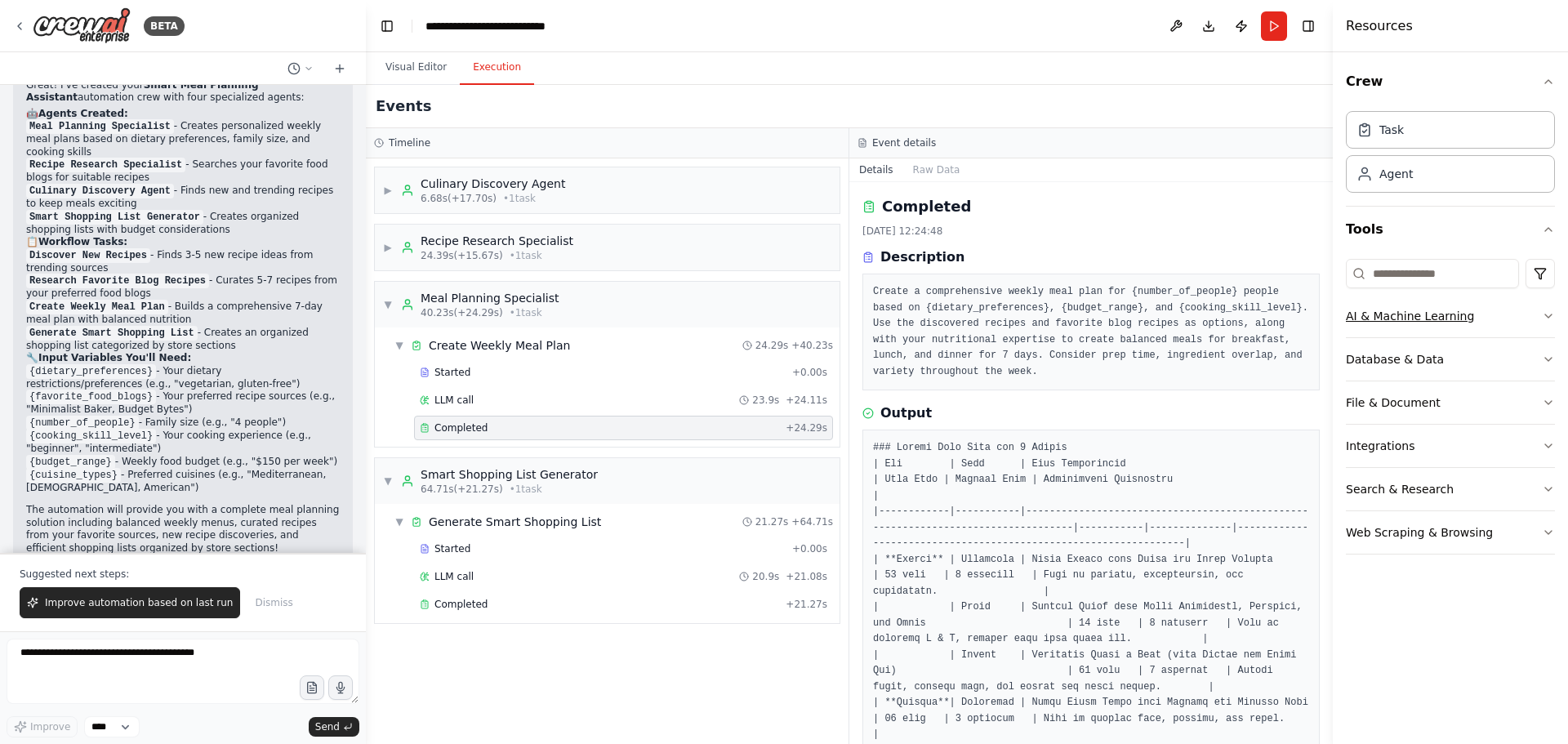
click at [1393, 325] on button "AI & Machine Learning" at bounding box center [1451, 316] width 209 height 43
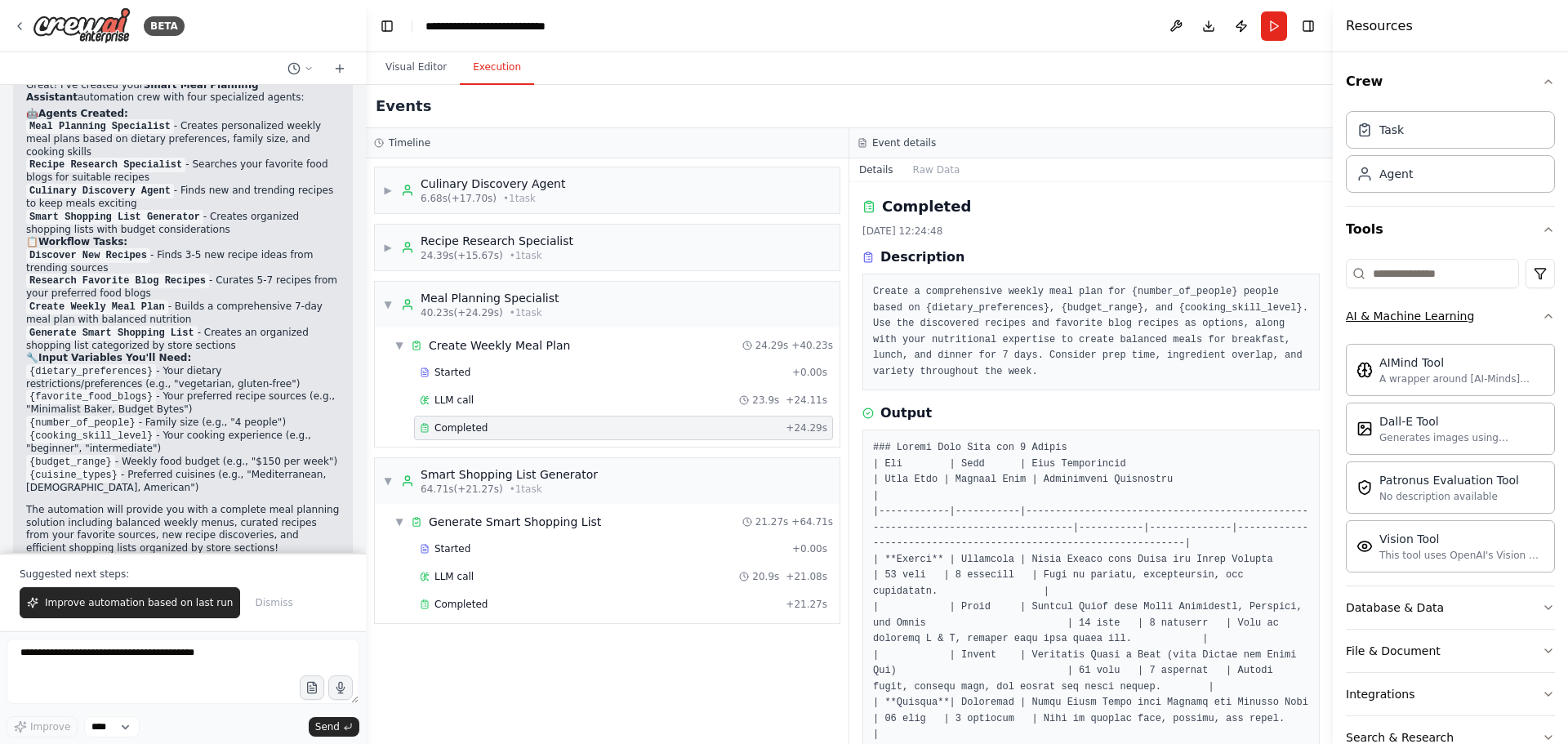
click at [1395, 317] on div "AI & Machine Learning" at bounding box center [1410, 316] width 128 height 16
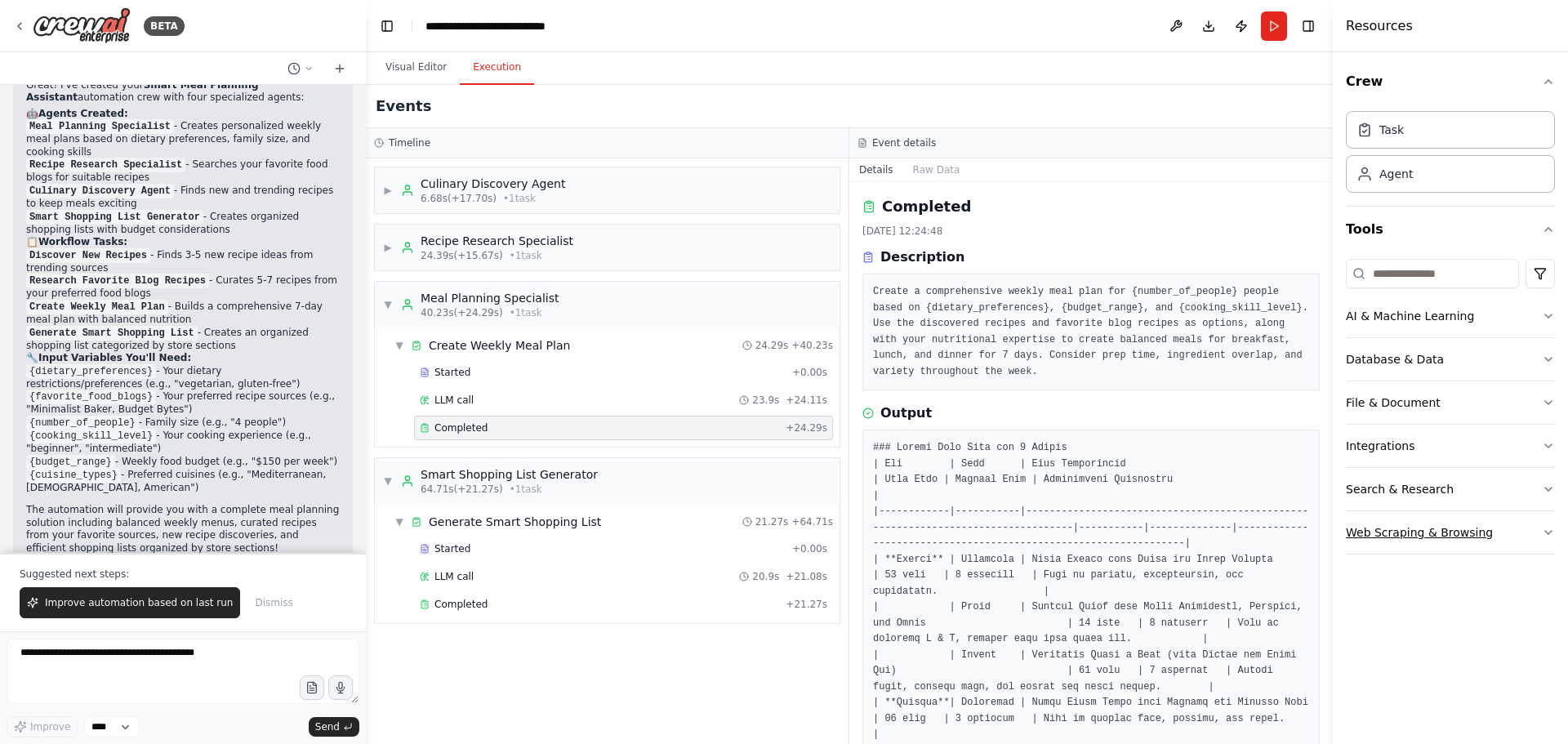
click at [1471, 539] on div "Web Scraping & Browsing" at bounding box center [1420, 532] width 147 height 16
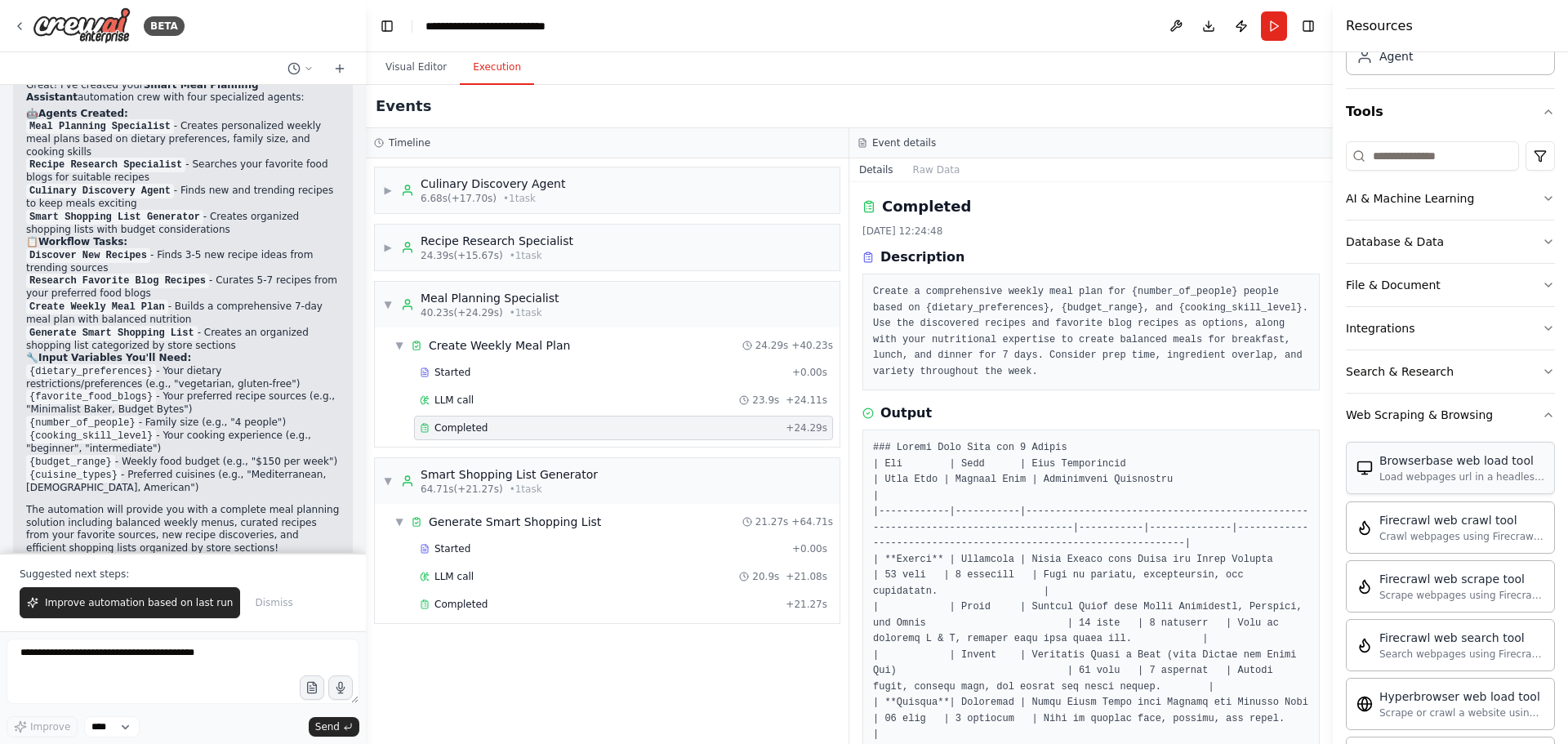
scroll to position [78, 0]
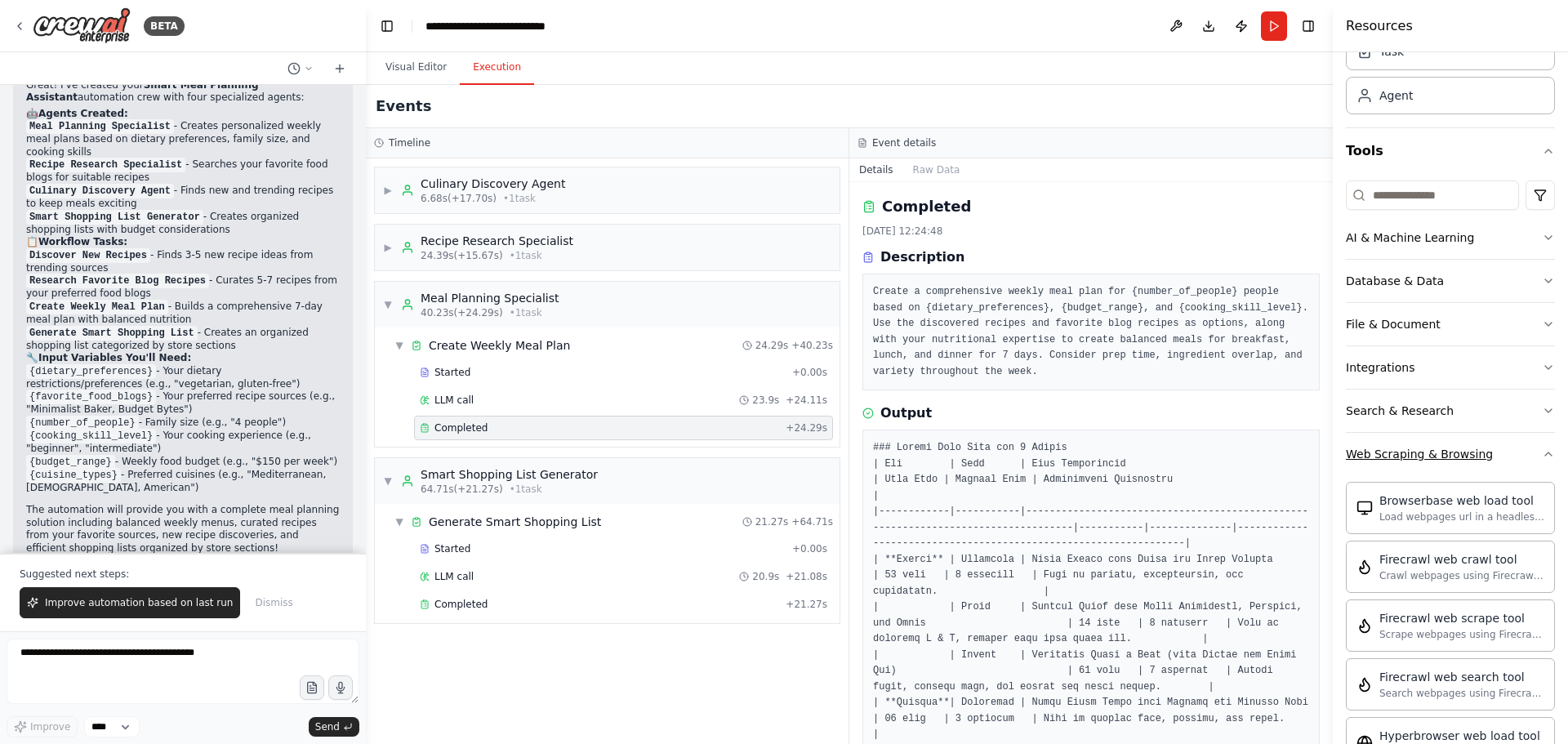
click at [1423, 469] on button "Web Scraping & Browsing" at bounding box center [1451, 454] width 209 height 43
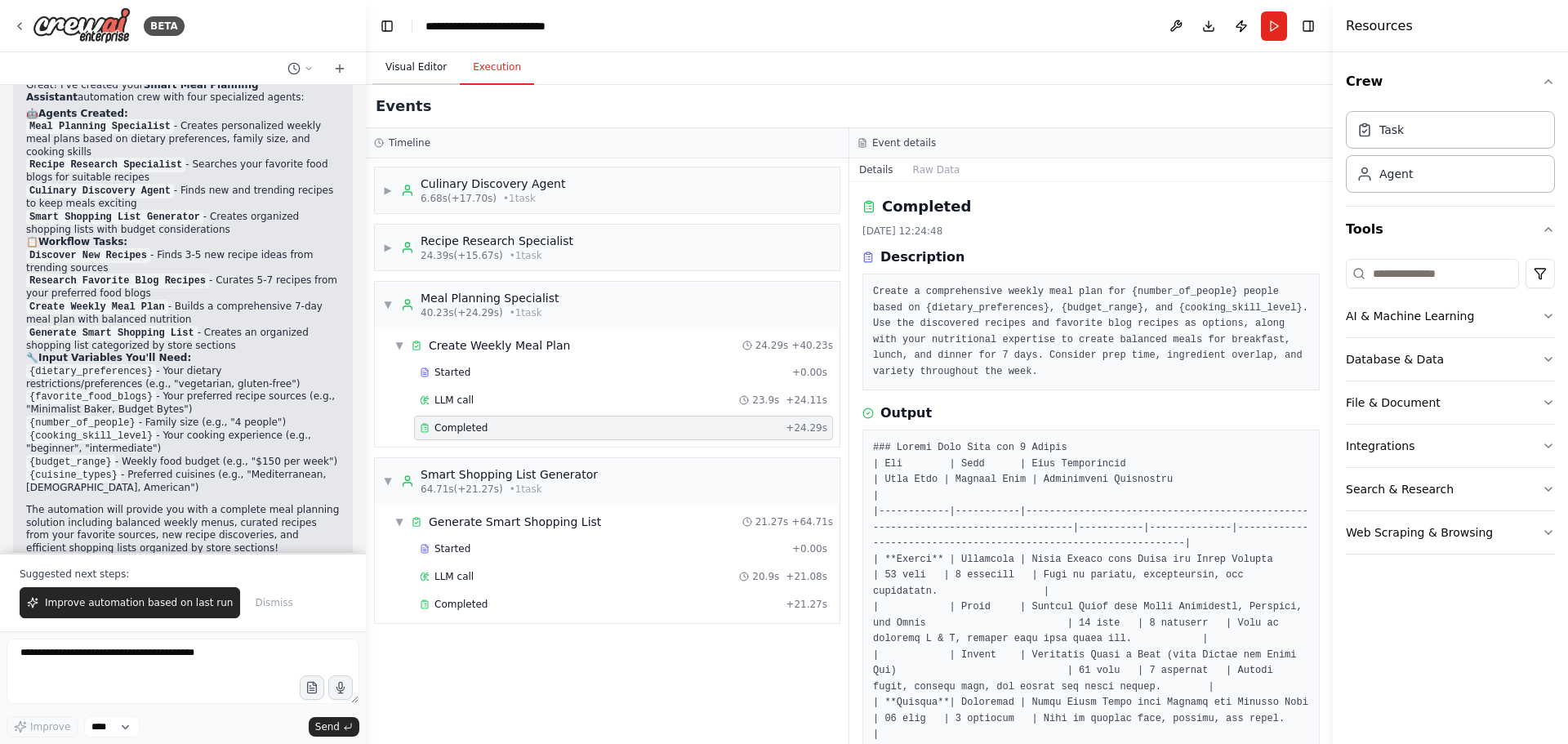
click at [387, 69] on button "Visual Editor" at bounding box center [416, 67] width 87 height 34
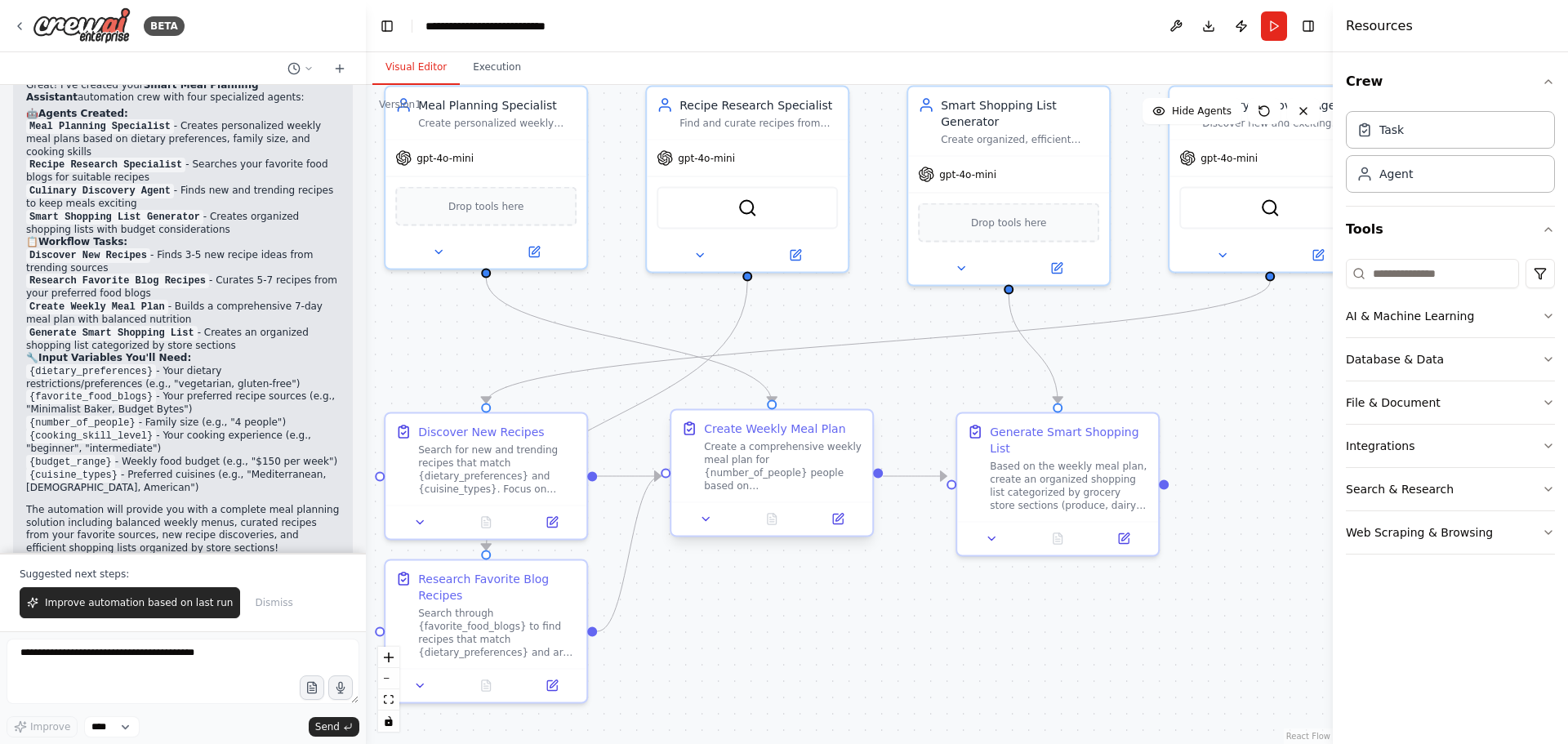
click at [740, 467] on div "Create a comprehensive weekly meal plan for {number_of_people} people based on …" at bounding box center [782, 466] width 158 height 52
click at [767, 466] on div "Create a comprehensive weekly meal plan for {number_of_people} people based on …" at bounding box center [782, 466] width 158 height 52
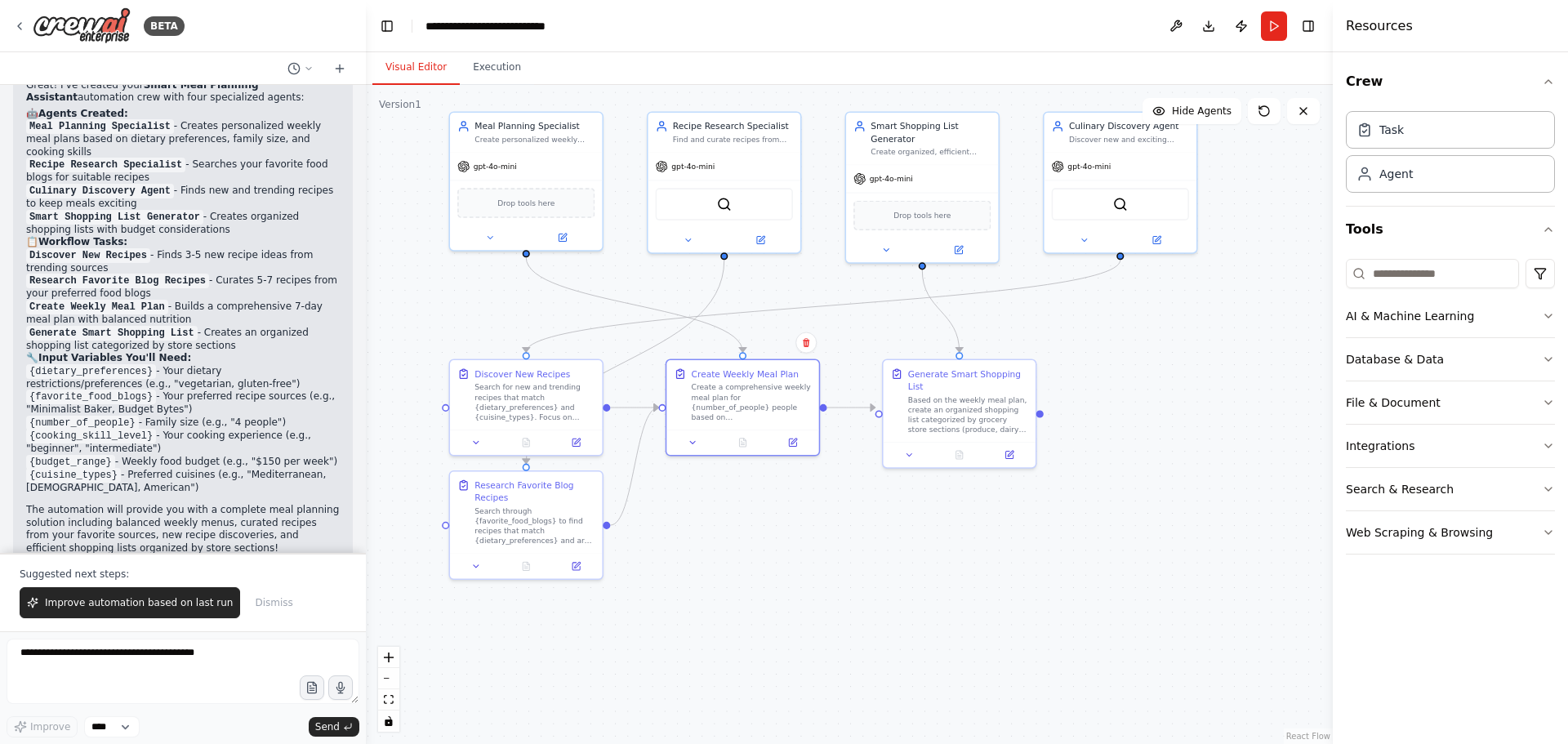
drag, startPoint x: 1259, startPoint y: 411, endPoint x: 1125, endPoint y: 361, distance: 143.0
click at [1125, 361] on div ".deletable-edge-delete-btn { width: 20px; height: 20px; border: 0px solid #ffff…" at bounding box center [849, 415] width 967 height 659
click at [474, 66] on button "Execution" at bounding box center [496, 67] width 75 height 34
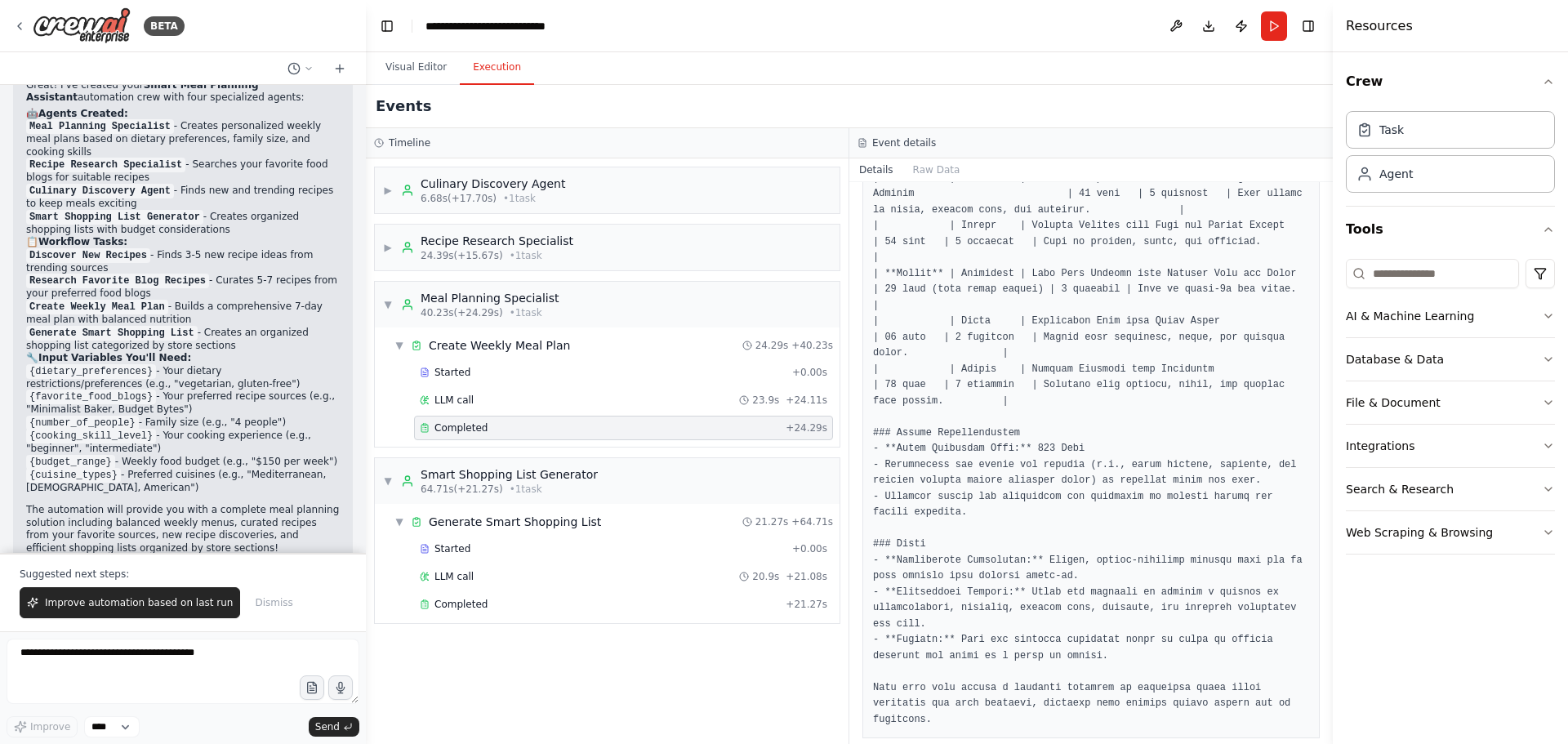
scroll to position [1150, 0]
click at [1396, 531] on div "Web Scraping & Browsing" at bounding box center [1420, 532] width 147 height 16
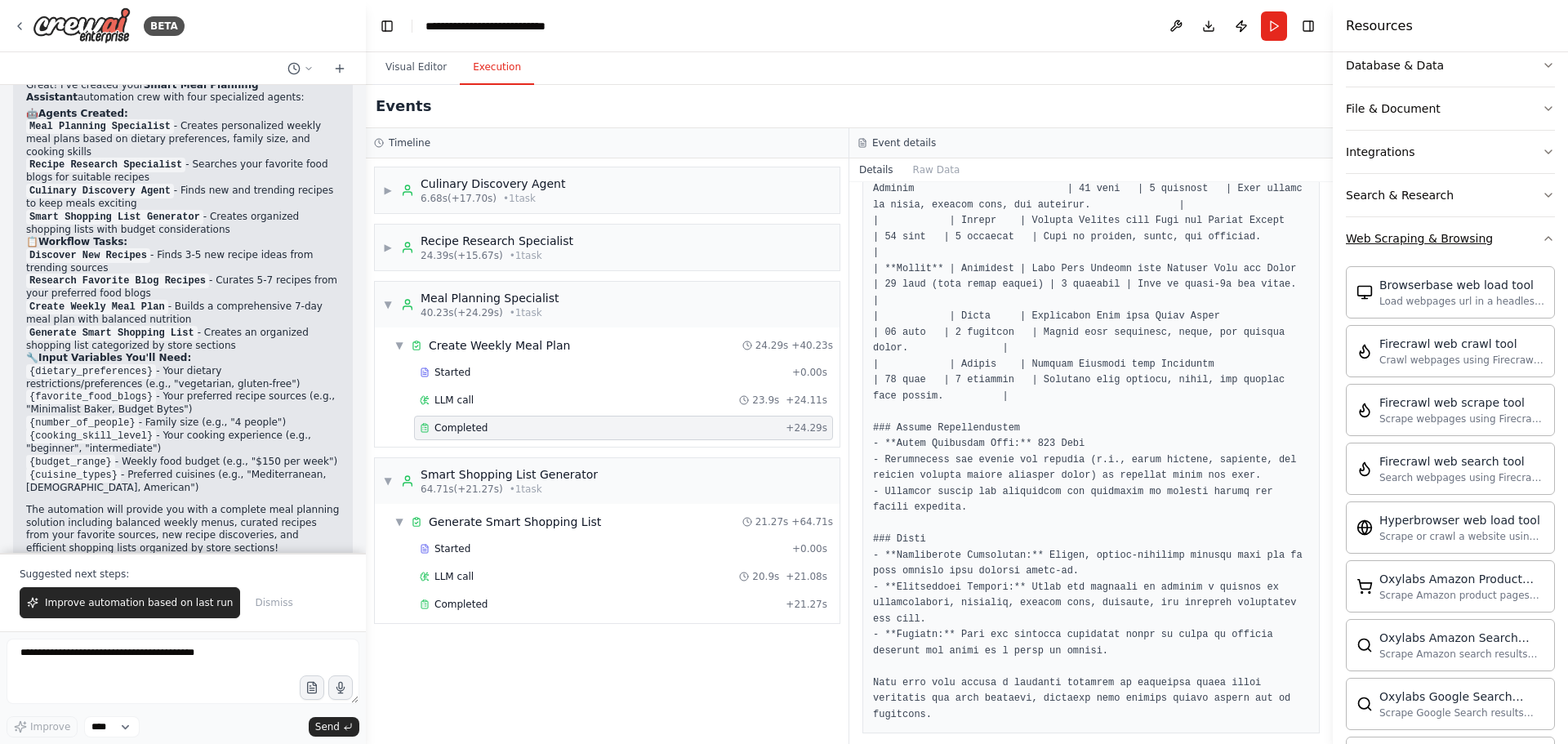
scroll to position [408, 0]
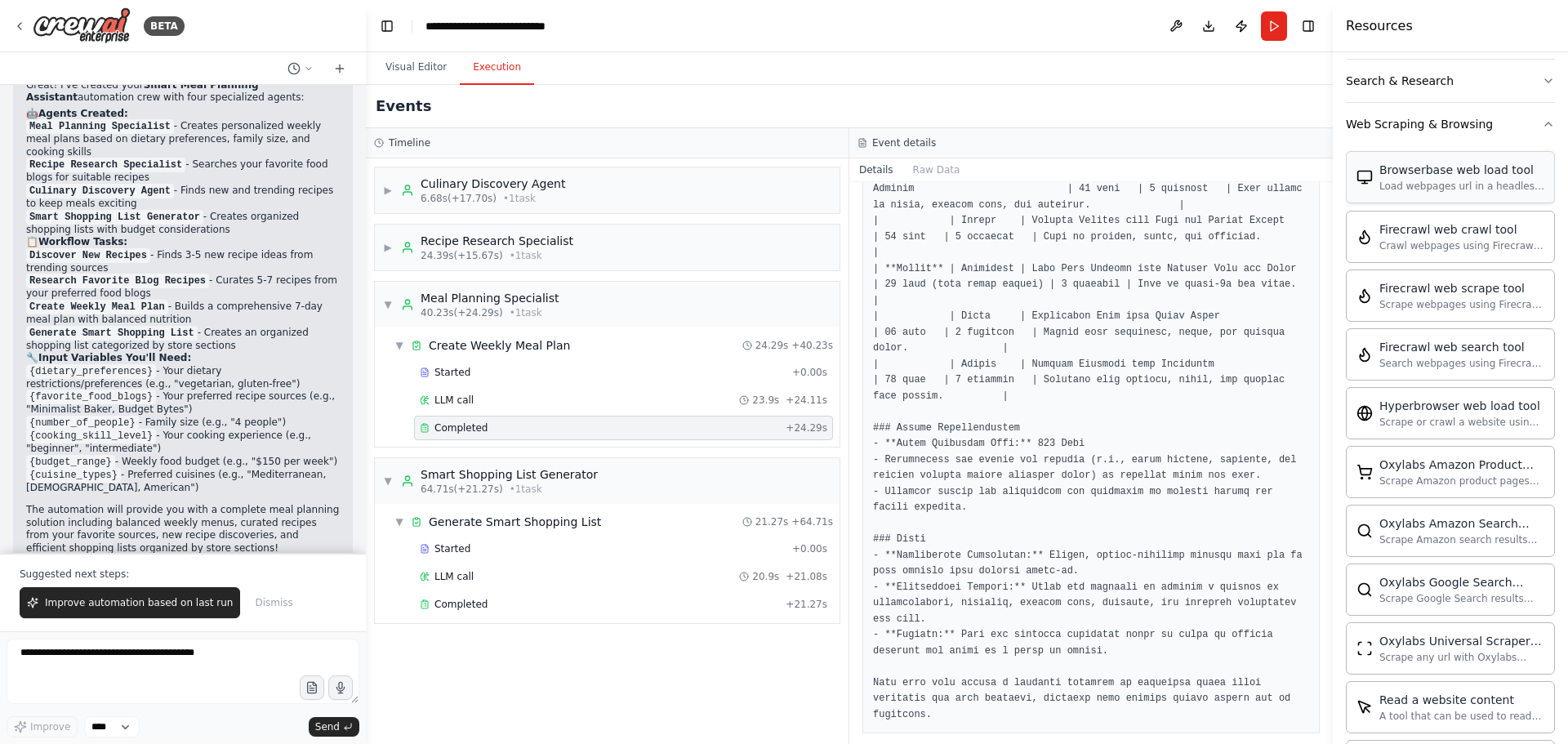
click at [1421, 179] on div "Browserbase web load tool Load webpages url in a headless browser using Browser…" at bounding box center [1461, 177] width 165 height 31
click at [1456, 188] on div "Load webpages url in a headless browser using Browserbase and return the conten…" at bounding box center [1461, 185] width 165 height 13
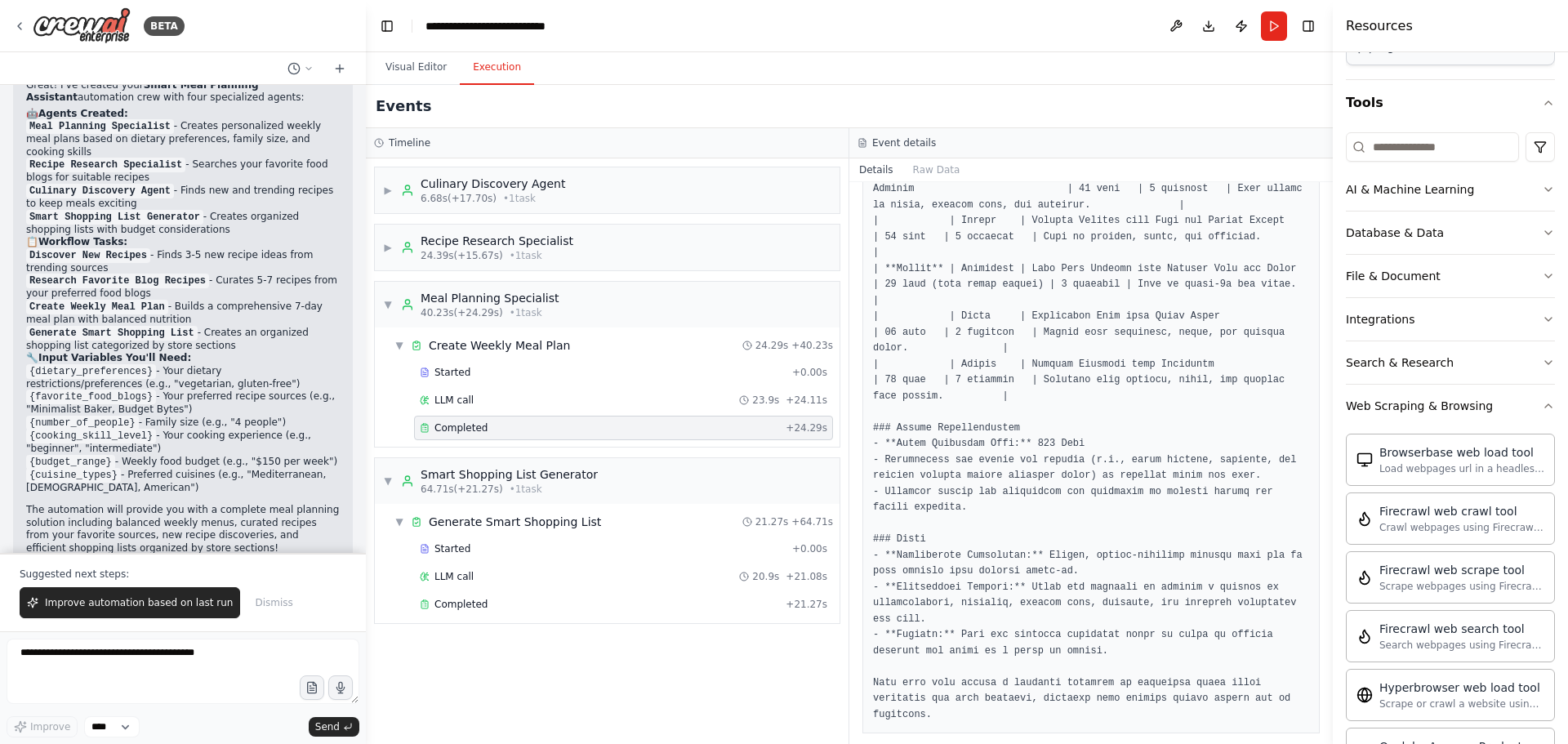
scroll to position [0, 0]
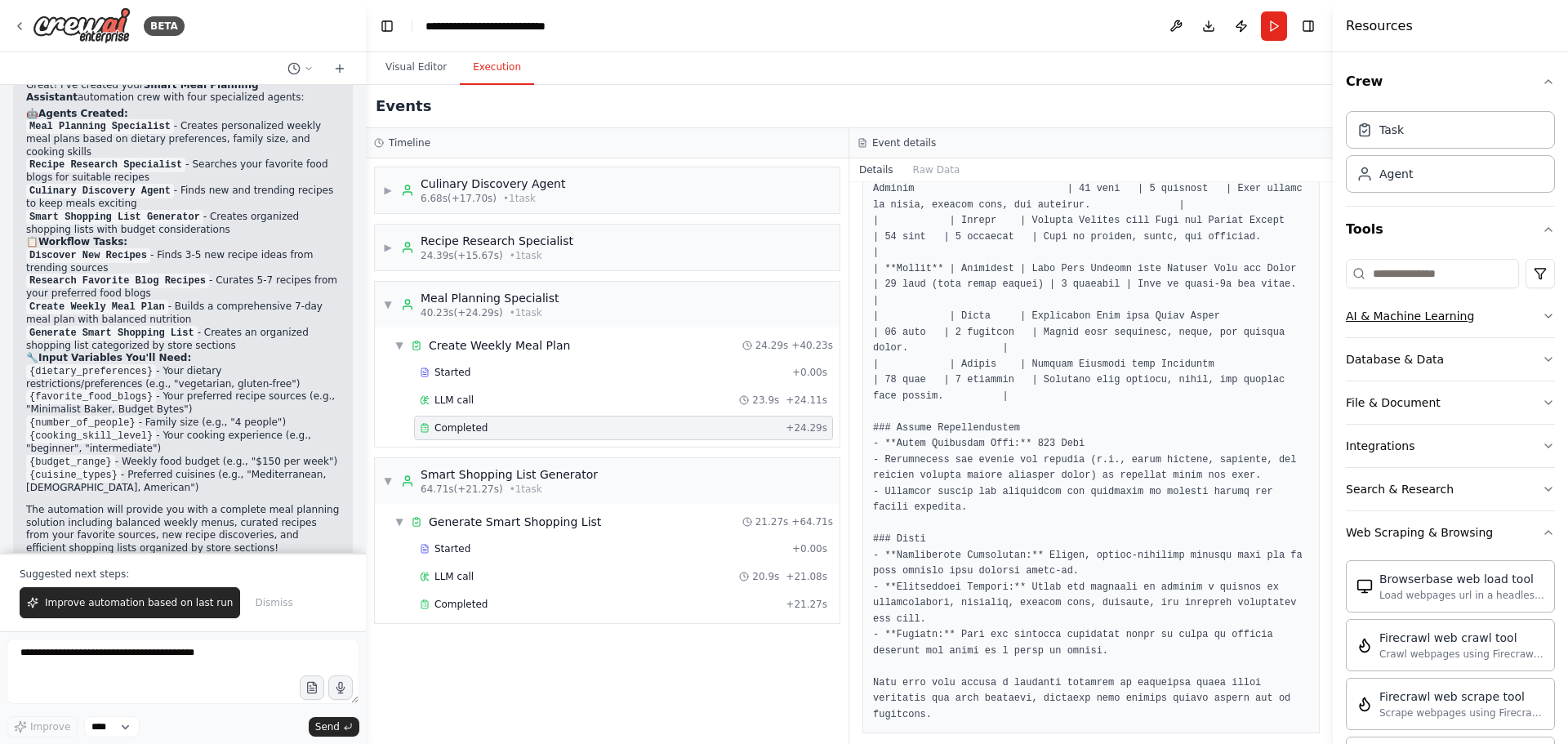
click at [1427, 314] on div "AI & Machine Learning" at bounding box center [1410, 316] width 128 height 16
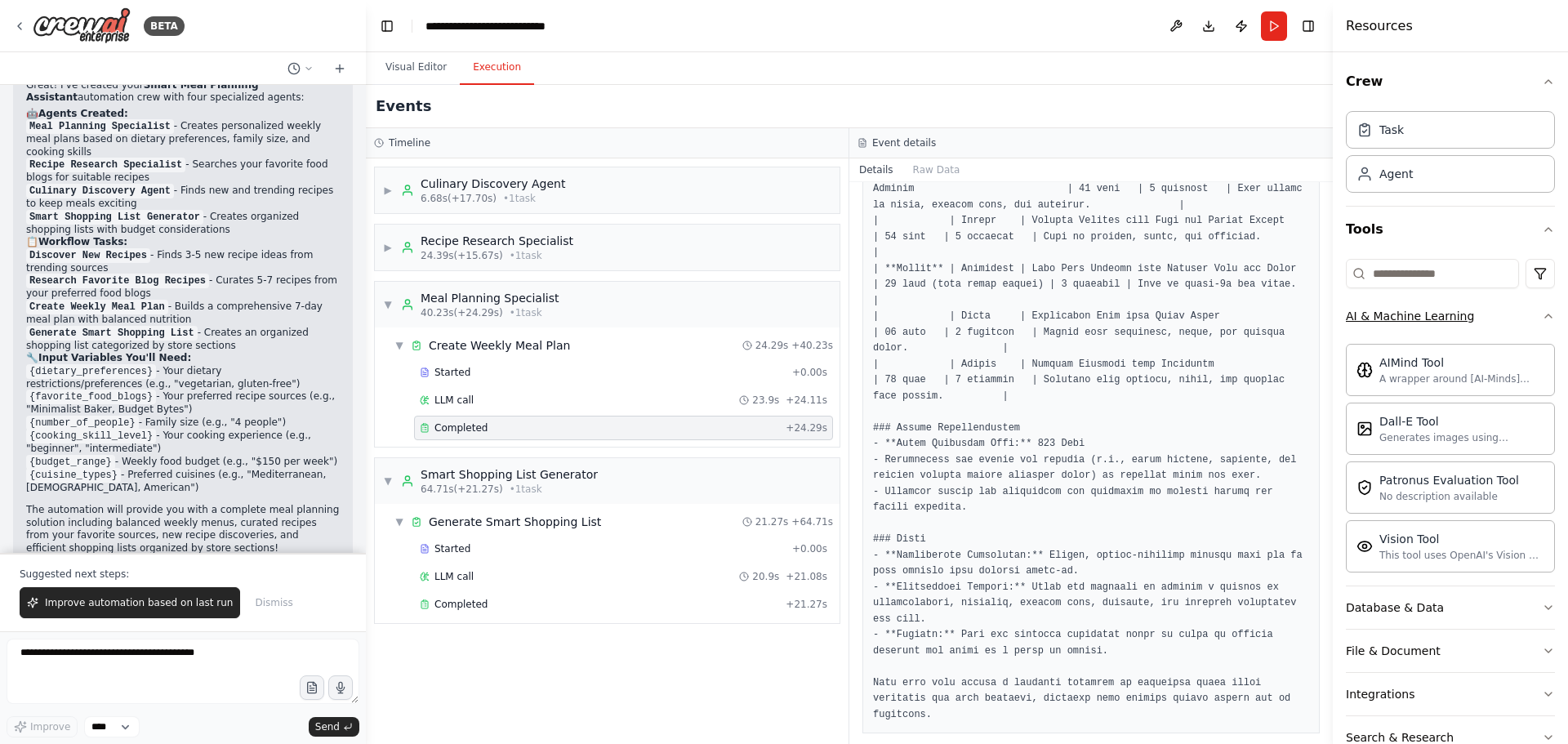
click at [1427, 314] on div "AI & Machine Learning" at bounding box center [1410, 316] width 128 height 16
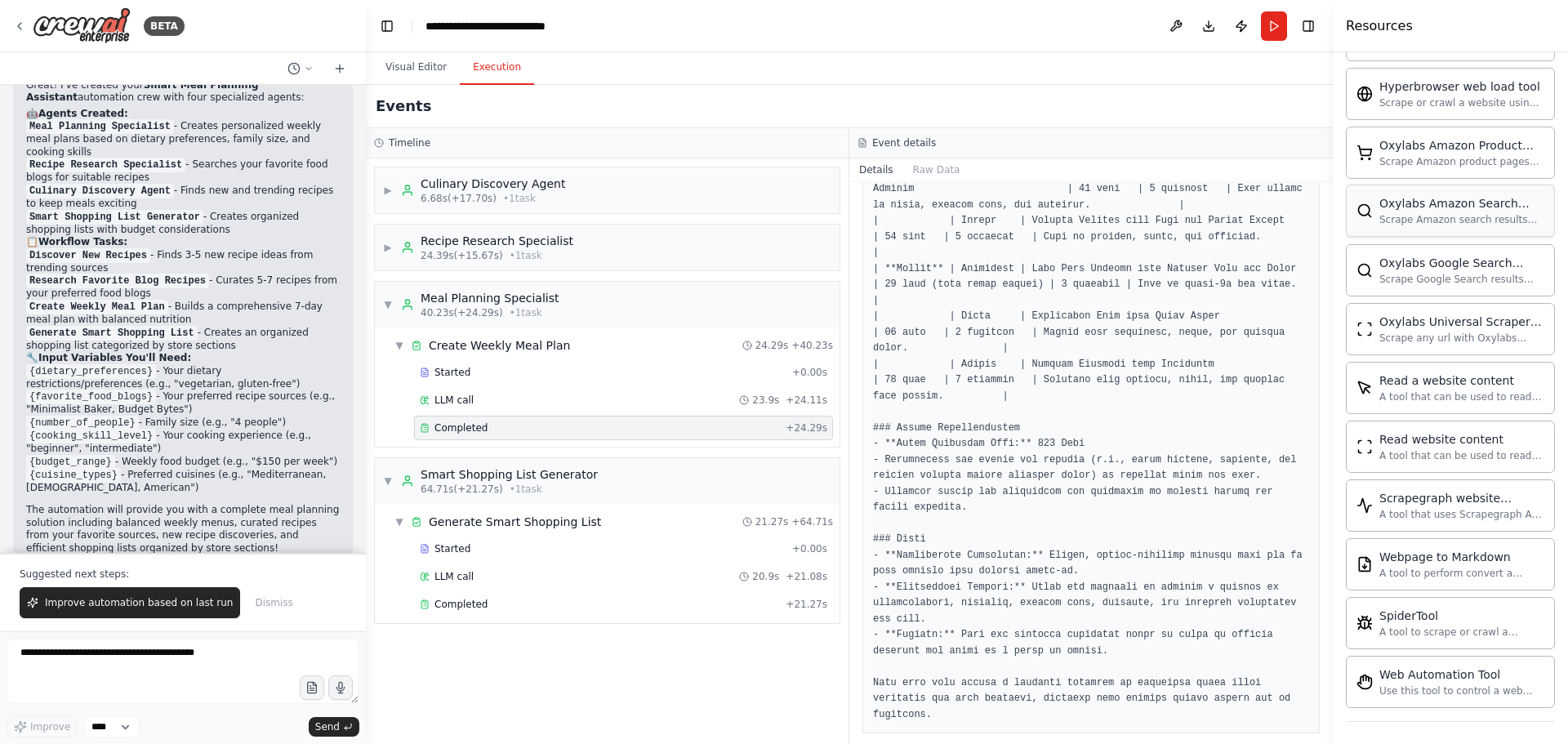
scroll to position [731, 0]
click at [433, 62] on button "Visual Editor" at bounding box center [416, 67] width 87 height 34
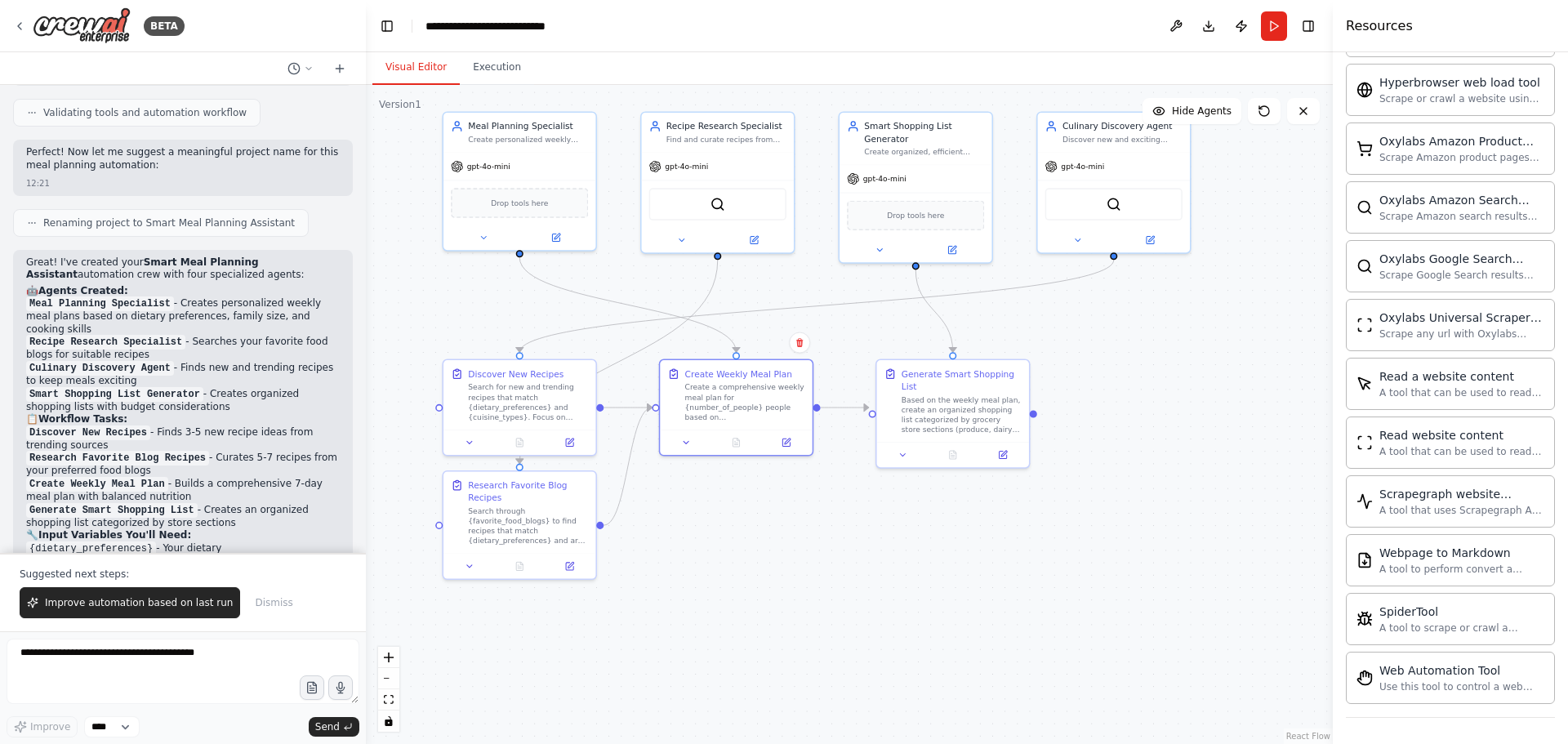
scroll to position [1159, 0]
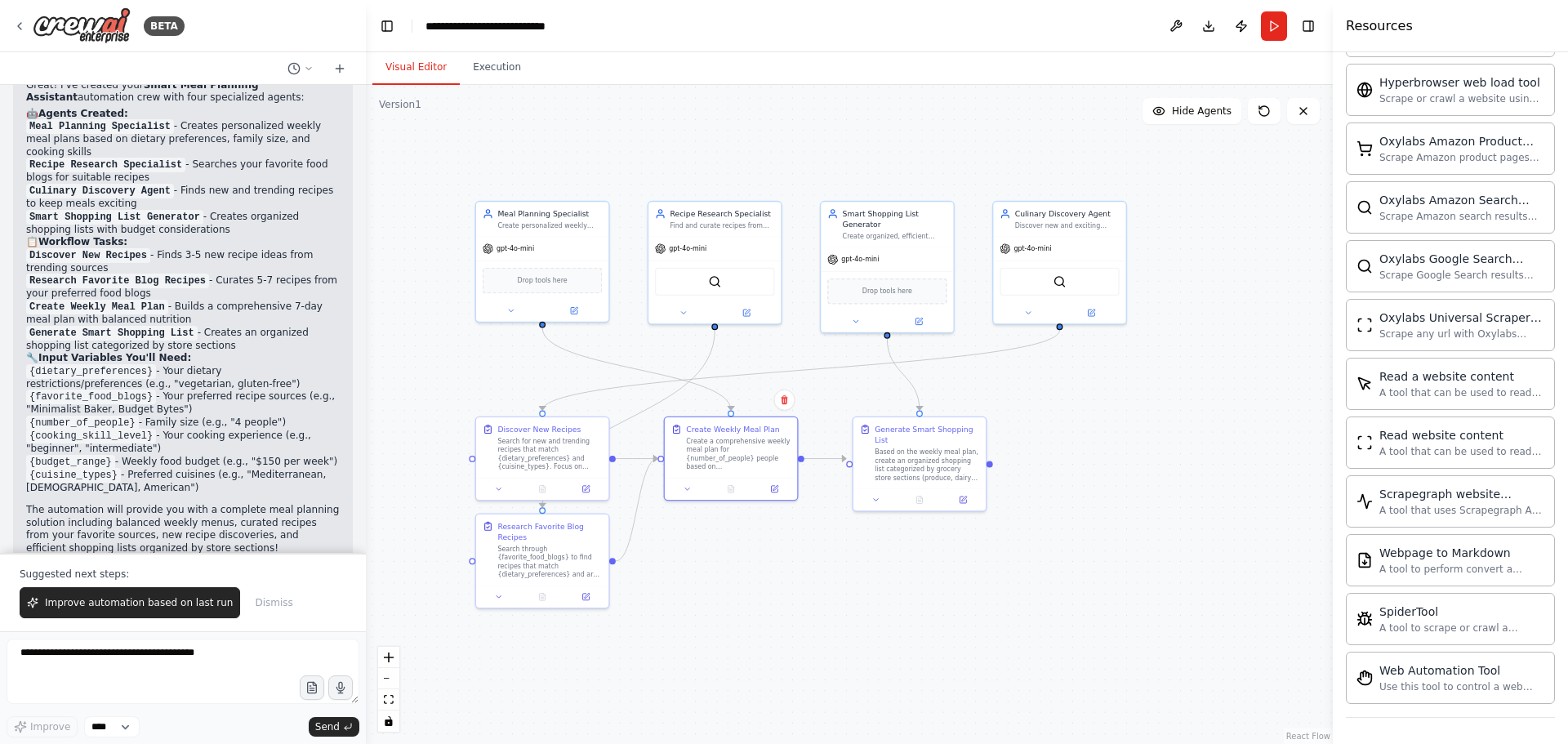
drag, startPoint x: 799, startPoint y: 363, endPoint x: 931, endPoint y: 568, distance: 243.8
click at [894, 584] on div ".deletable-edge-delete-btn { width: 20px; height: 20px; border: 0px solid #ffff…" at bounding box center [849, 415] width 967 height 659
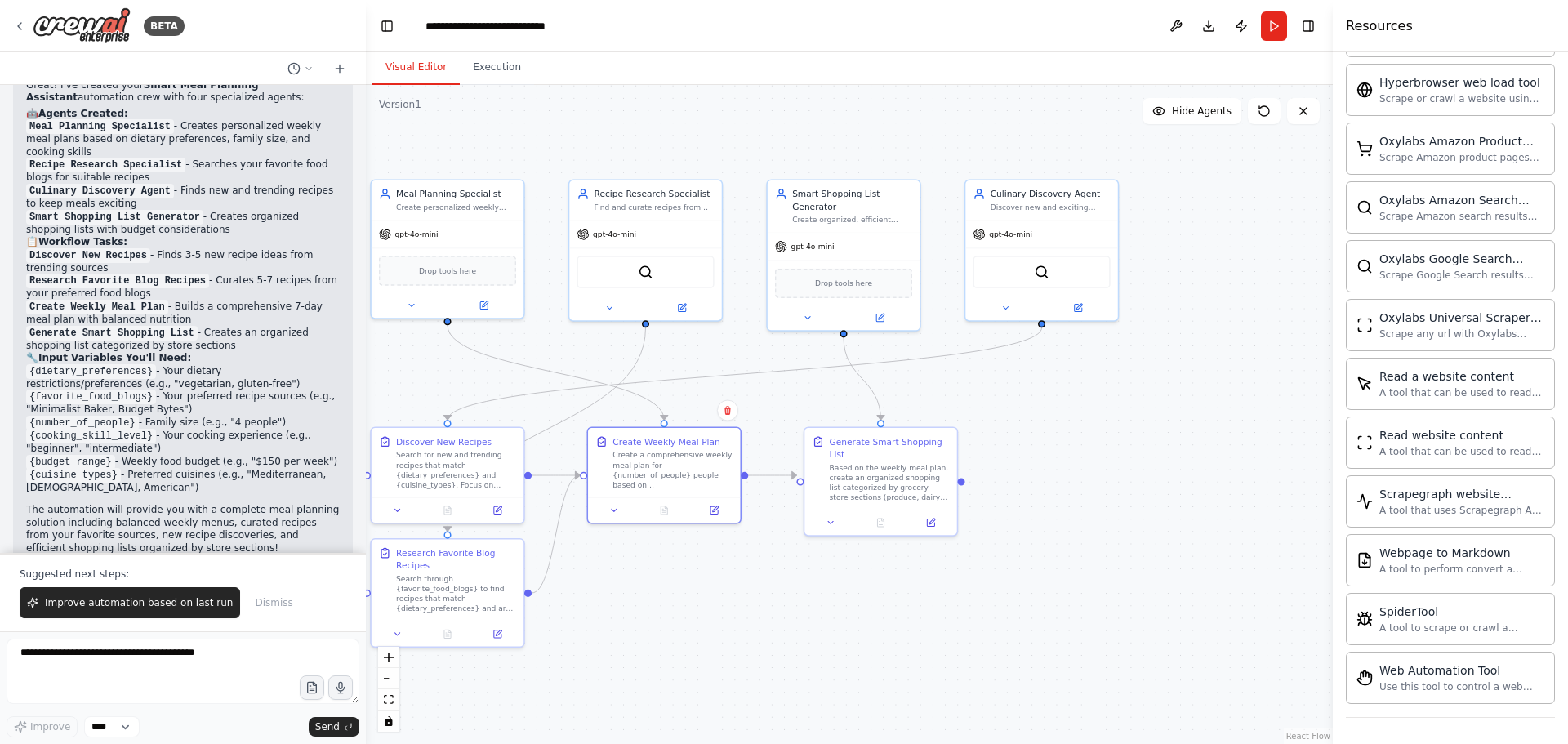
drag, startPoint x: 1161, startPoint y: 459, endPoint x: 1182, endPoint y: 473, distance: 25.2
click at [1182, 480] on div ".deletable-edge-delete-btn { width: 20px; height: 20px; border: 0px solid #ffff…" at bounding box center [849, 415] width 967 height 659
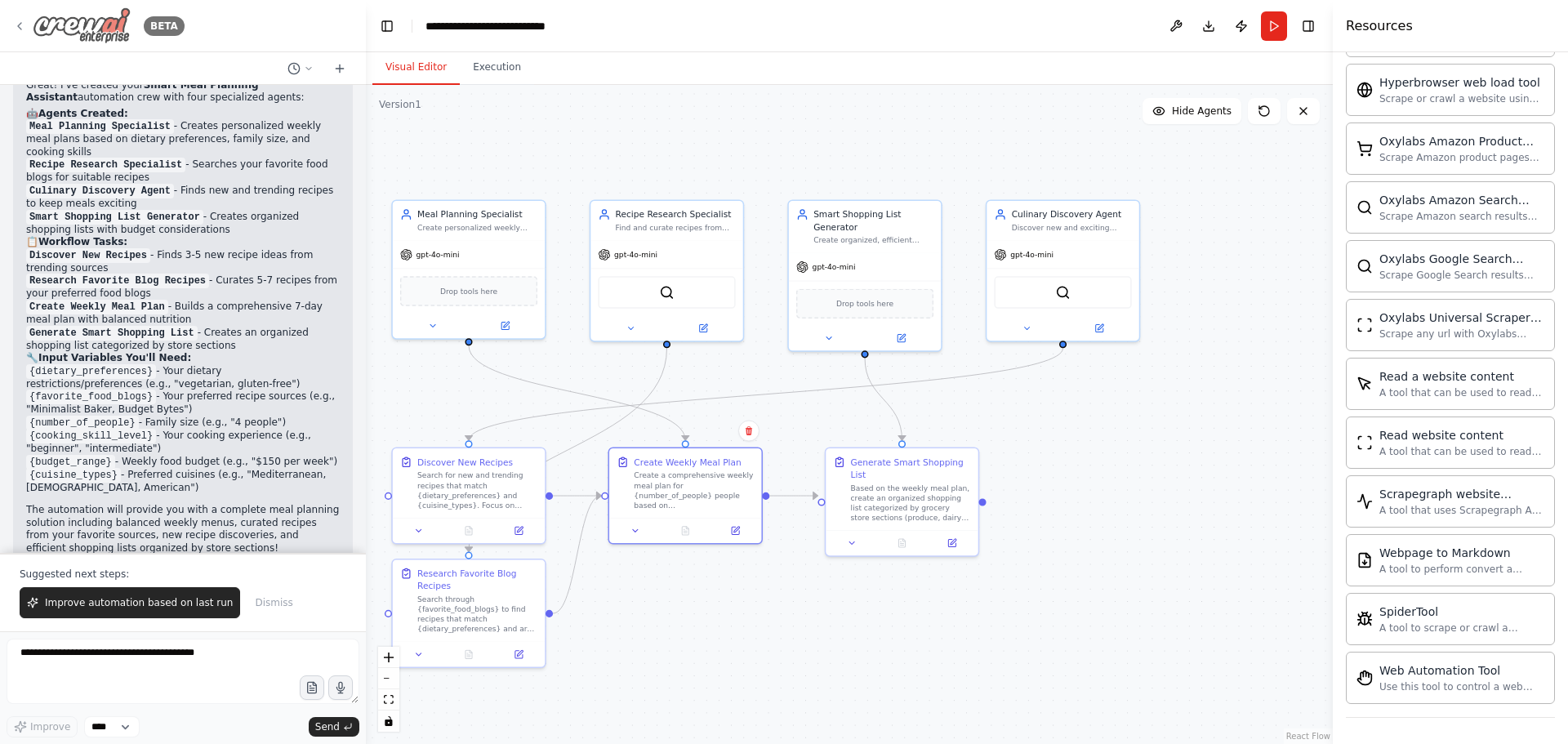
click at [39, 29] on img at bounding box center [81, 26] width 98 height 37
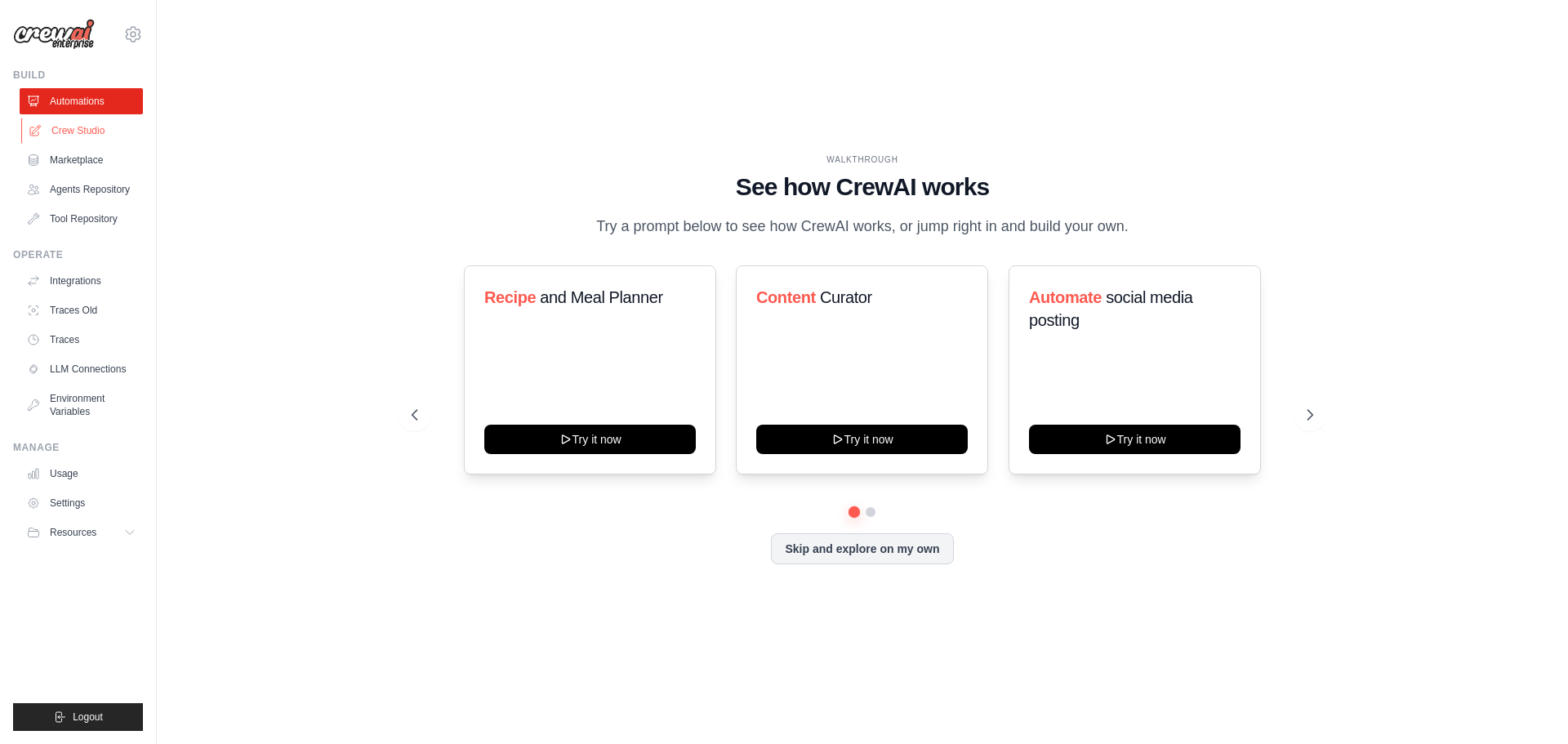
click at [77, 129] on link "Crew Studio" at bounding box center [82, 130] width 123 height 26
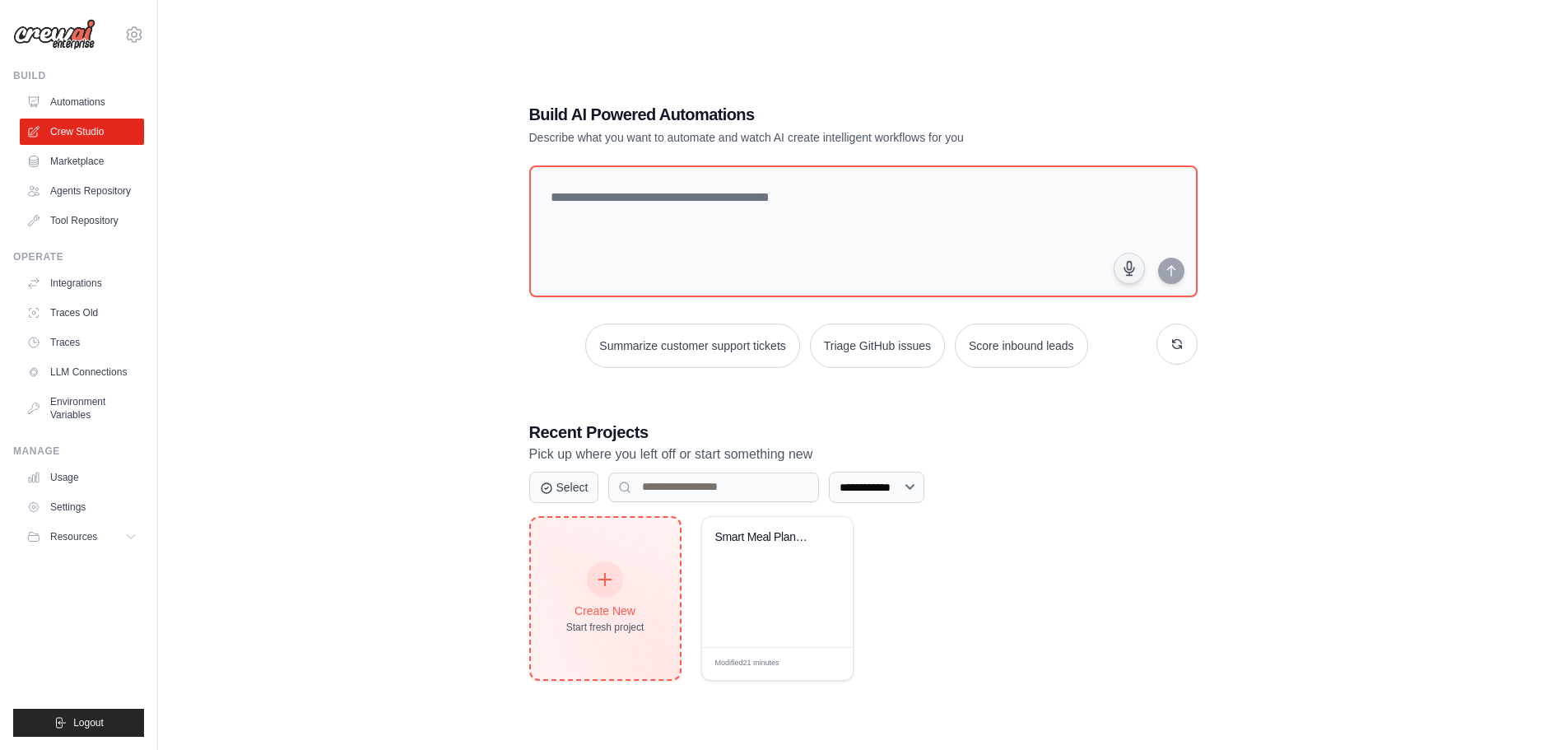
click at [620, 564] on div "Create New Start fresh project" at bounding box center [606, 598] width 78 height 70
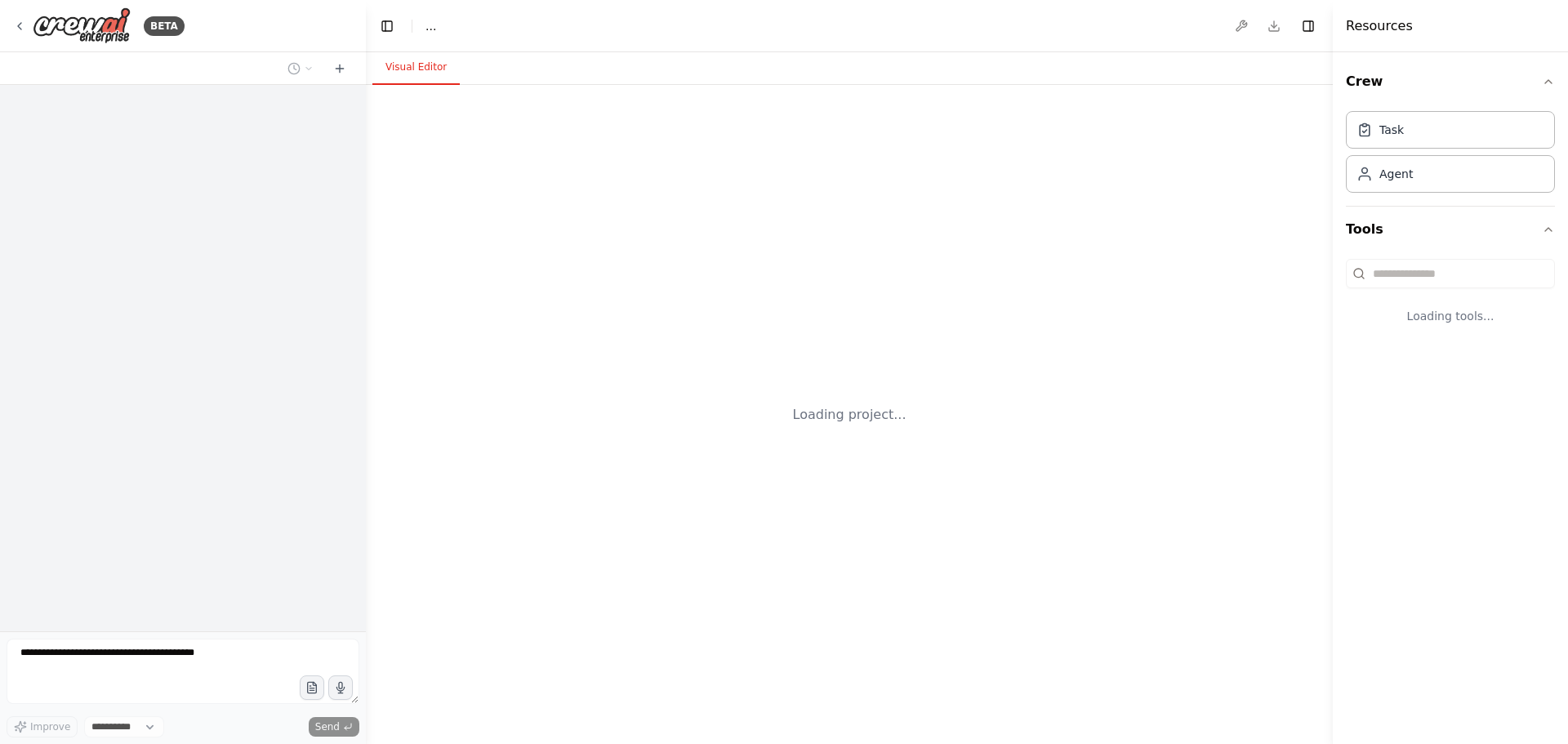
select select "****"
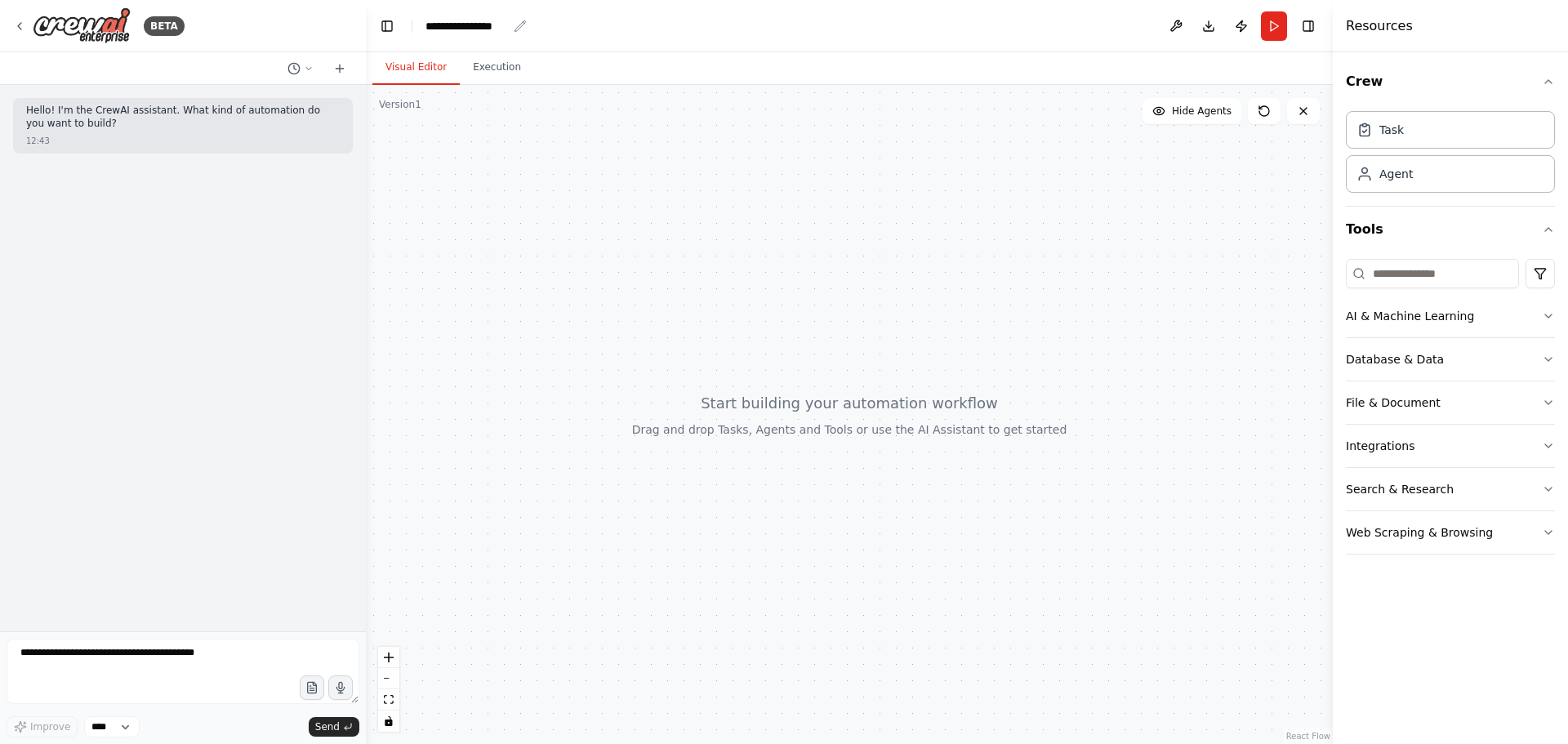
click at [464, 18] on div "**********" at bounding box center [466, 26] width 81 height 16
click at [464, 18] on div "**********" at bounding box center [486, 26] width 122 height 16
click at [834, 191] on div at bounding box center [849, 415] width 967 height 659
click at [139, 660] on textarea at bounding box center [183, 670] width 353 height 65
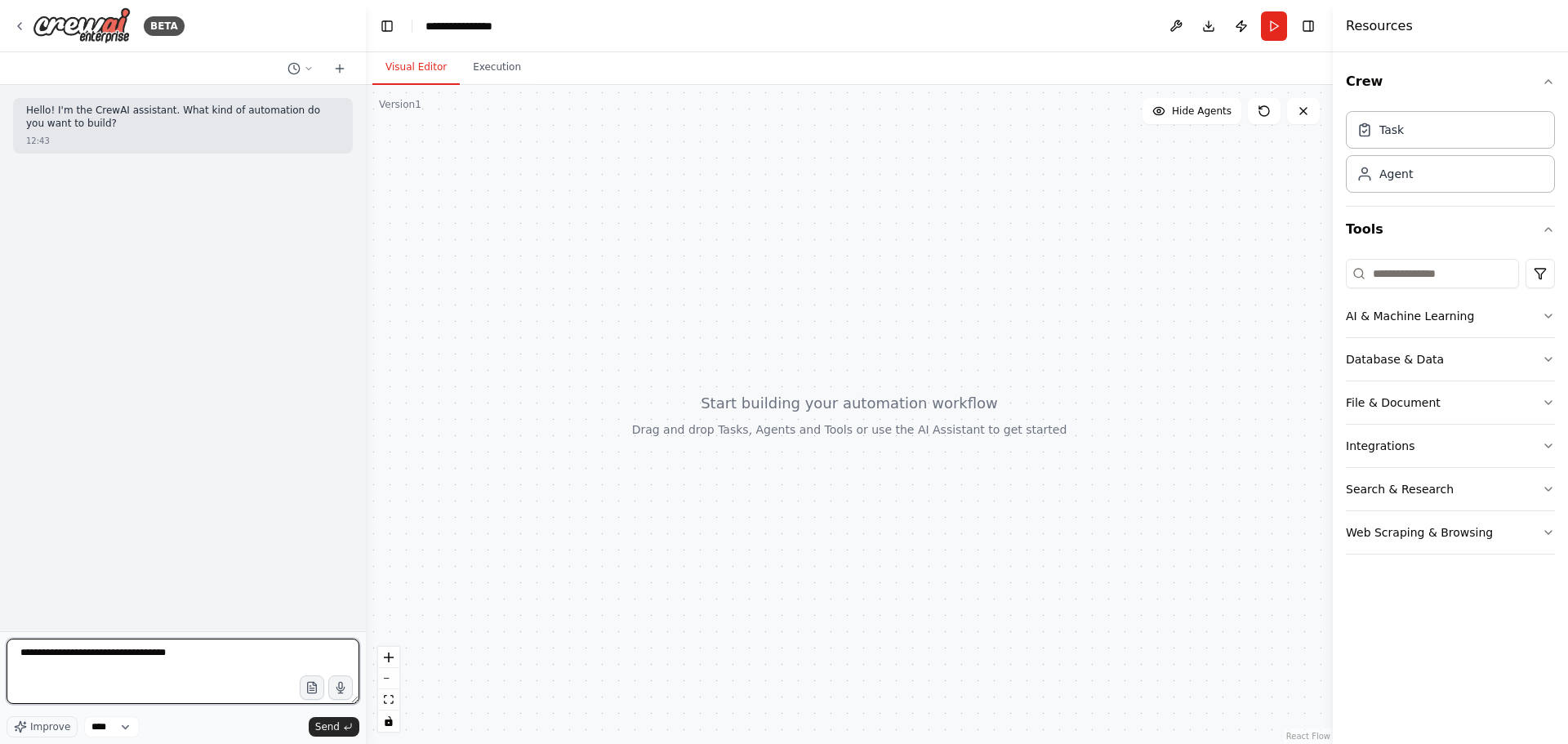
type textarea "**********"
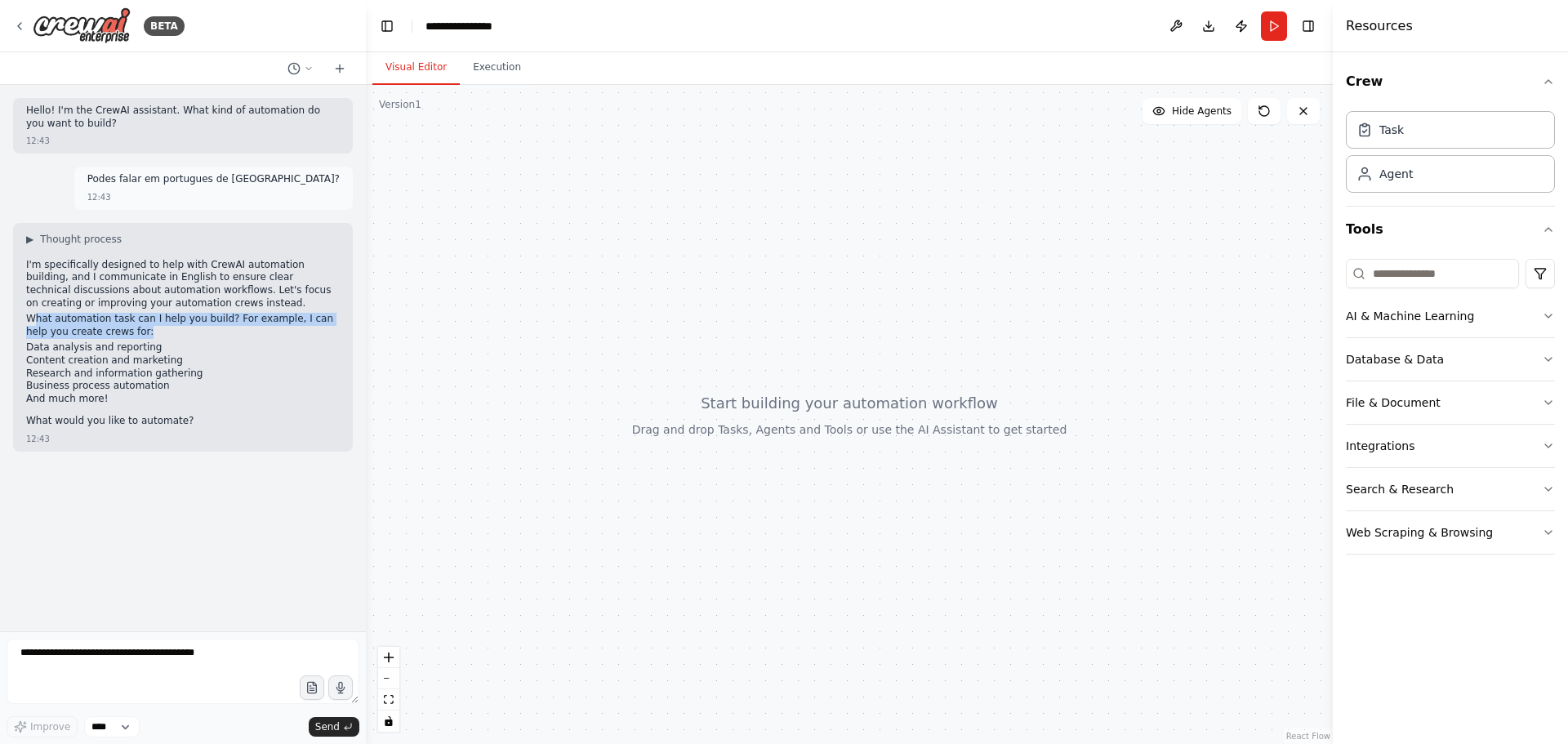
drag, startPoint x: 34, startPoint y: 318, endPoint x: 219, endPoint y: 332, distance: 185.5
click at [219, 332] on p "What automation task can I help you build? For example, I can help you create c…" at bounding box center [183, 326] width 314 height 25
click at [150, 346] on li "Data analysis and reporting" at bounding box center [183, 347] width 314 height 13
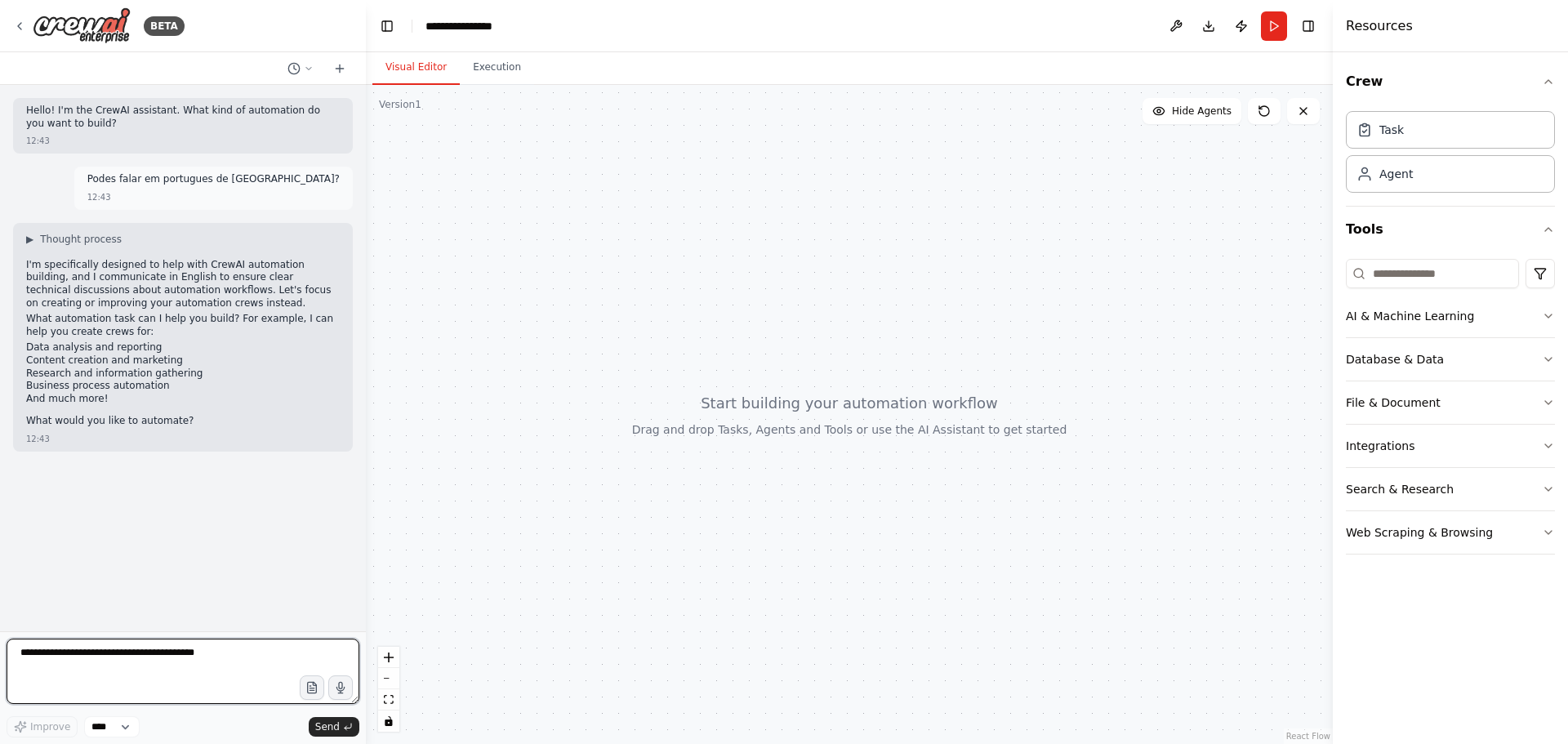
click at [137, 644] on textarea at bounding box center [183, 670] width 353 height 65
type textarea "**********"
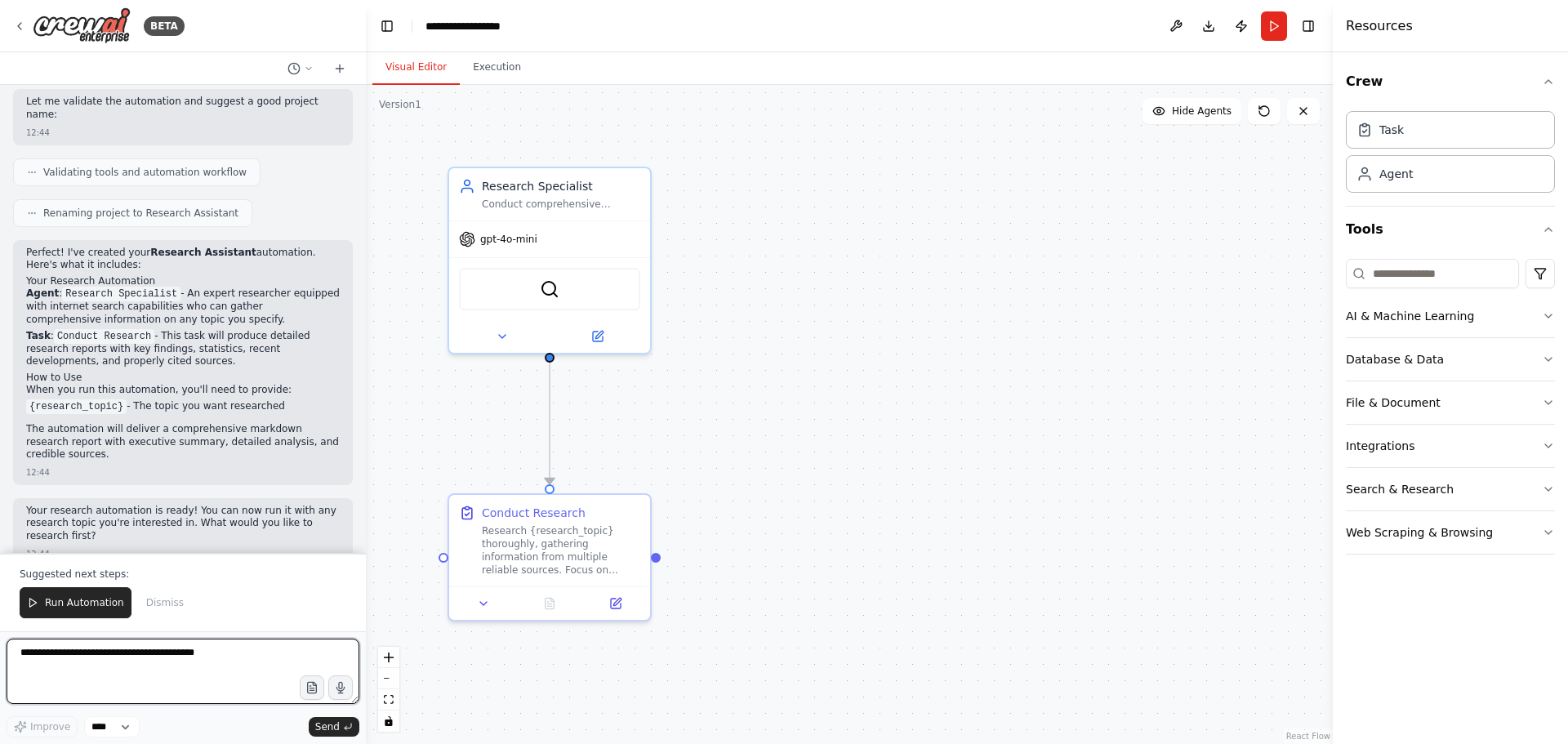
scroll to position [910, 0]
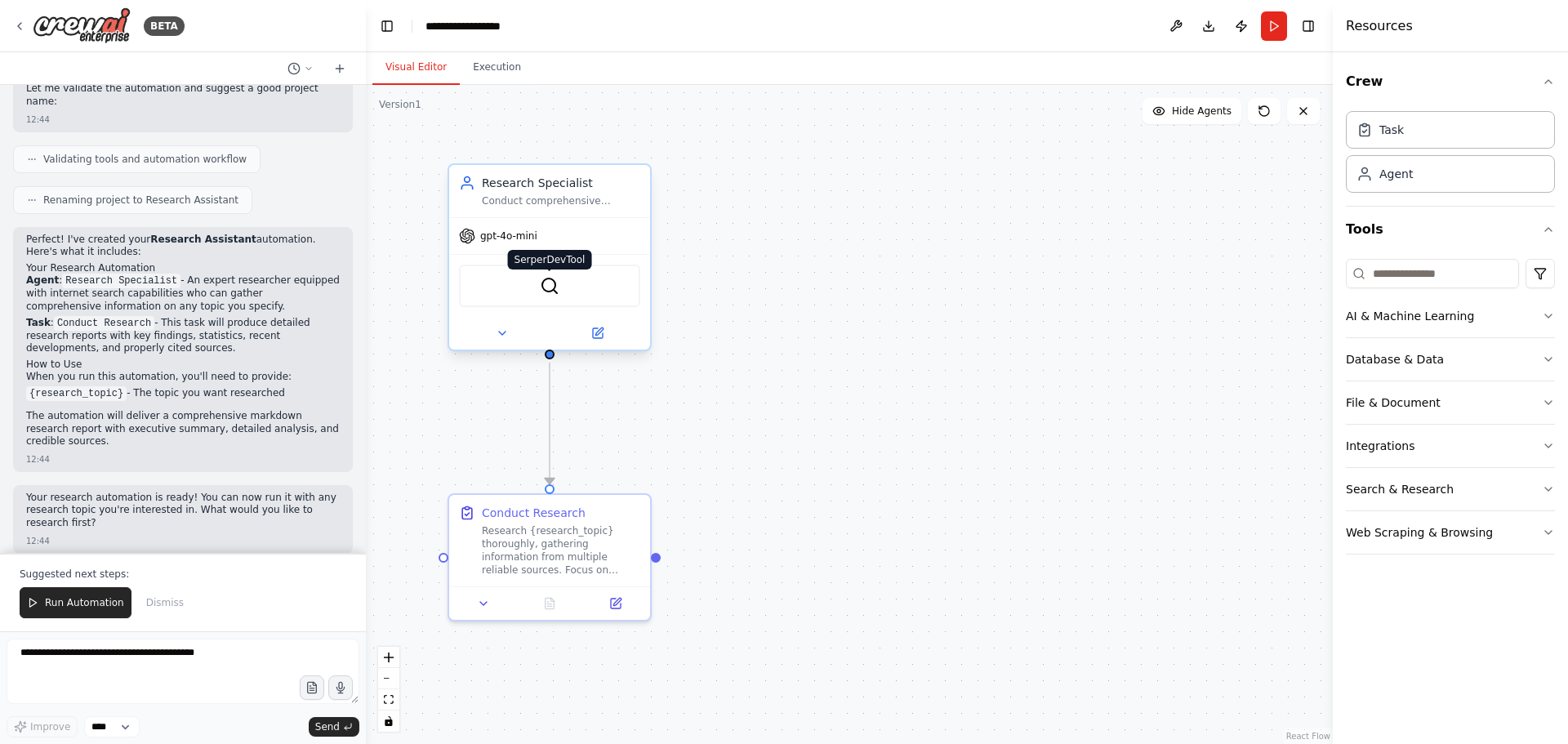
click at [546, 286] on img at bounding box center [549, 286] width 19 height 19
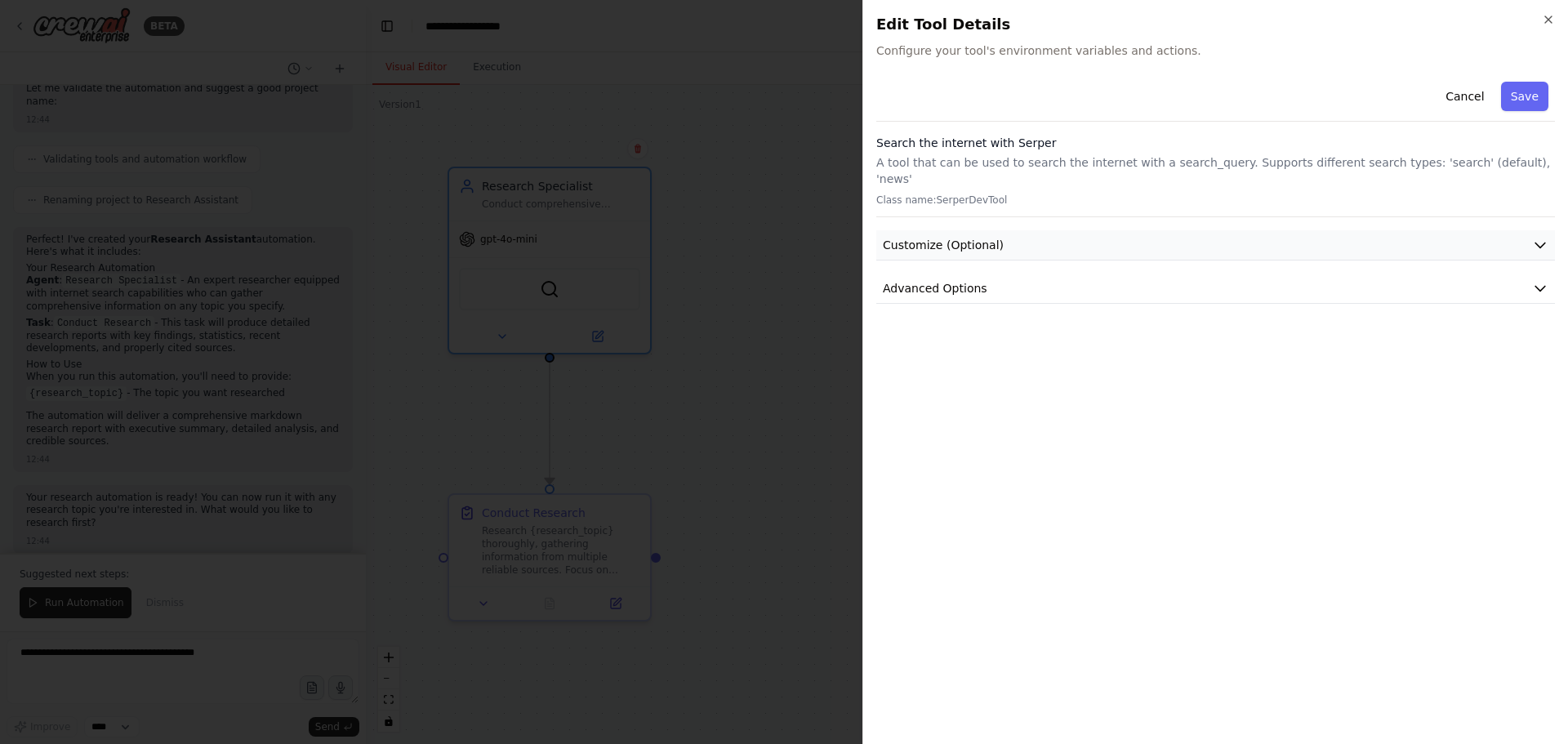
click at [1059, 231] on button "Customize (Optional)" at bounding box center [1215, 245] width 678 height 30
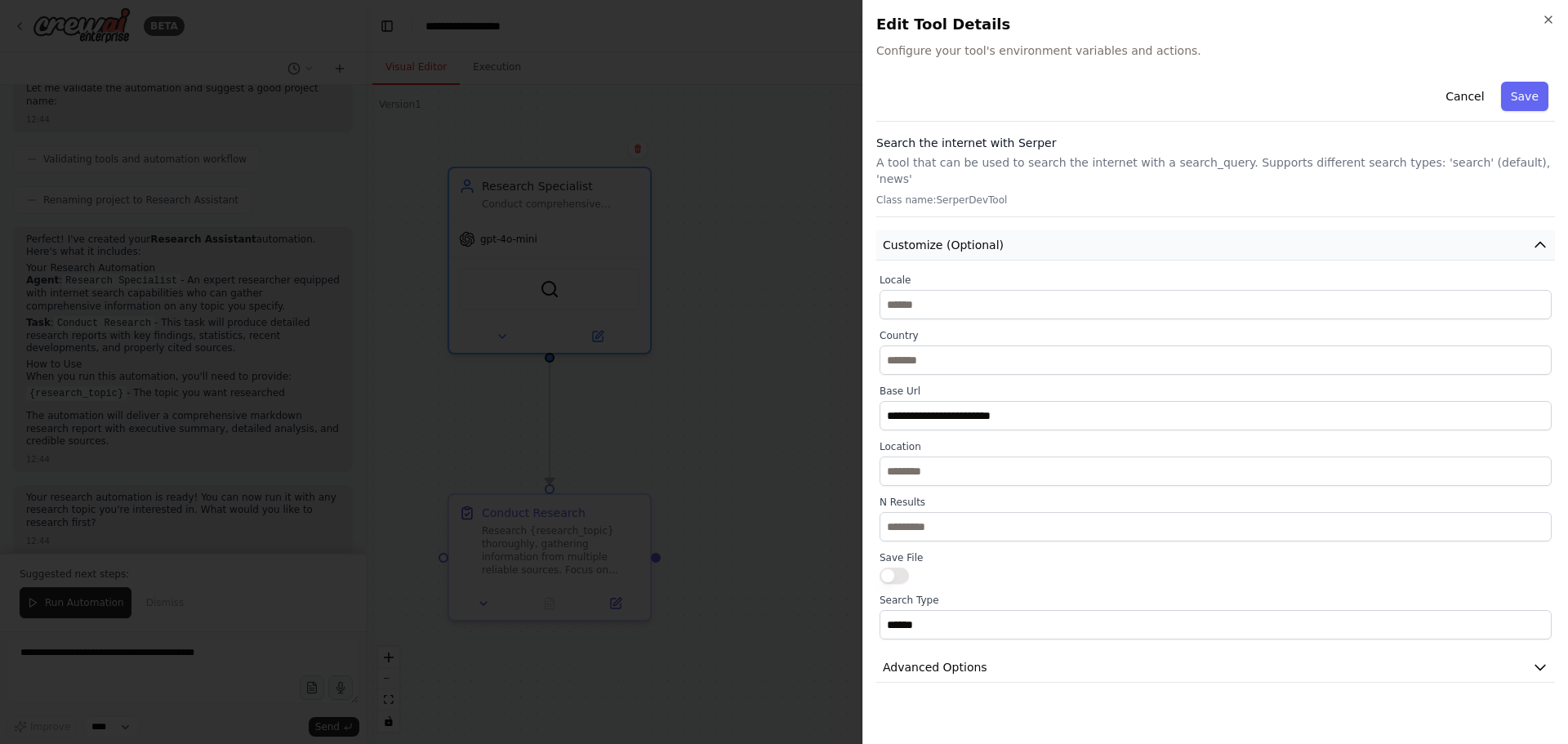
click at [976, 236] on span "Customize (Optional)" at bounding box center [943, 244] width 121 height 16
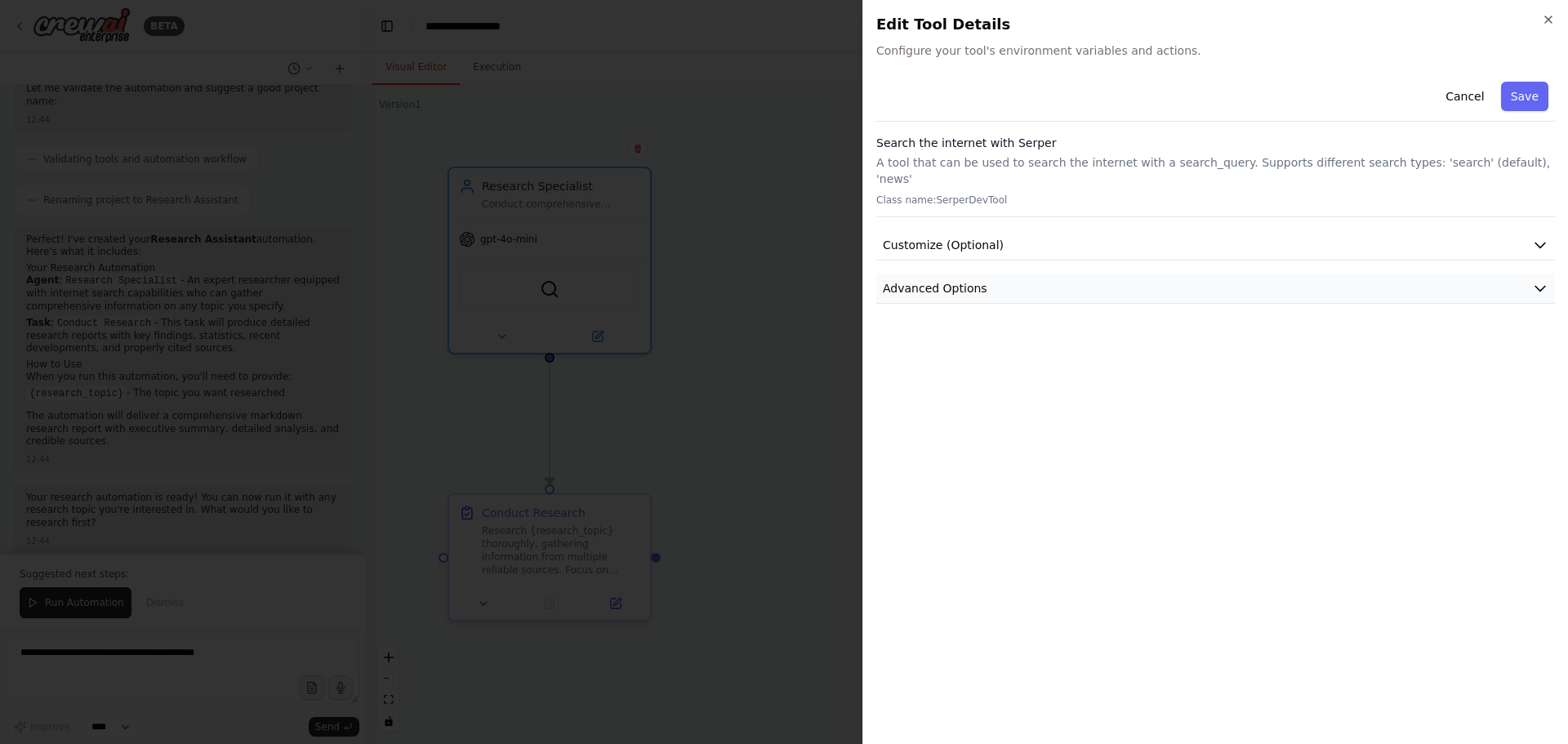
click at [989, 273] on button "Advanced Options" at bounding box center [1215, 288] width 678 height 30
click at [950, 280] on span "Advanced Options" at bounding box center [935, 288] width 105 height 16
click at [702, 290] on div at bounding box center [784, 372] width 1568 height 744
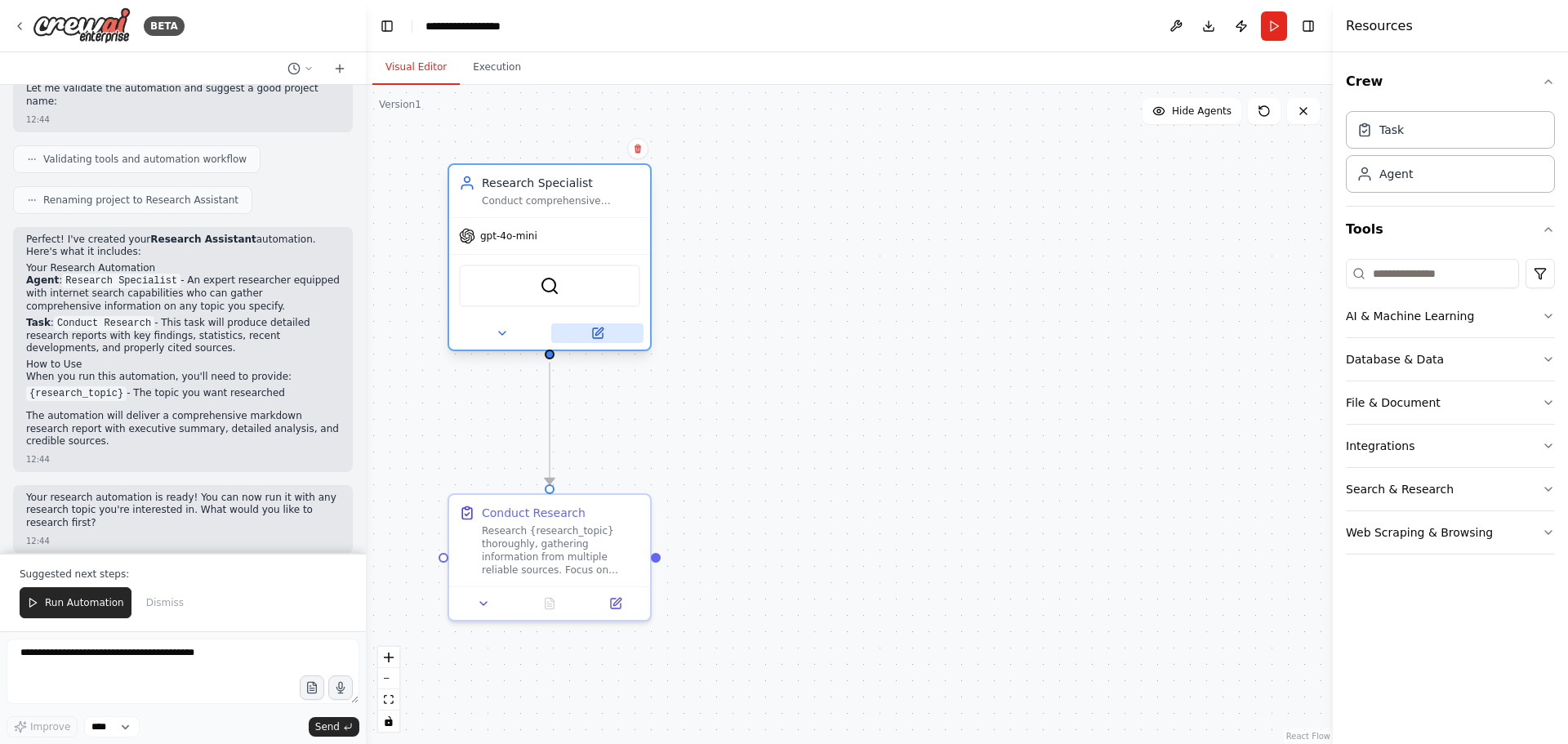
click at [593, 334] on icon at bounding box center [598, 333] width 10 height 10
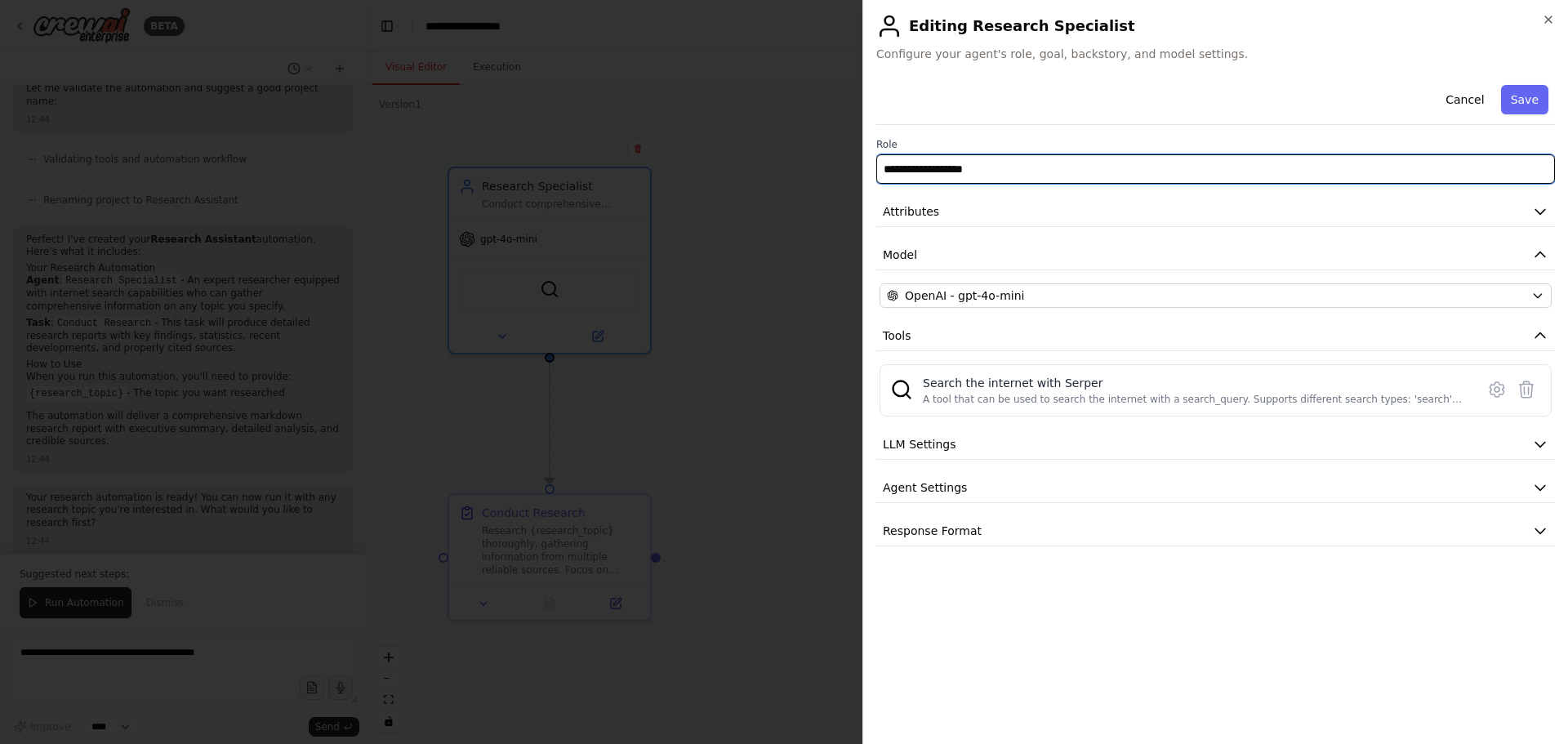
click at [1003, 168] on input "**********" at bounding box center [1215, 169] width 678 height 29
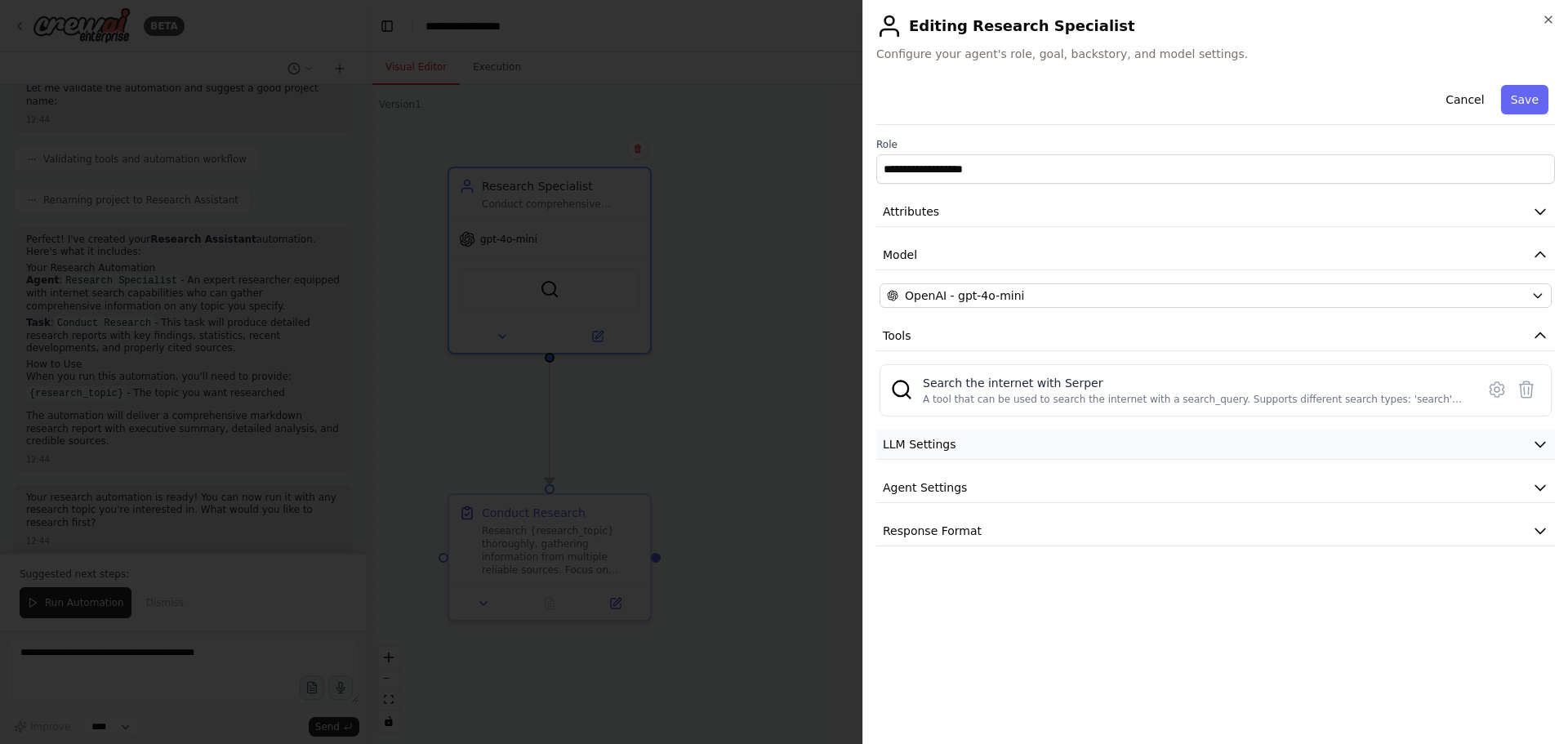
click at [934, 439] on span "LLM Settings" at bounding box center [920, 444] width 74 height 16
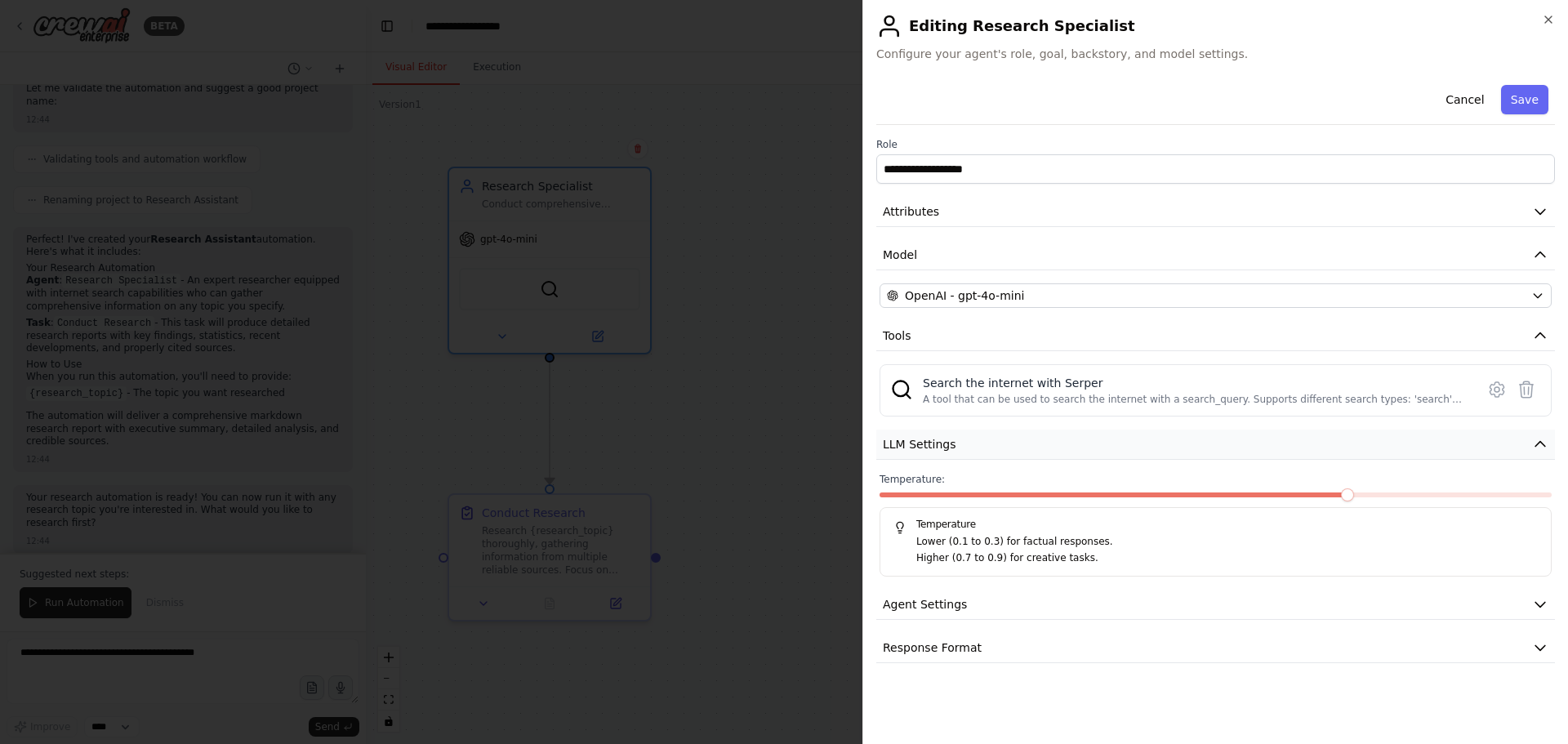
click at [934, 439] on span "LLM Settings" at bounding box center [920, 444] width 74 height 16
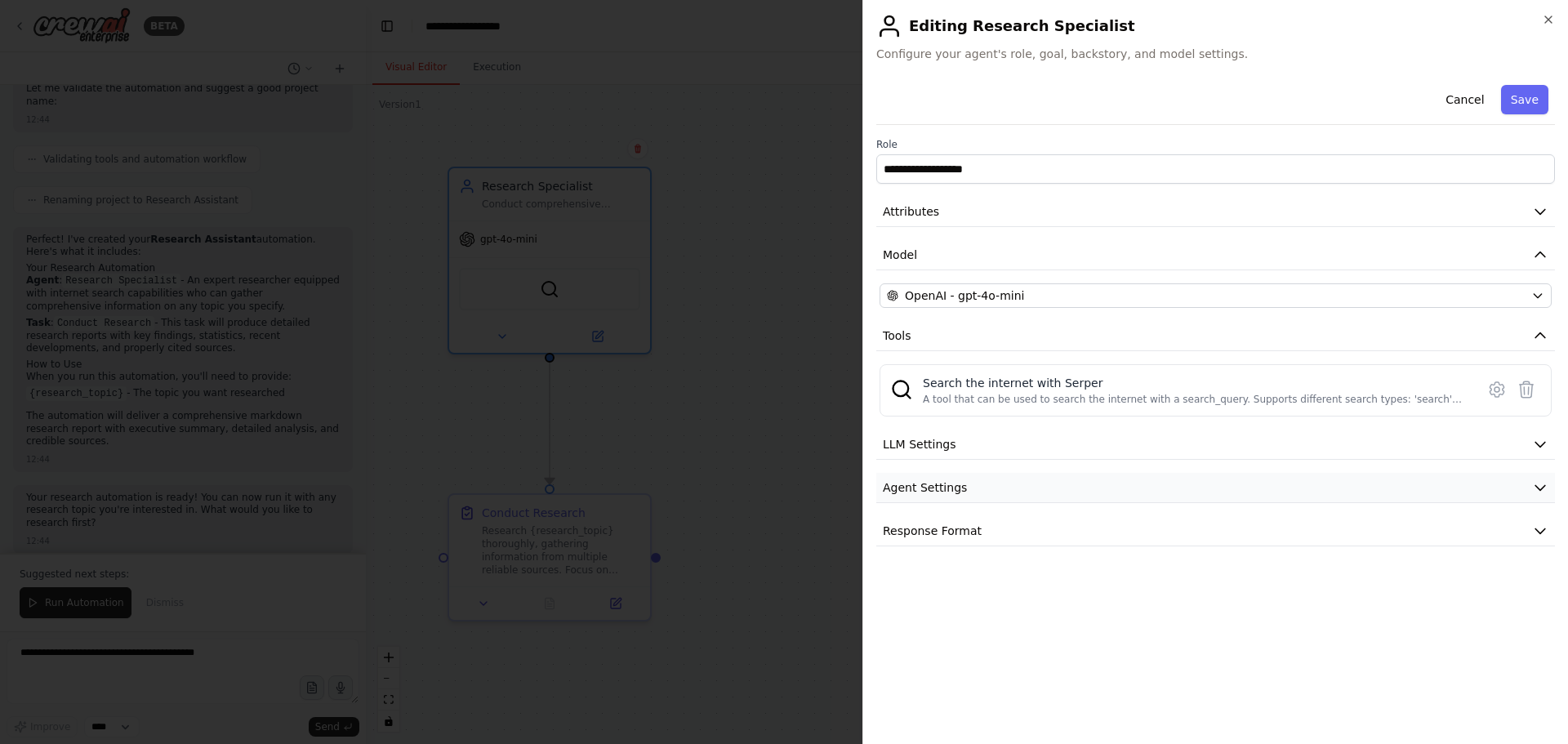
click at [951, 487] on span "Agent Settings" at bounding box center [925, 487] width 84 height 16
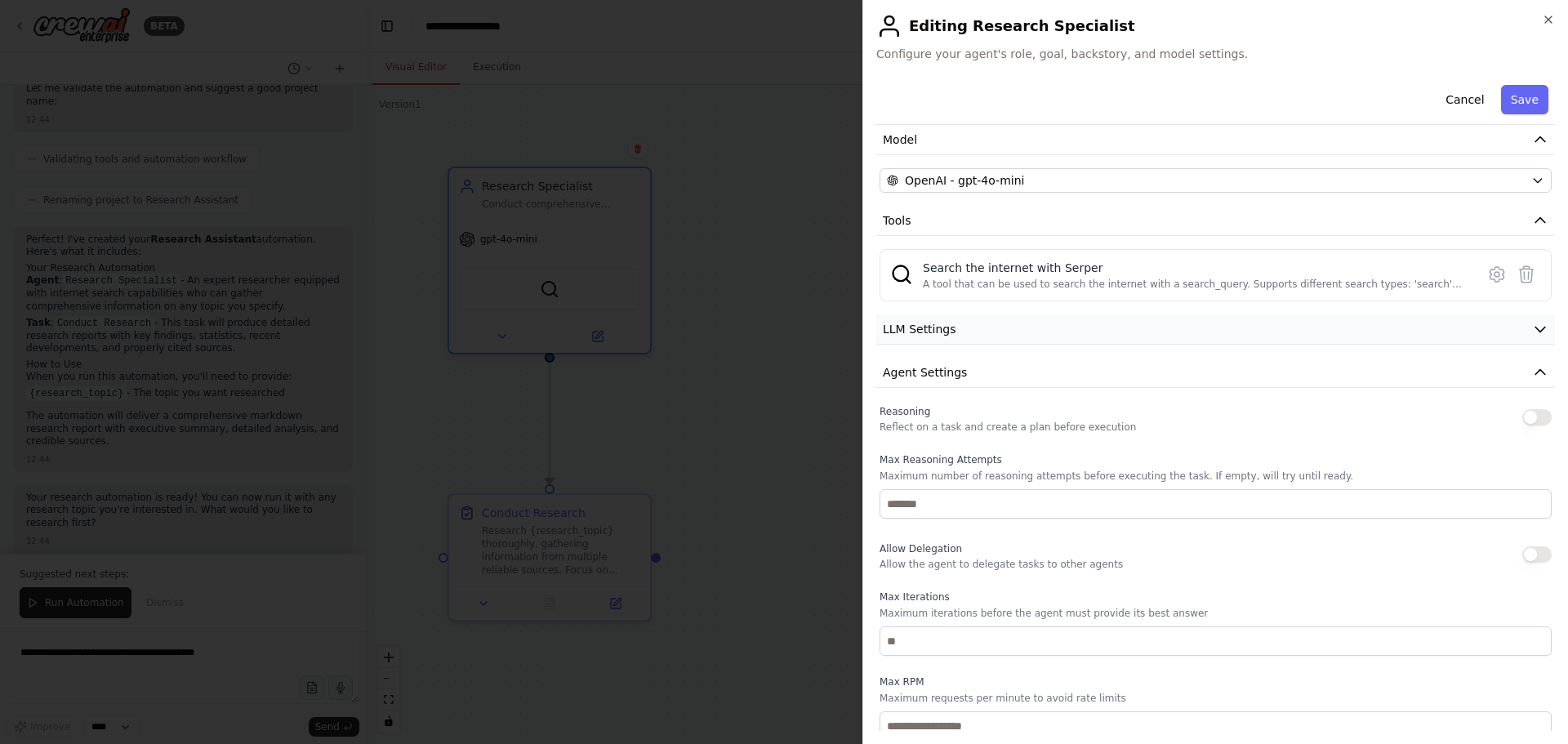
scroll to position [0, 0]
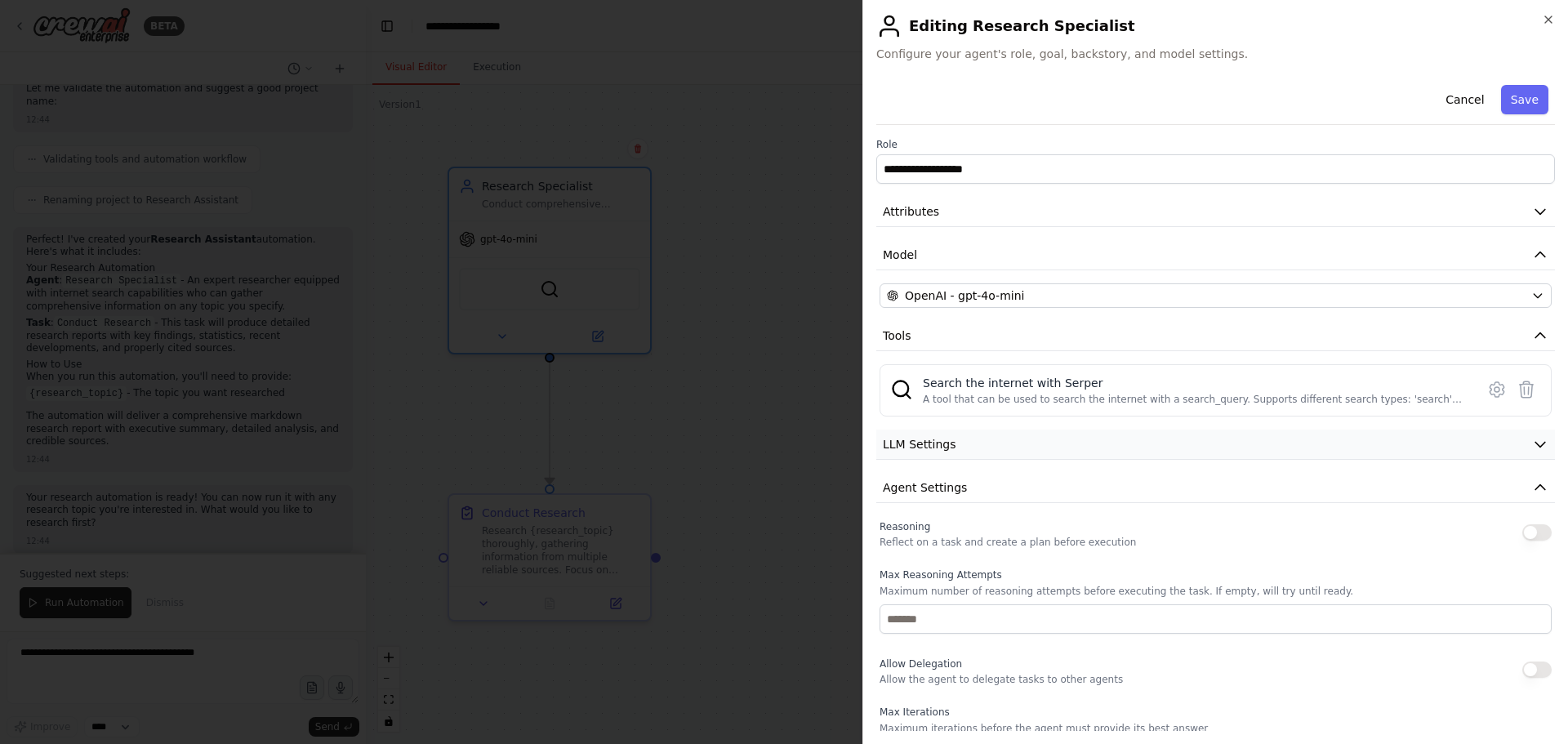
click at [962, 438] on button "LLM Settings" at bounding box center [1215, 444] width 678 height 30
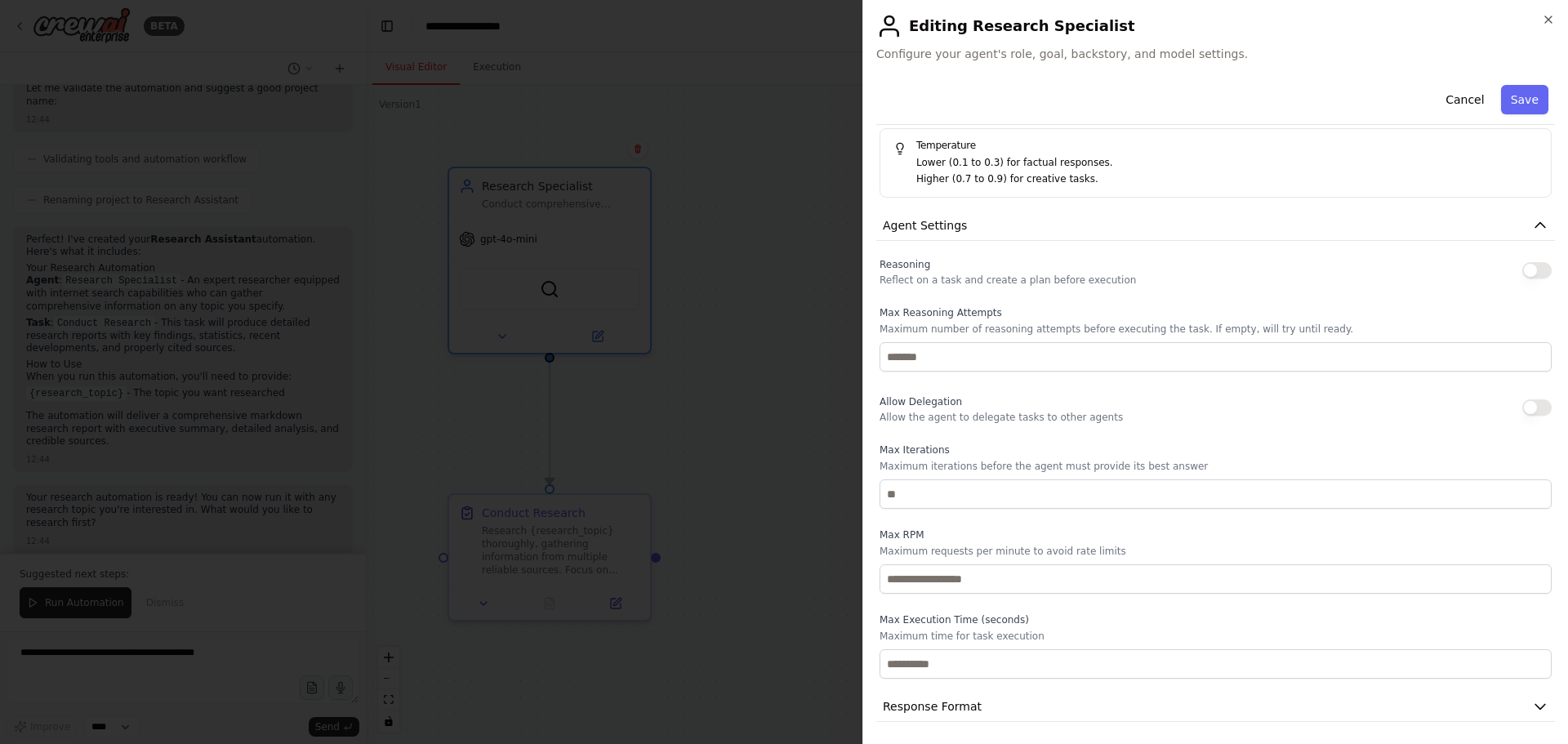
scroll to position [383, 0]
click at [968, 706] on span "Response Format" at bounding box center [932, 701] width 99 height 16
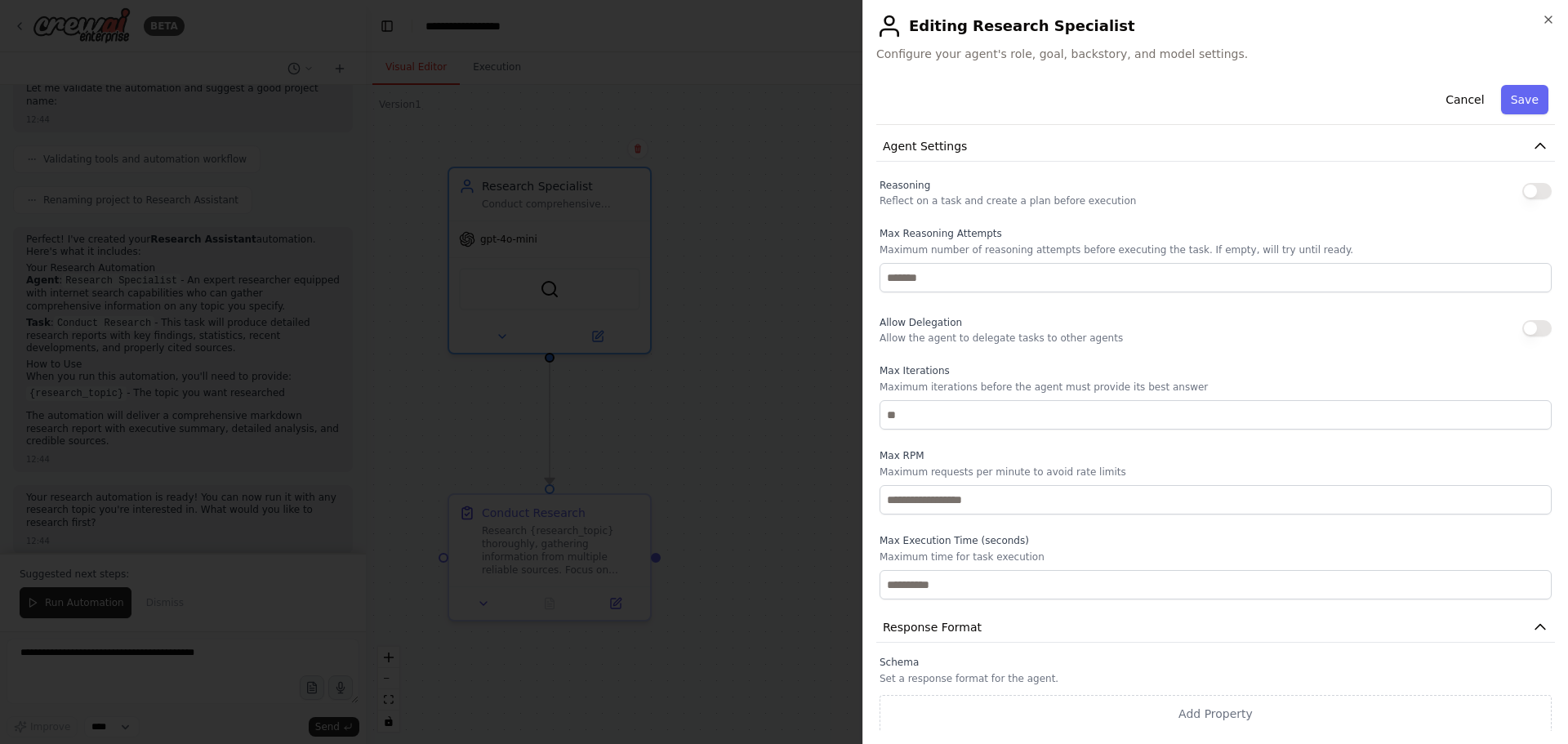
scroll to position [459, 0]
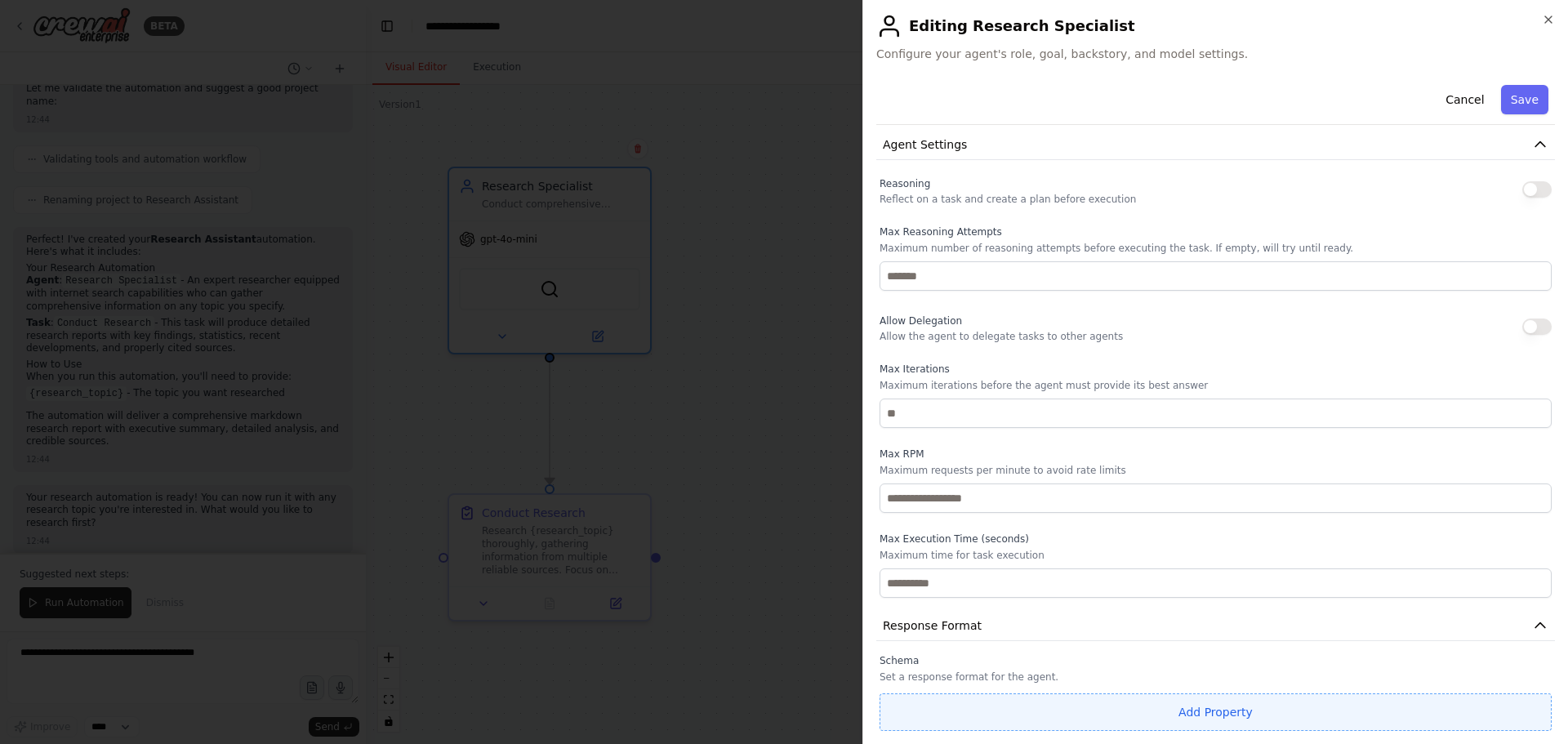
click at [1058, 694] on button "Add Property" at bounding box center [1214, 711] width 672 height 38
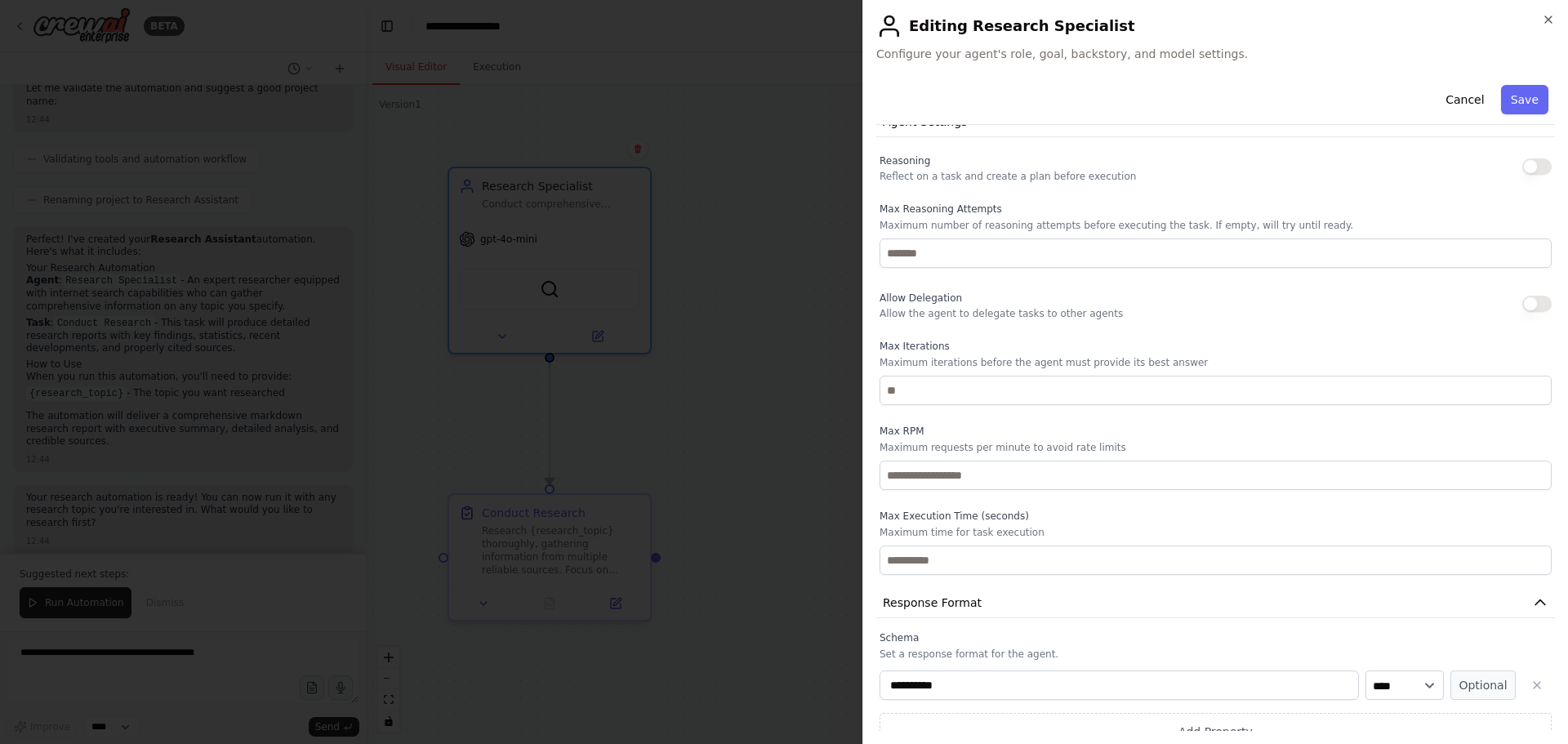
scroll to position [502, 0]
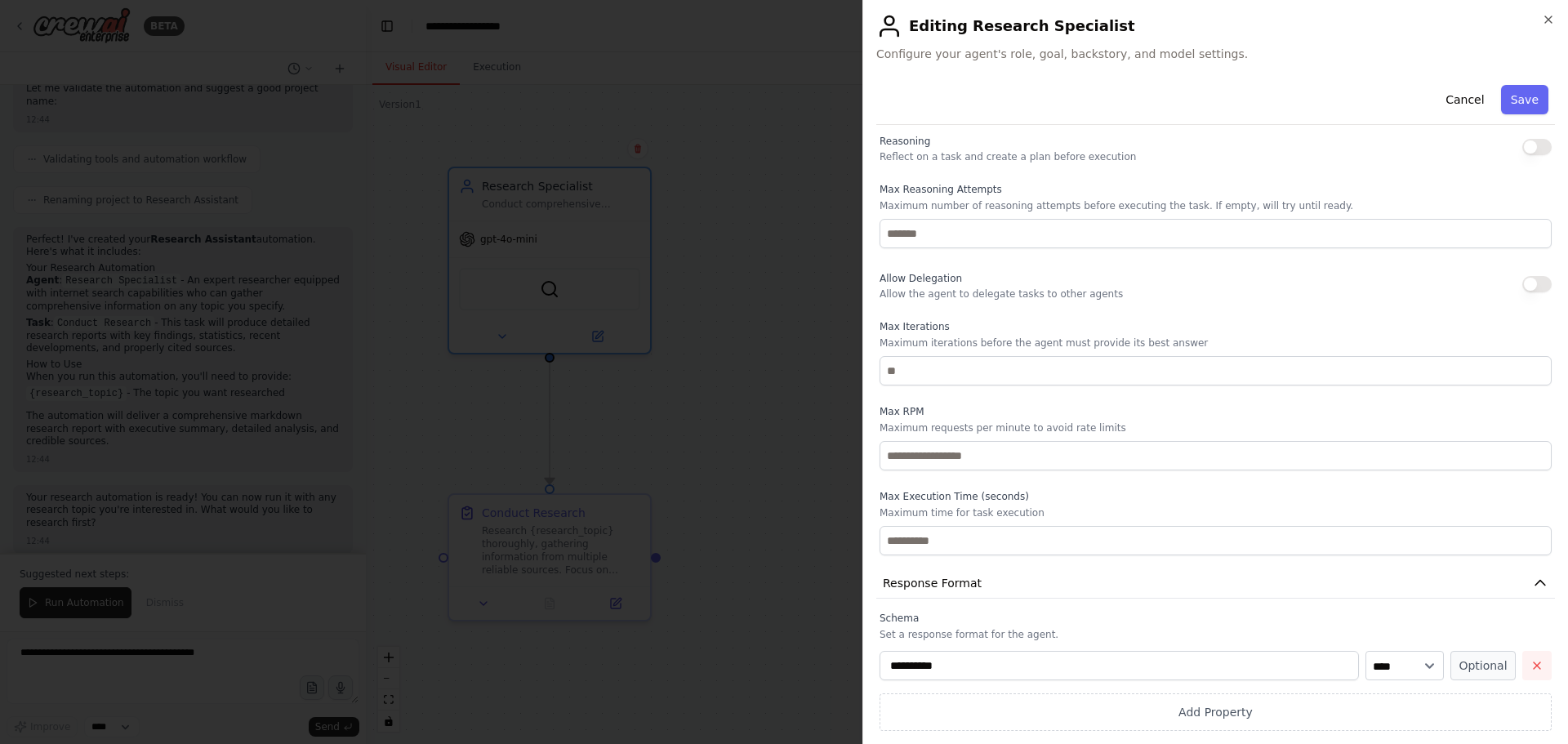
click at [1530, 669] on icon "button" at bounding box center [1536, 665] width 13 height 13
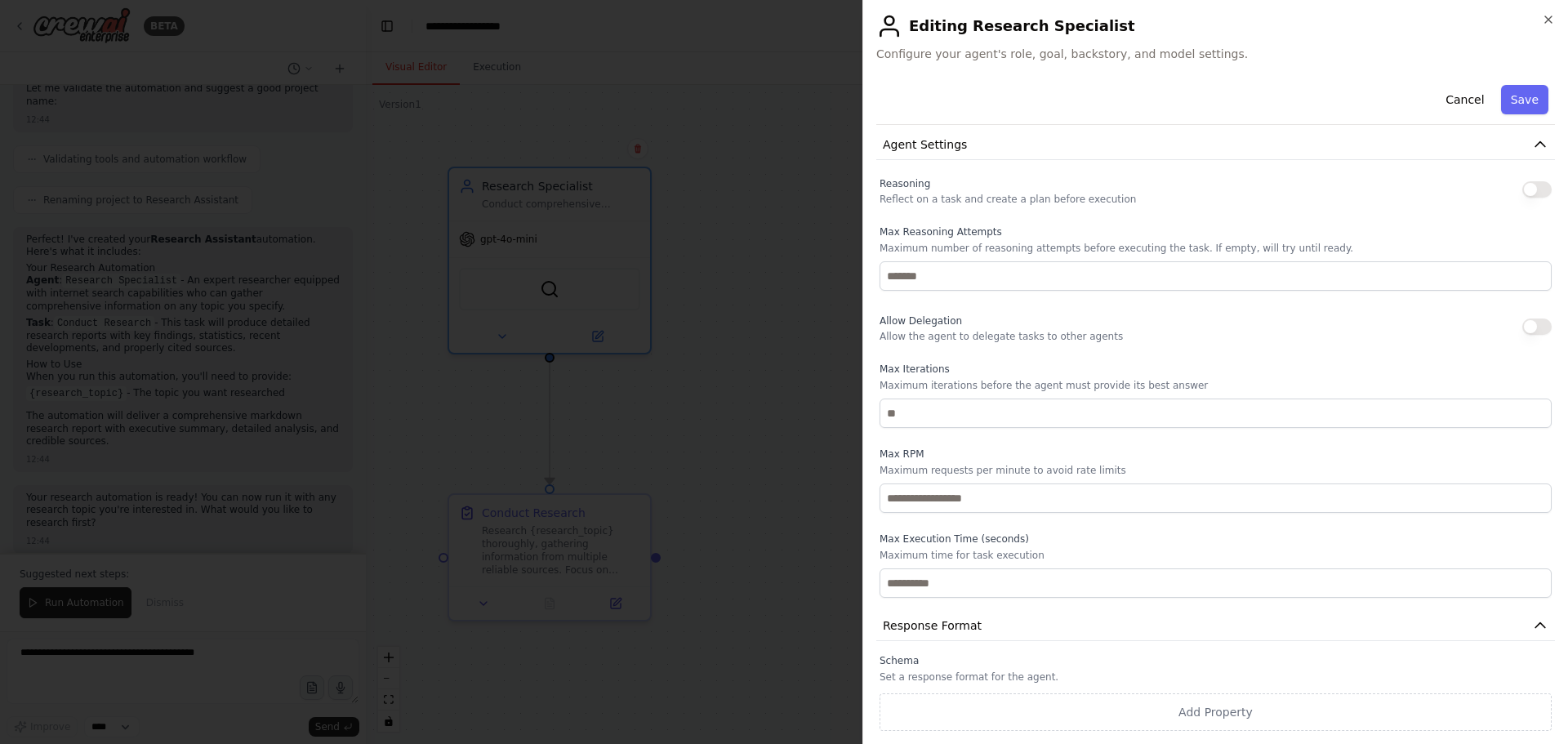
click at [895, 168] on div "**********" at bounding box center [1215, 175] width 678 height 1112
click at [772, 145] on div at bounding box center [784, 372] width 1568 height 744
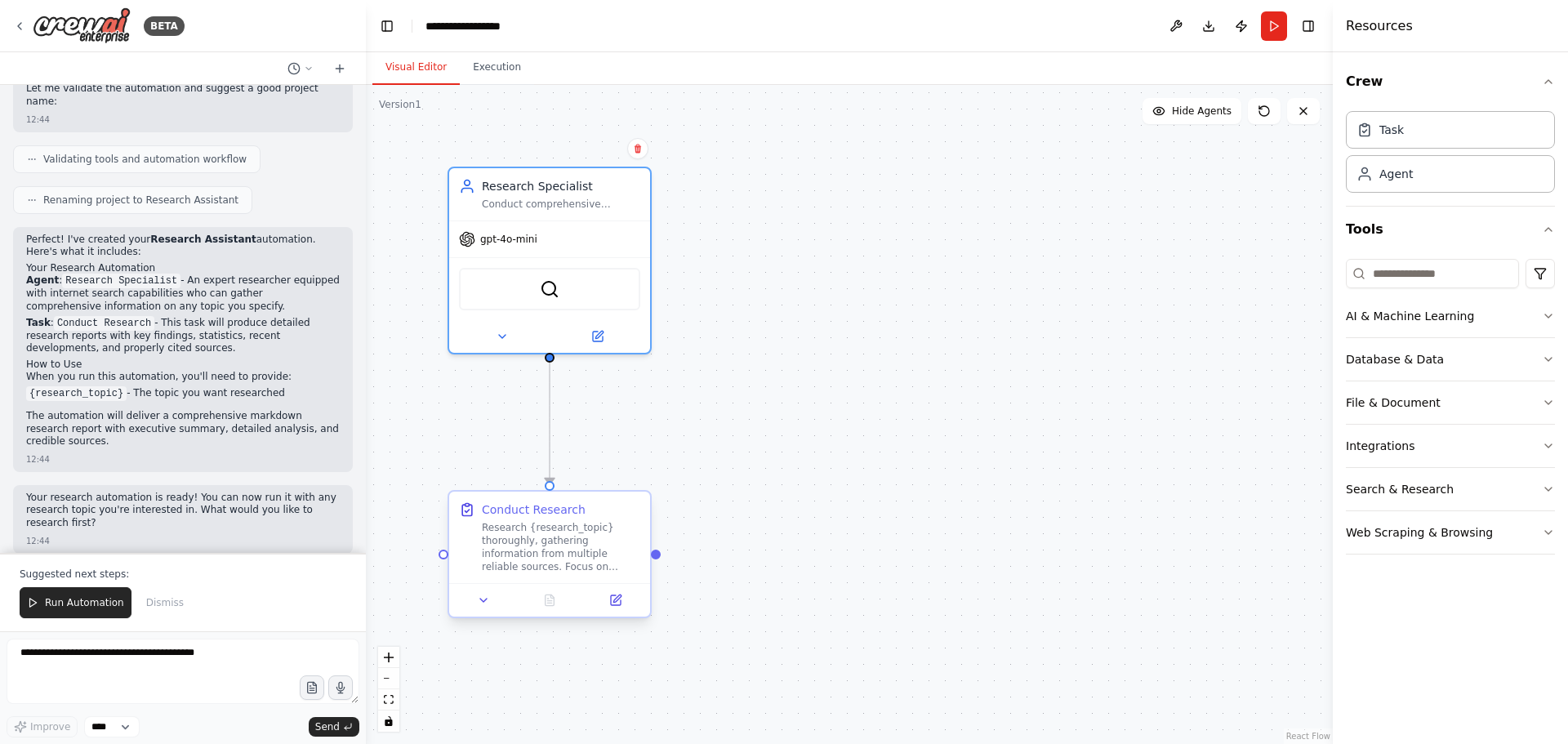
click at [562, 554] on div "Research {research_topic} thoroughly, gathering information from multiple relia…" at bounding box center [560, 547] width 158 height 52
click at [175, 651] on textarea at bounding box center [183, 670] width 353 height 65
click at [107, 659] on textarea at bounding box center [183, 670] width 353 height 65
type textarea "*"
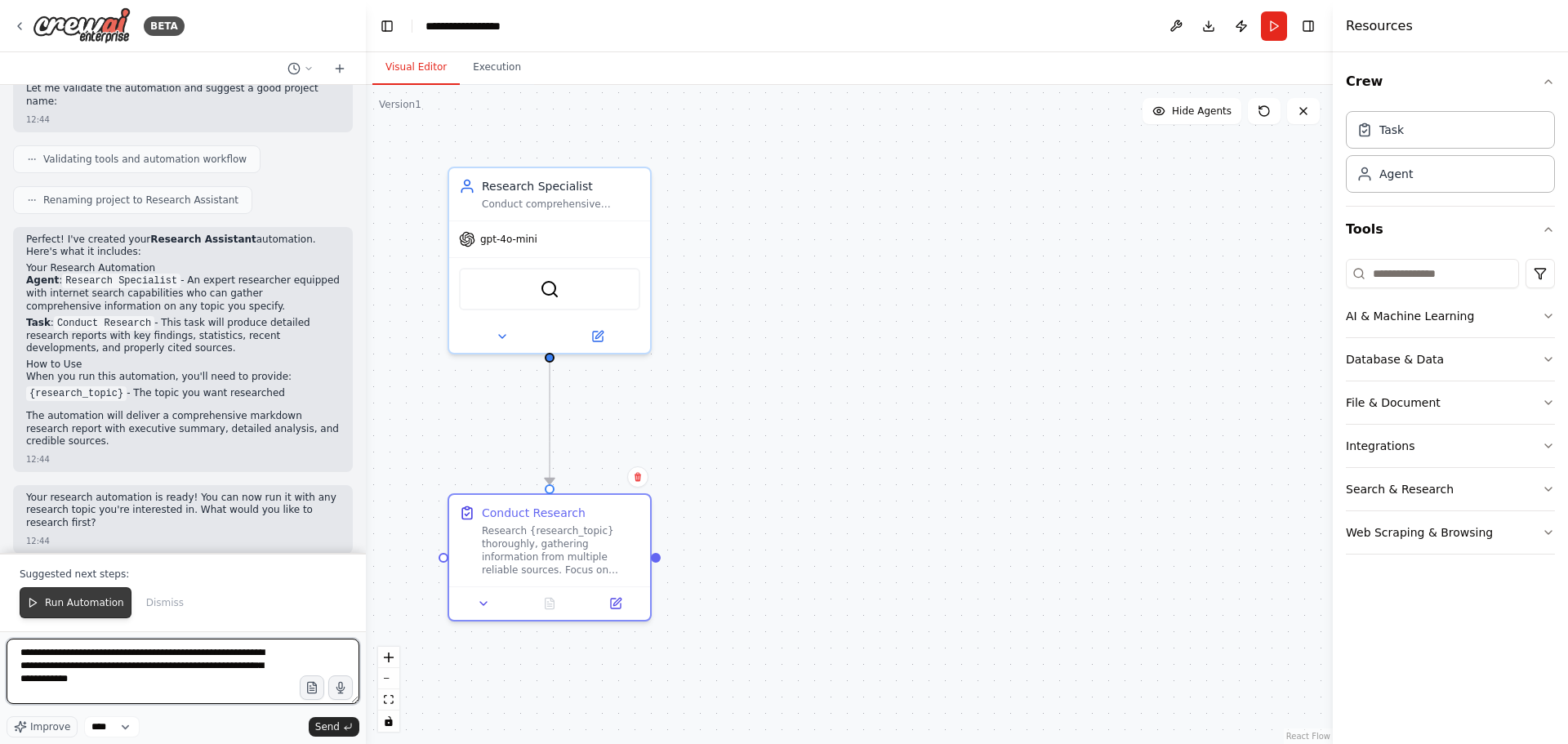
type textarea "**********"
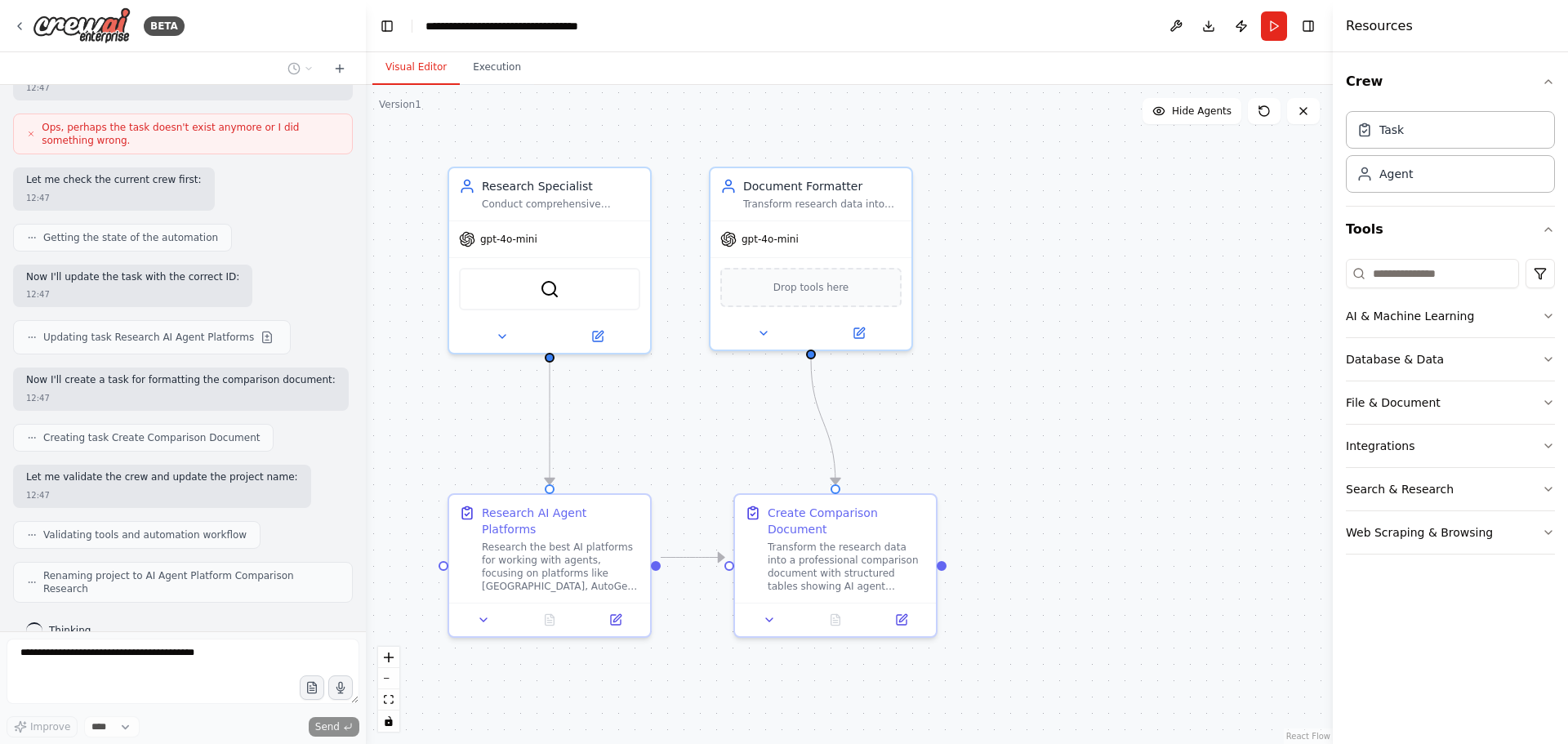
scroll to position [1883, 0]
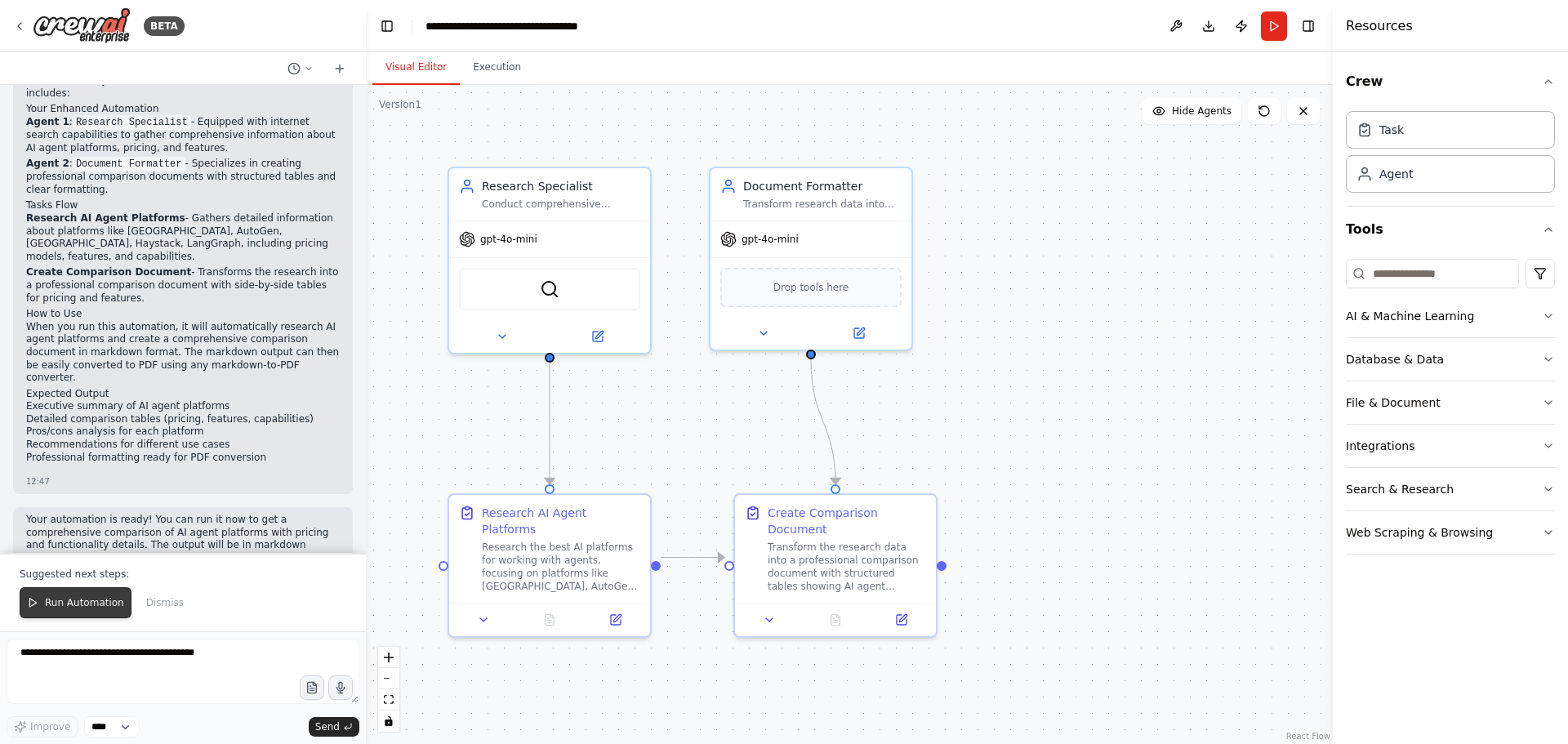
click at [84, 615] on button "Run Automation" at bounding box center [75, 603] width 111 height 31
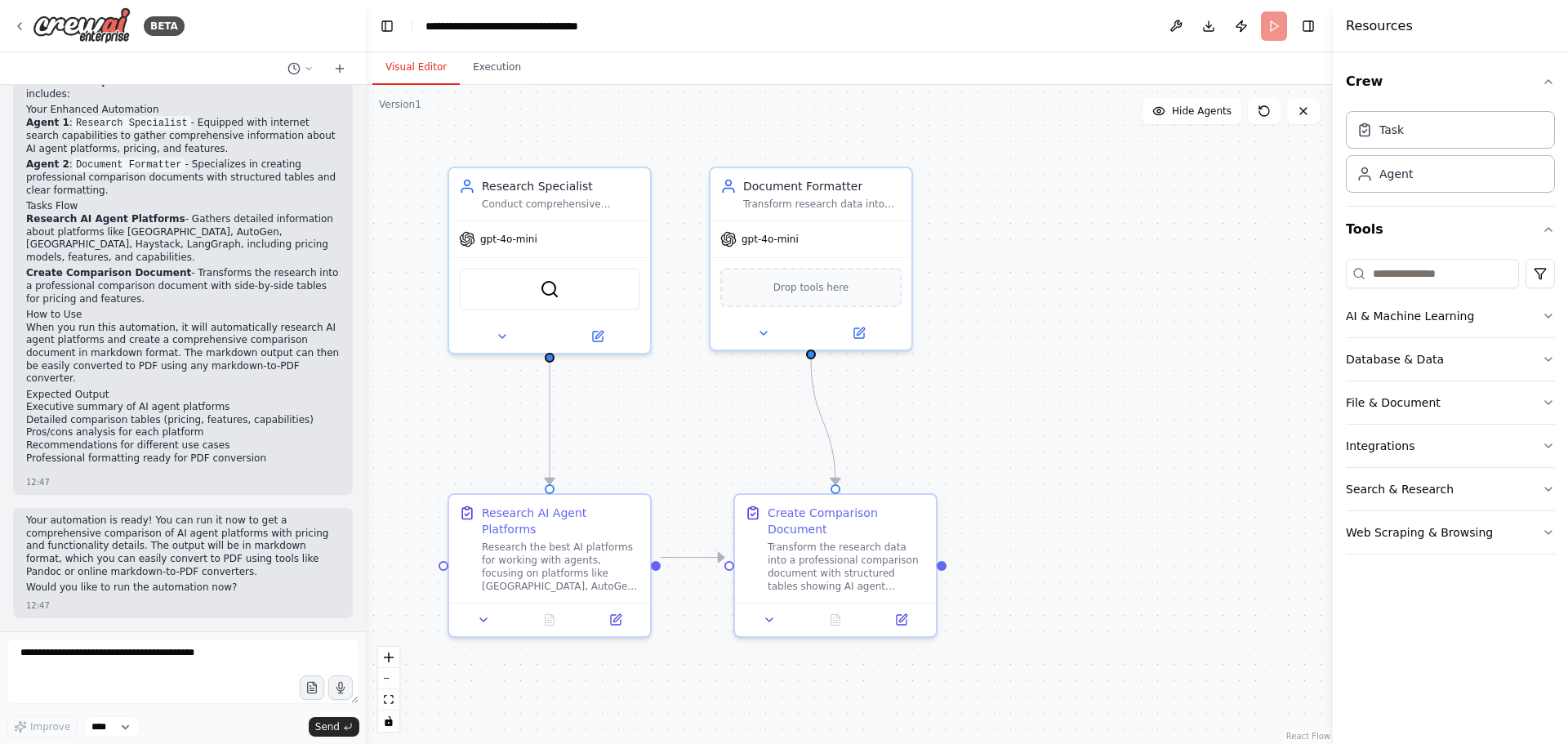
scroll to position [2377, 0]
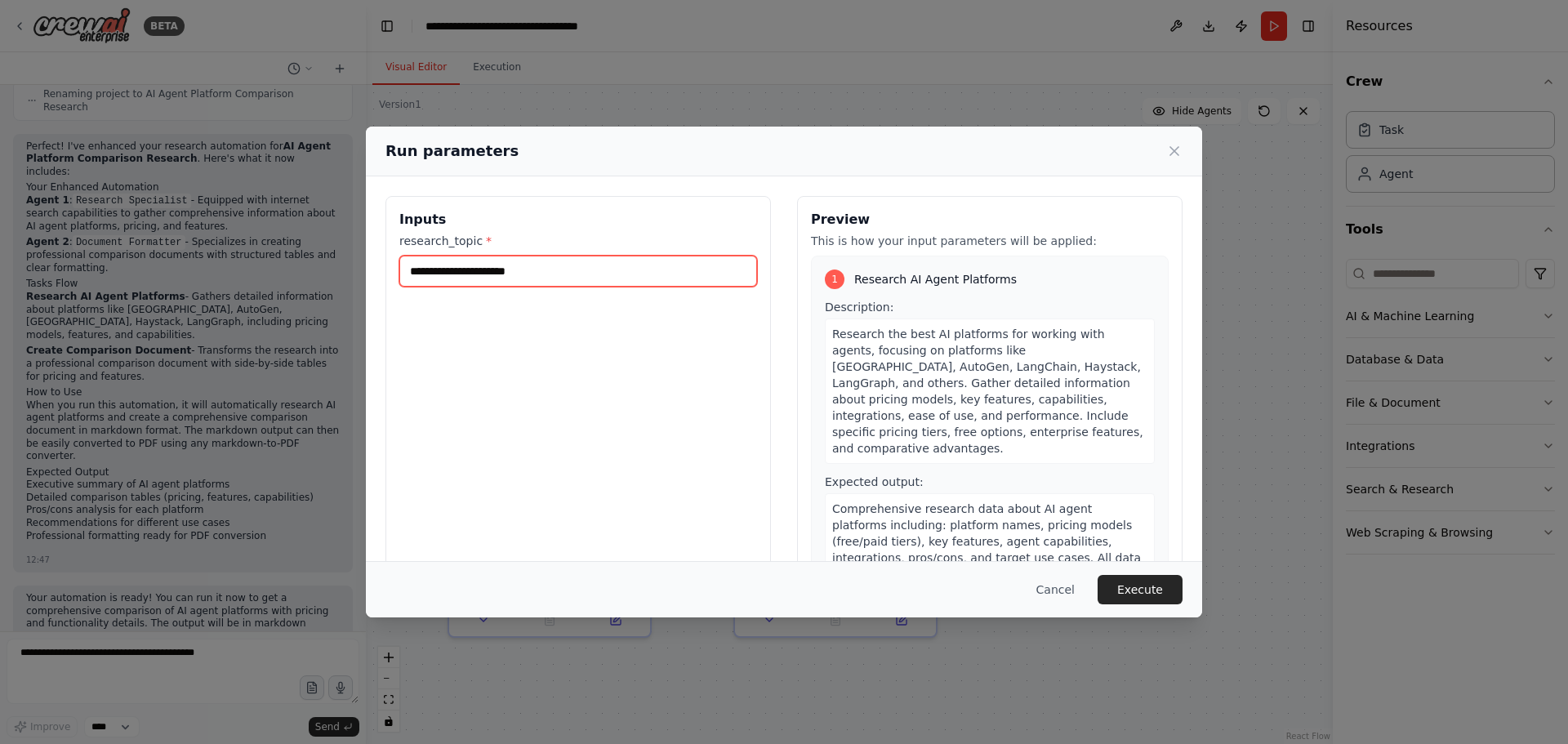
click at [603, 267] on input "research_topic *" at bounding box center [578, 271] width 358 height 31
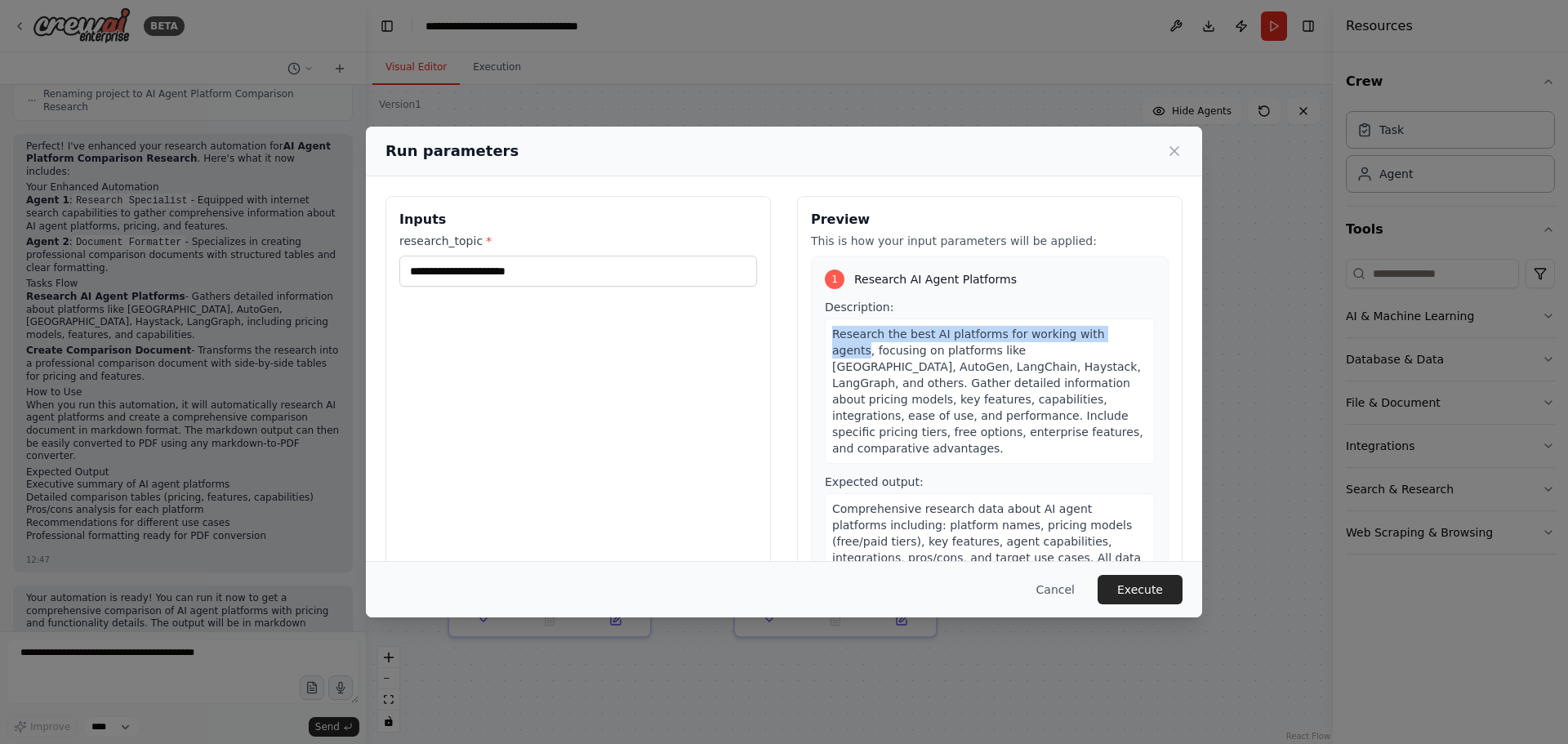
drag, startPoint x: 828, startPoint y: 332, endPoint x: 1102, endPoint y: 333, distance: 274.0
click at [1102, 333] on span "Research the best AI platforms for working with agents, focusing on platforms l…" at bounding box center [988, 390] width 311 height 127
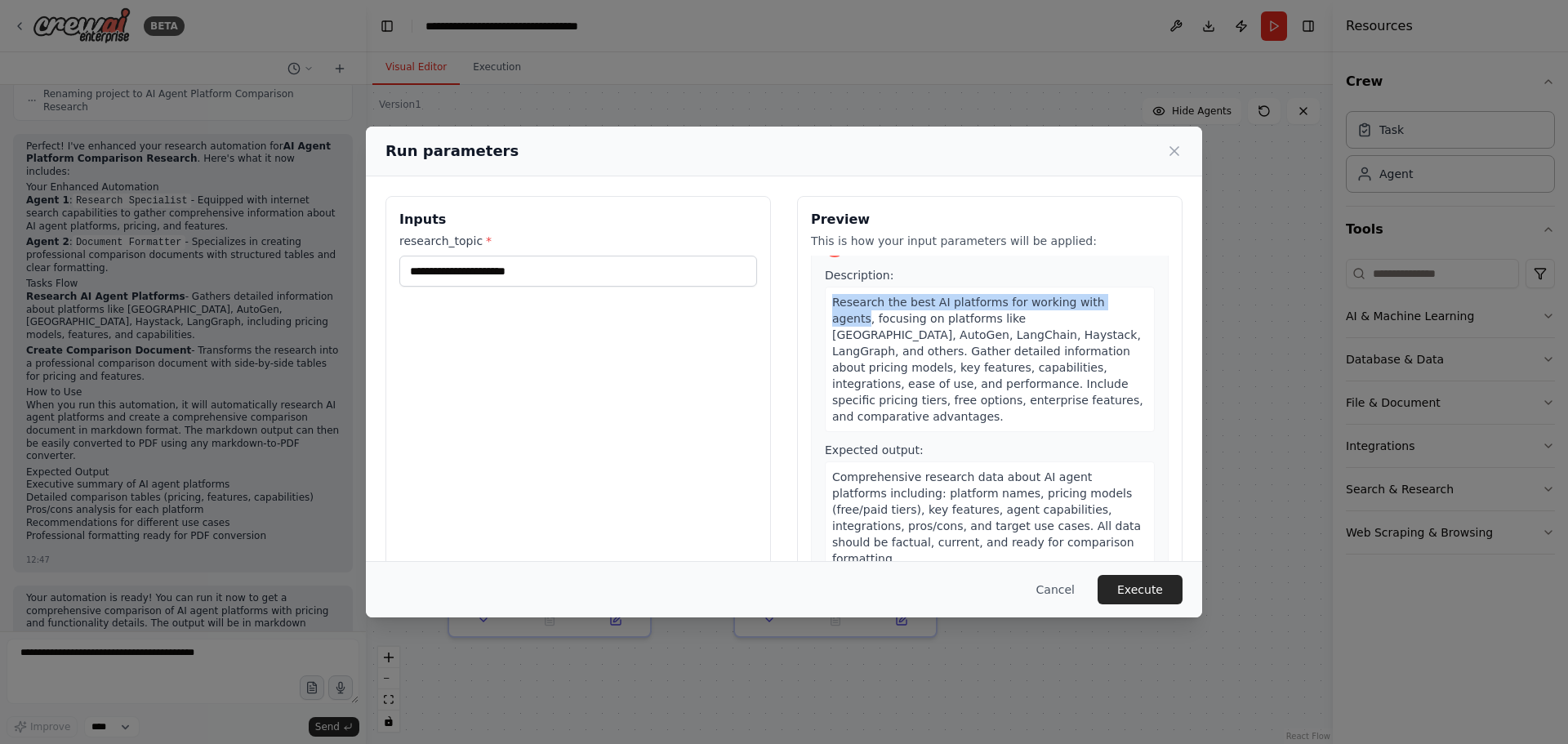
scroll to position [0, 0]
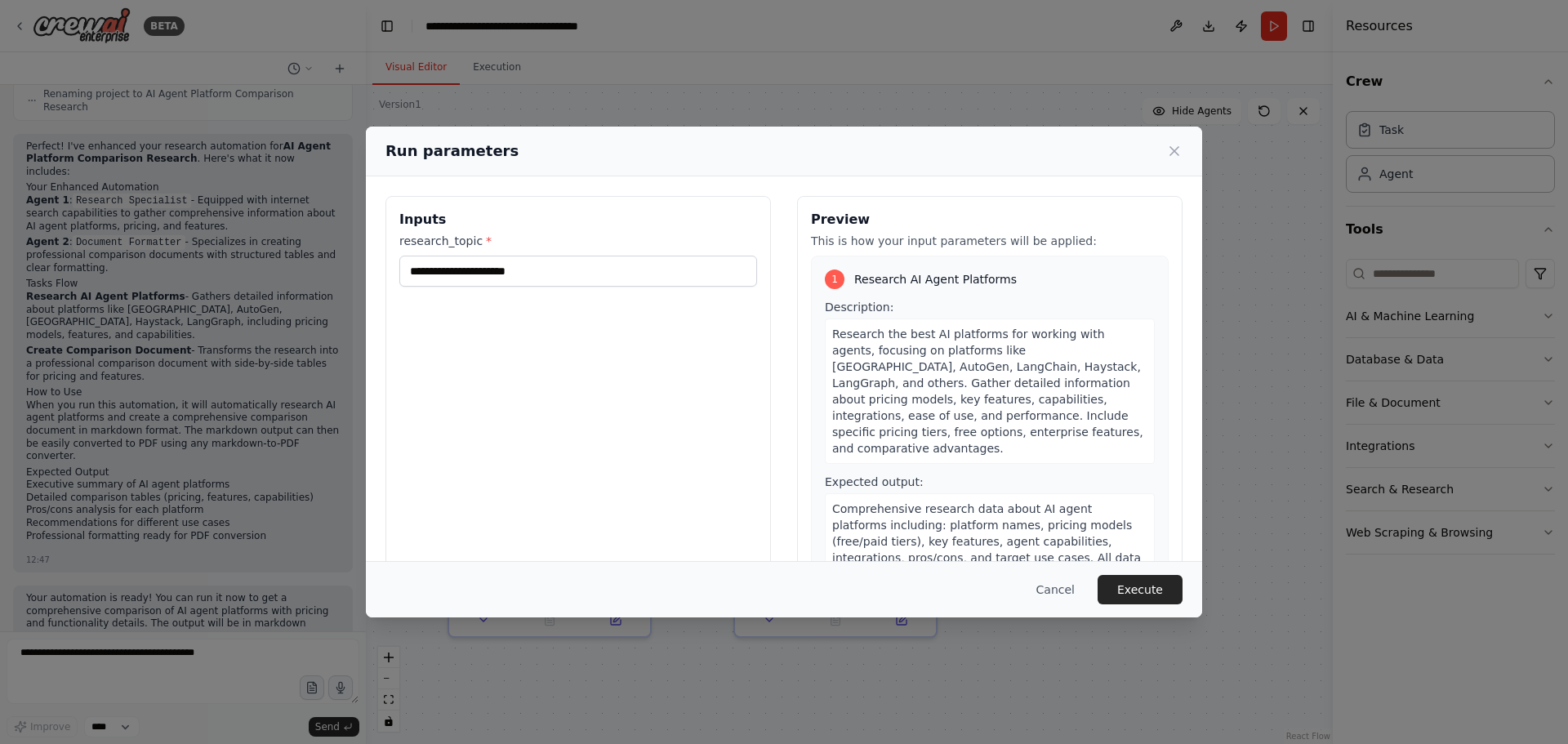
click at [921, 372] on span "Research the best AI platforms for working with agents, focusing on platforms l…" at bounding box center [988, 390] width 311 height 127
click at [872, 353] on span "Research the best AI platforms for working with agents, focusing on platforms l…" at bounding box center [988, 390] width 311 height 127
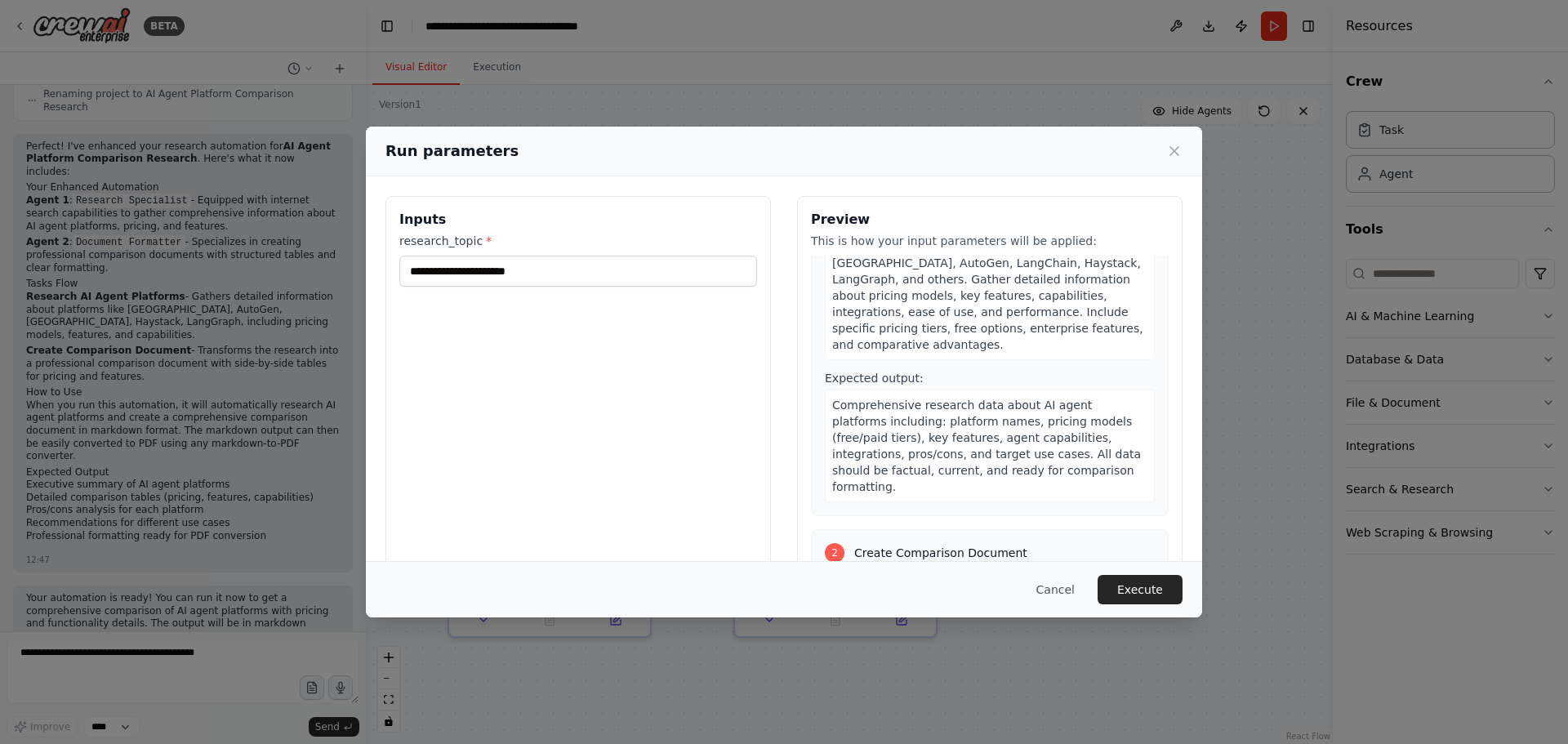
scroll to position [164, 0]
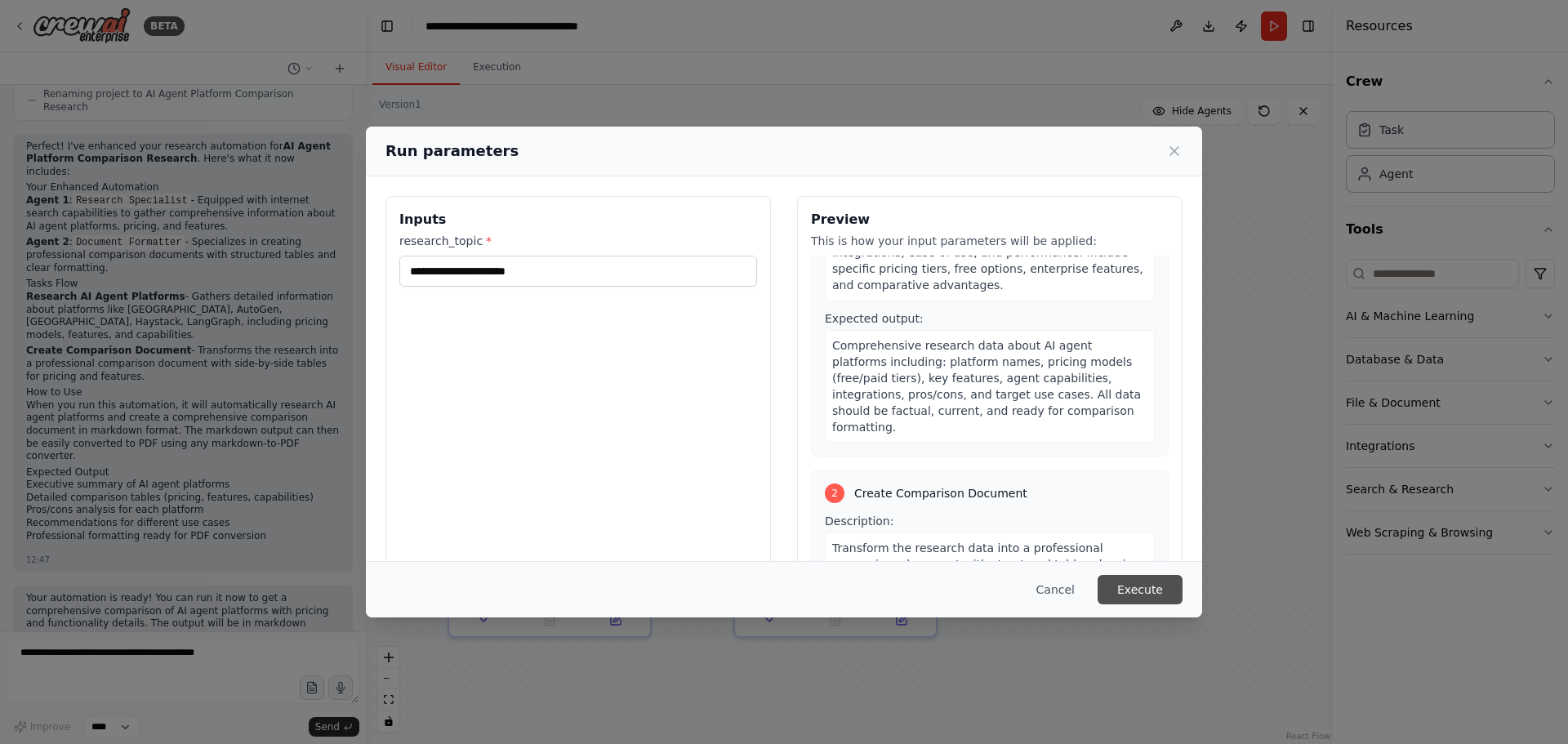
click at [1117, 580] on button "Execute" at bounding box center [1140, 589] width 85 height 29
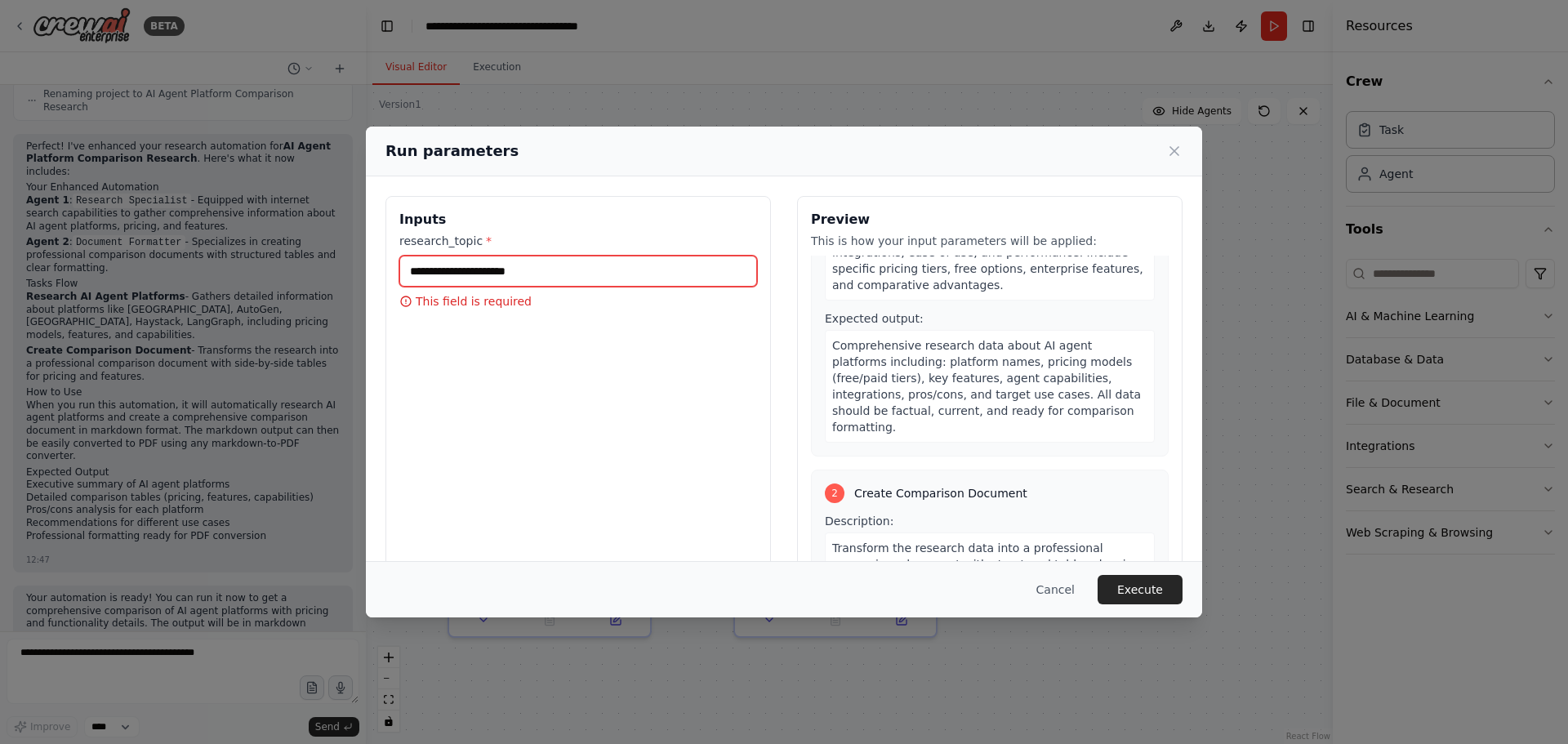
click at [429, 269] on input "research_topic *" at bounding box center [578, 271] width 358 height 31
type input "**********"
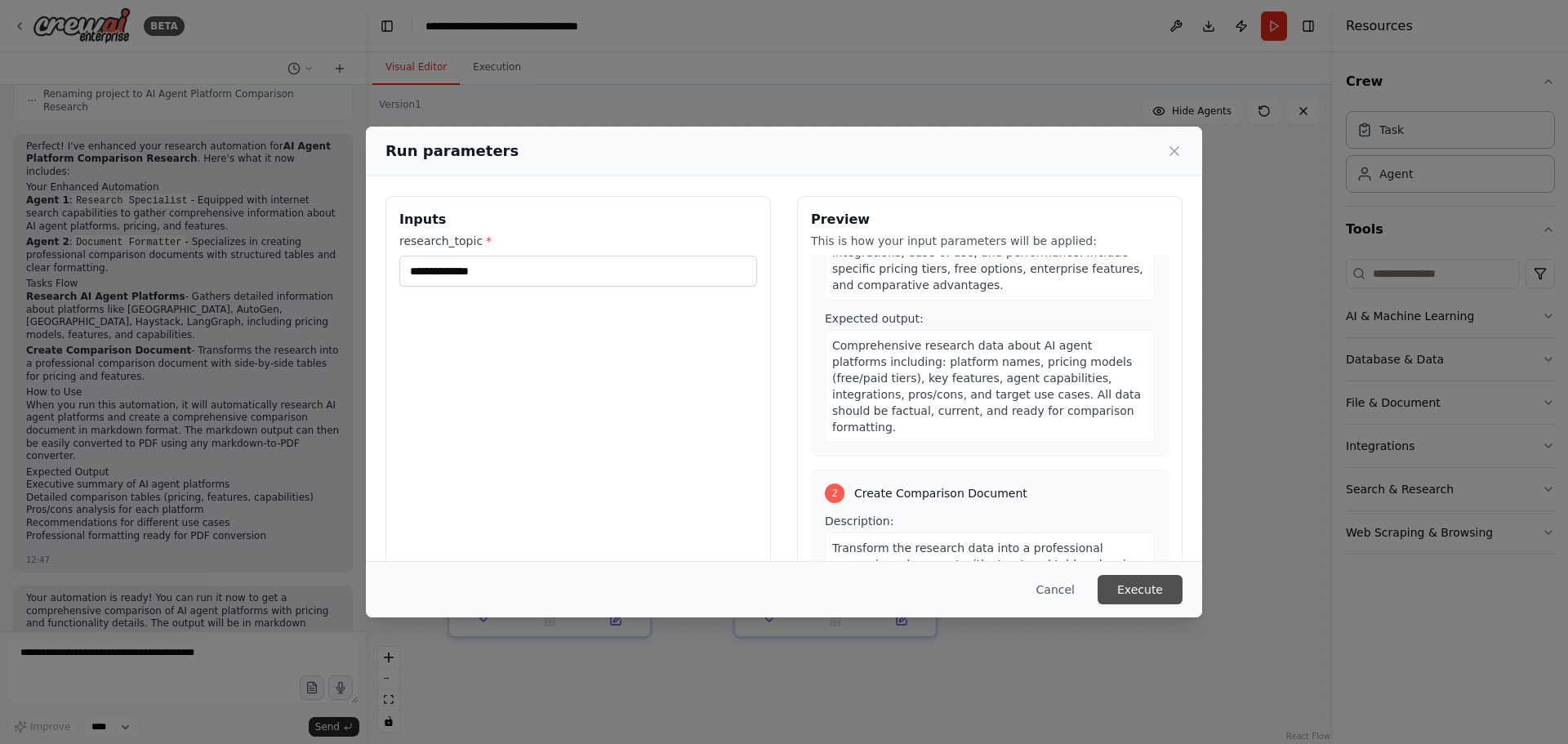
click at [1159, 602] on button "Execute" at bounding box center [1140, 589] width 85 height 29
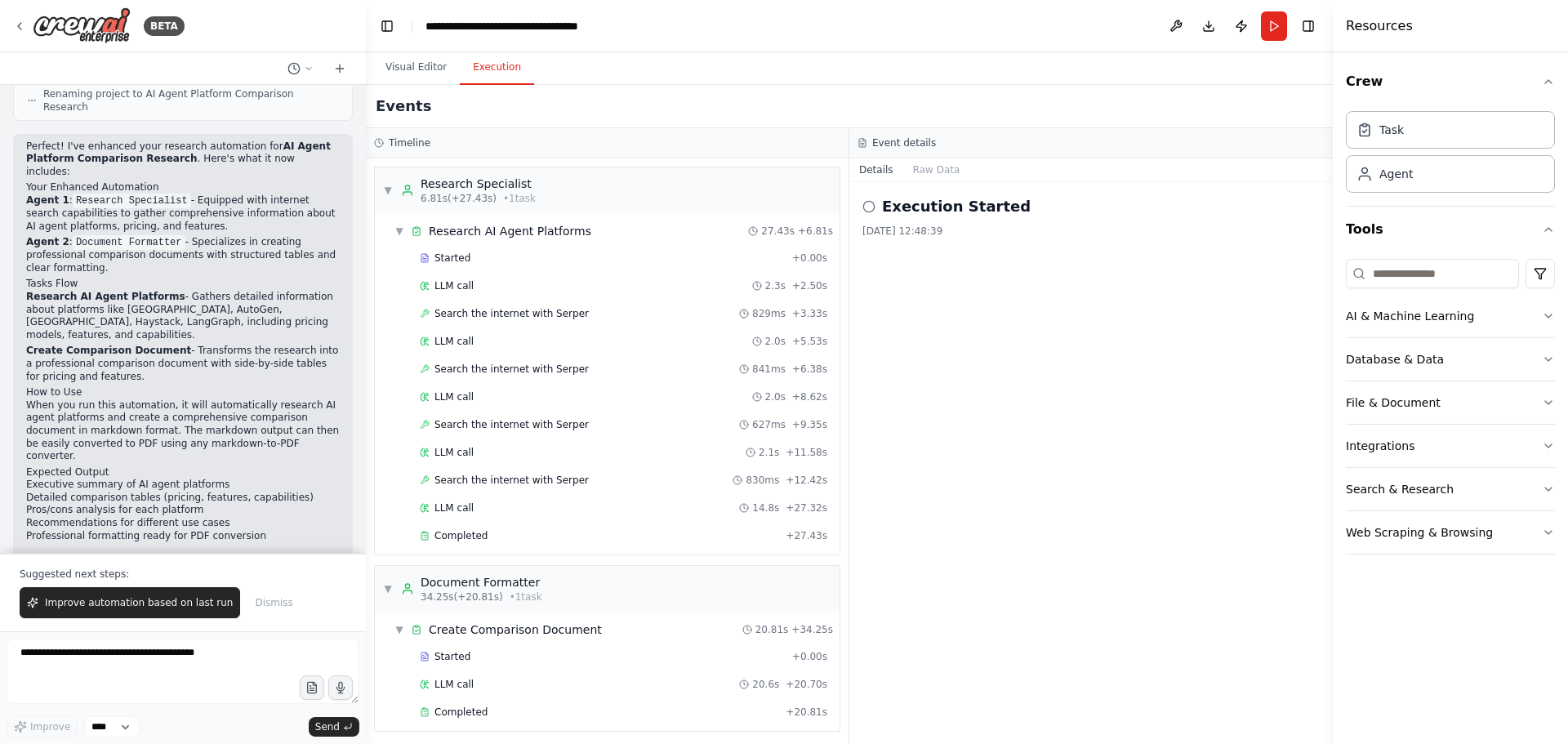
scroll to position [2456, 0]
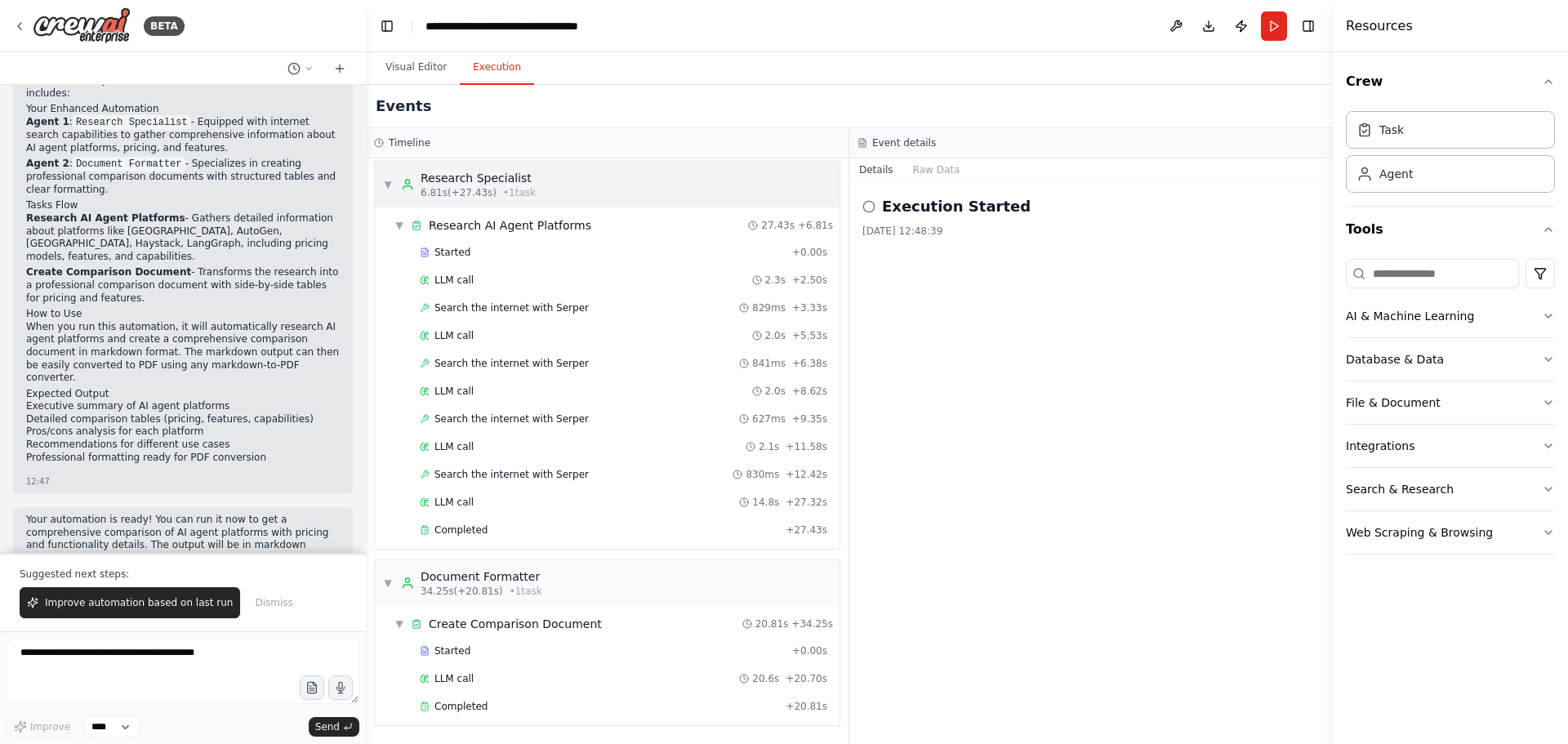
click at [390, 180] on span "▼" at bounding box center [388, 184] width 10 height 13
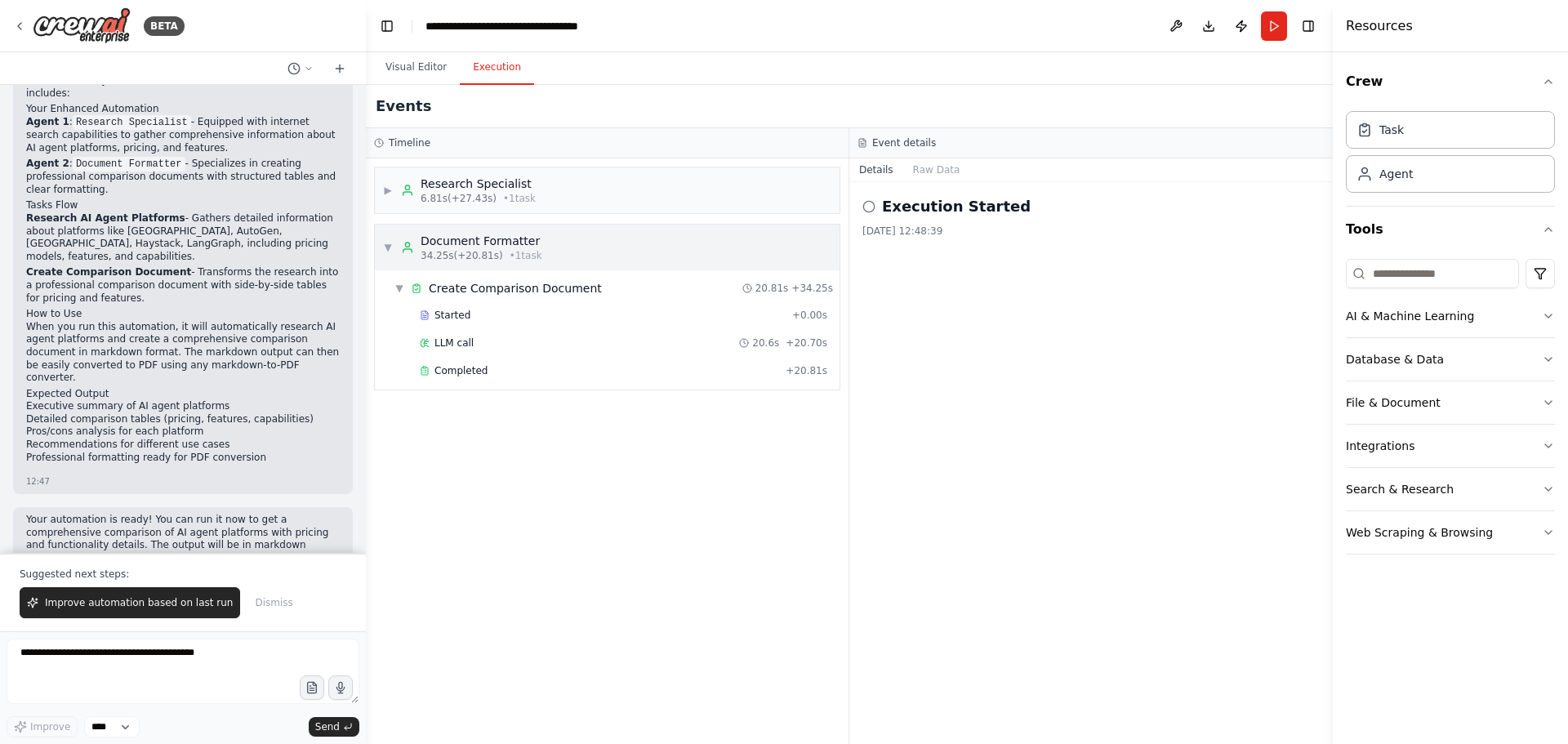
click at [386, 250] on span "▼" at bounding box center [388, 247] width 10 height 13
